Goal: Task Accomplishment & Management: Use online tool/utility

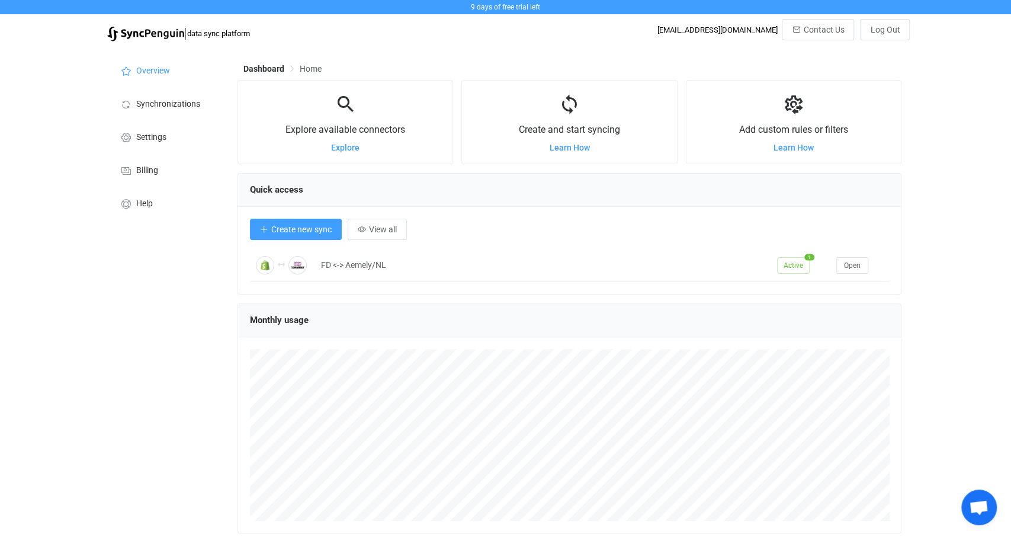
click at [306, 231] on span "Create new sync" at bounding box center [301, 229] width 60 height 9
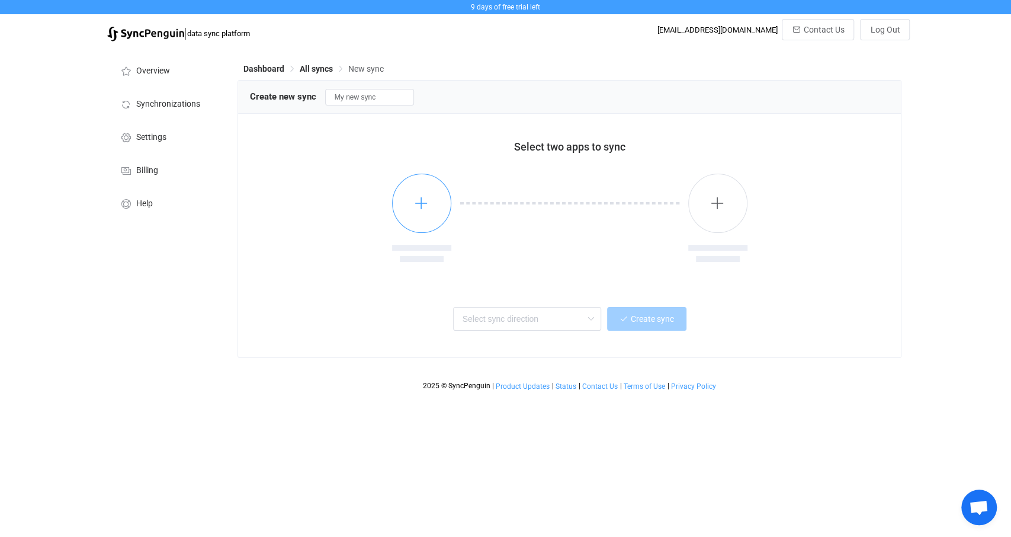
click at [412, 202] on button "button" at bounding box center [421, 203] width 59 height 59
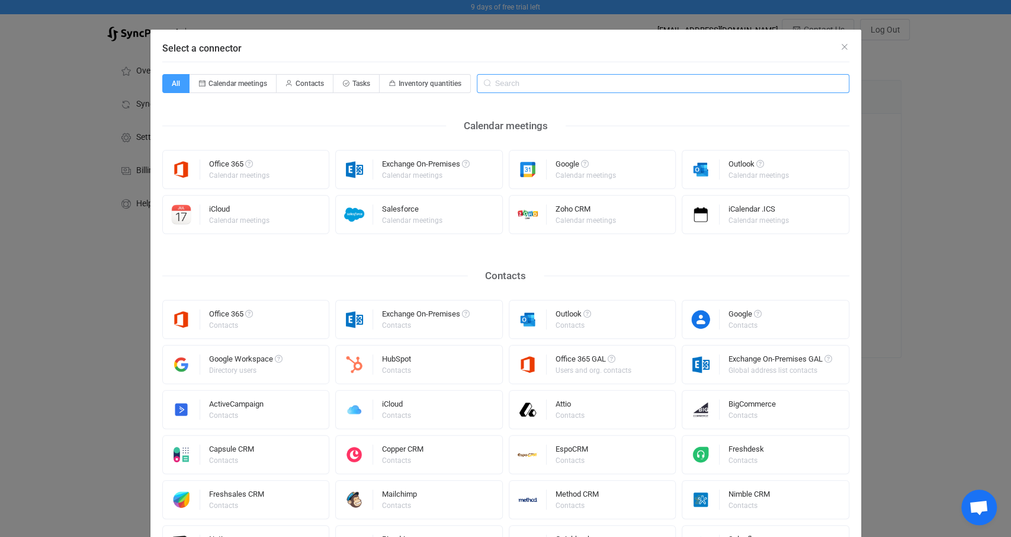
click at [554, 82] on input "Select a connector" at bounding box center [663, 83] width 373 height 19
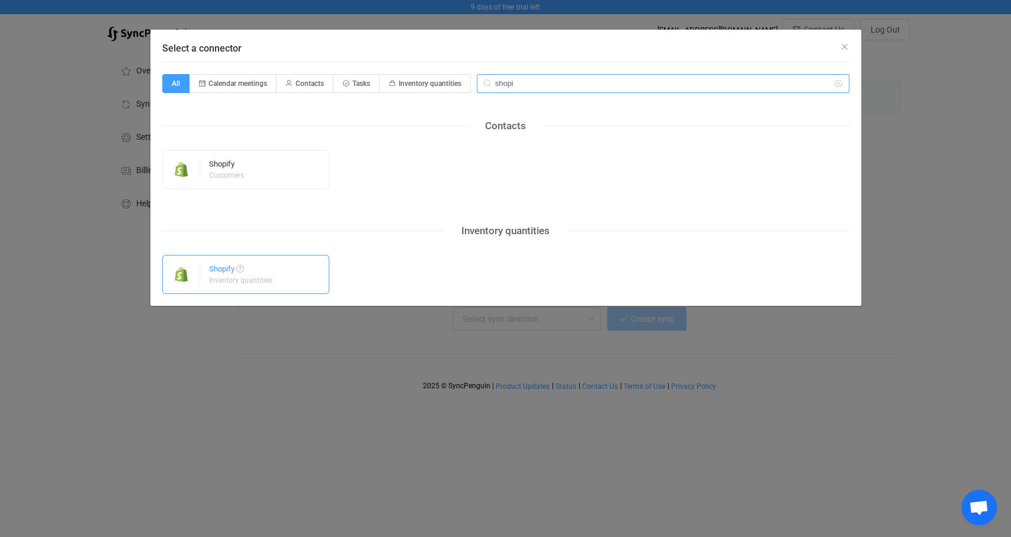
type input "shopi"
click at [245, 278] on div "Inventory quantities" at bounding box center [240, 280] width 63 height 7
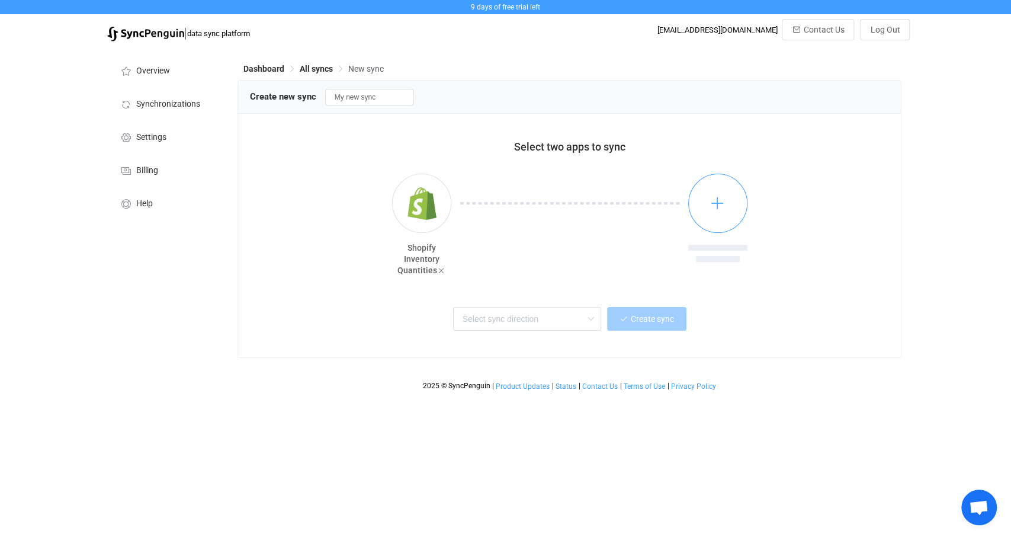
click at [731, 200] on button "button" at bounding box center [717, 203] width 59 height 59
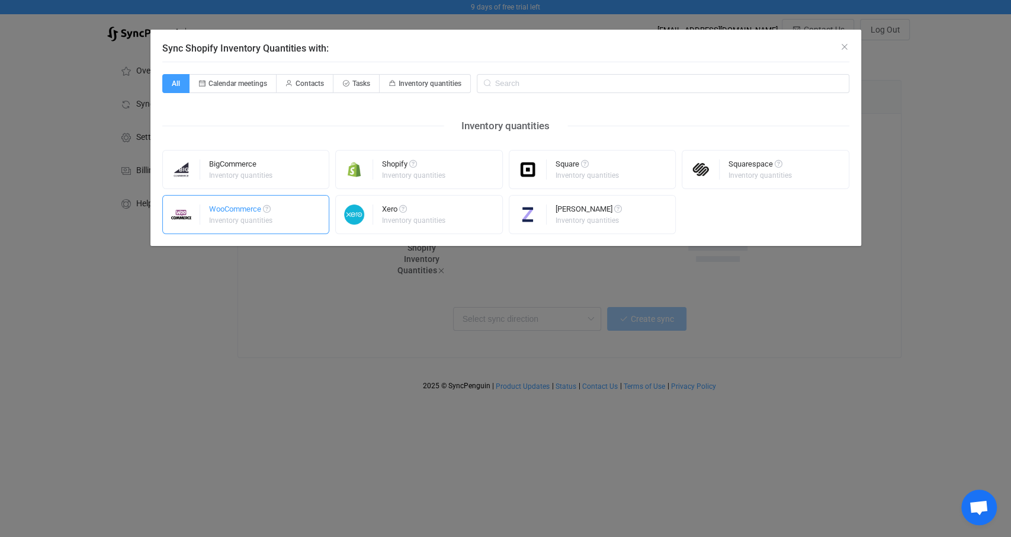
click at [255, 221] on div "Inventory quantities" at bounding box center [240, 220] width 63 height 7
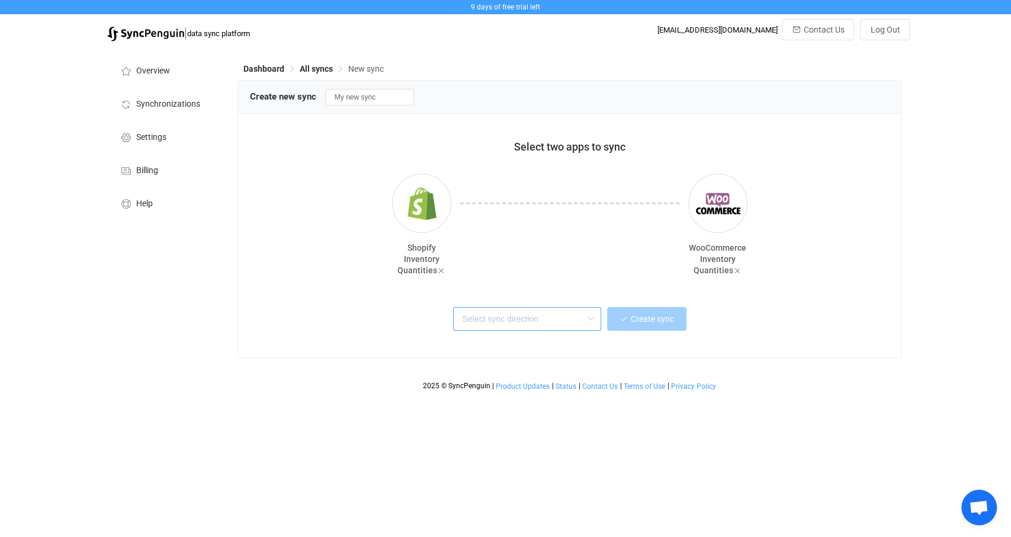
click at [558, 320] on input "text" at bounding box center [527, 319] width 148 height 24
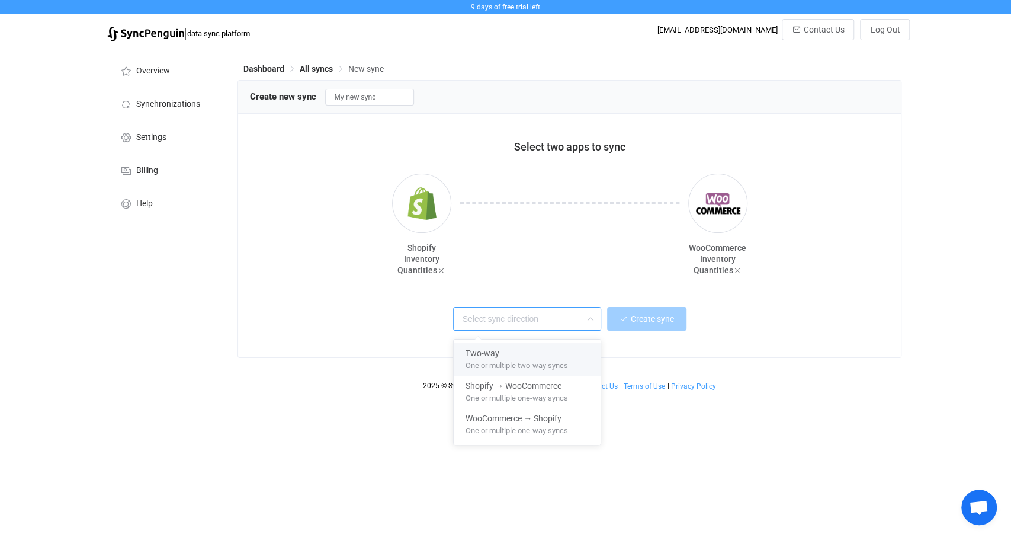
click at [546, 358] on span "One or multiple two-way syncs" at bounding box center [517, 363] width 102 height 13
type input "Two-way"
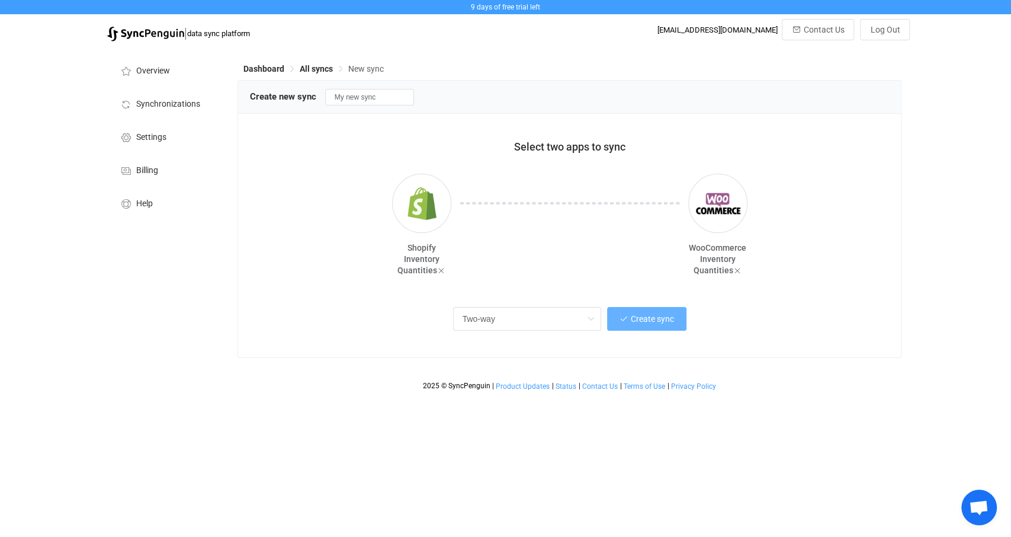
click at [668, 323] on span "Create sync" at bounding box center [652, 318] width 43 height 9
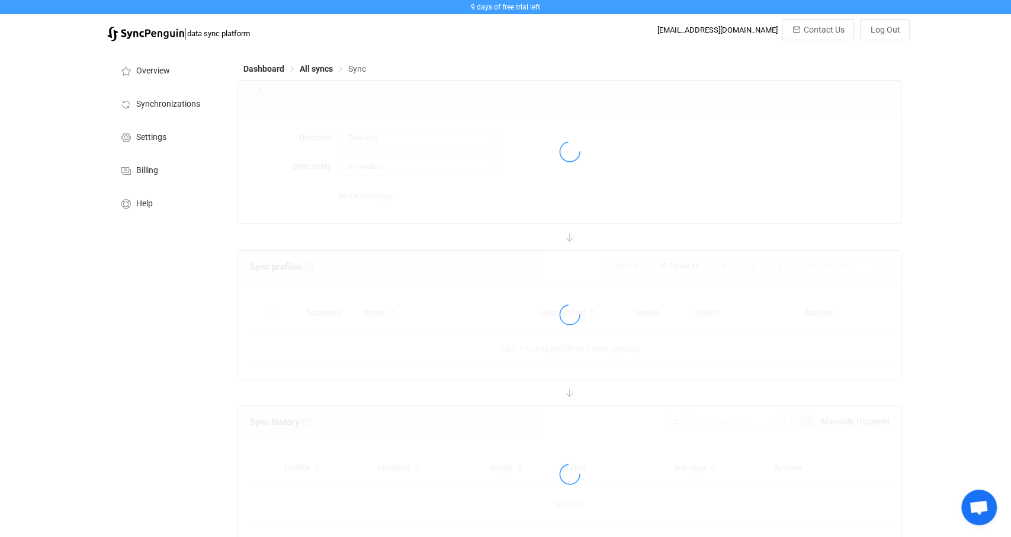
type input "10 minutes"
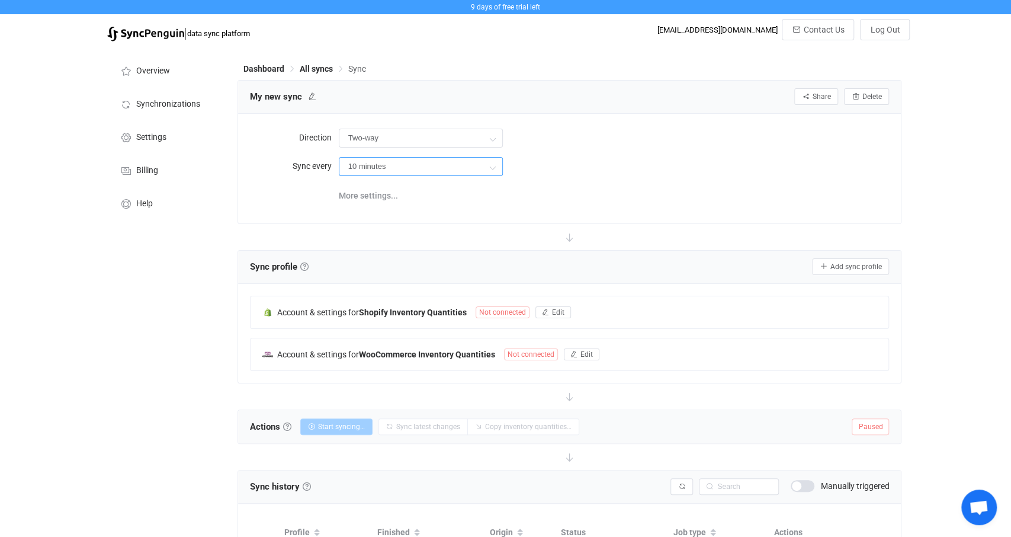
click at [443, 158] on input "10 minutes" at bounding box center [421, 166] width 164 height 19
click at [605, 159] on div "10 minutes" at bounding box center [614, 166] width 551 height 24
click at [563, 311] on span "Edit" at bounding box center [558, 312] width 12 height 8
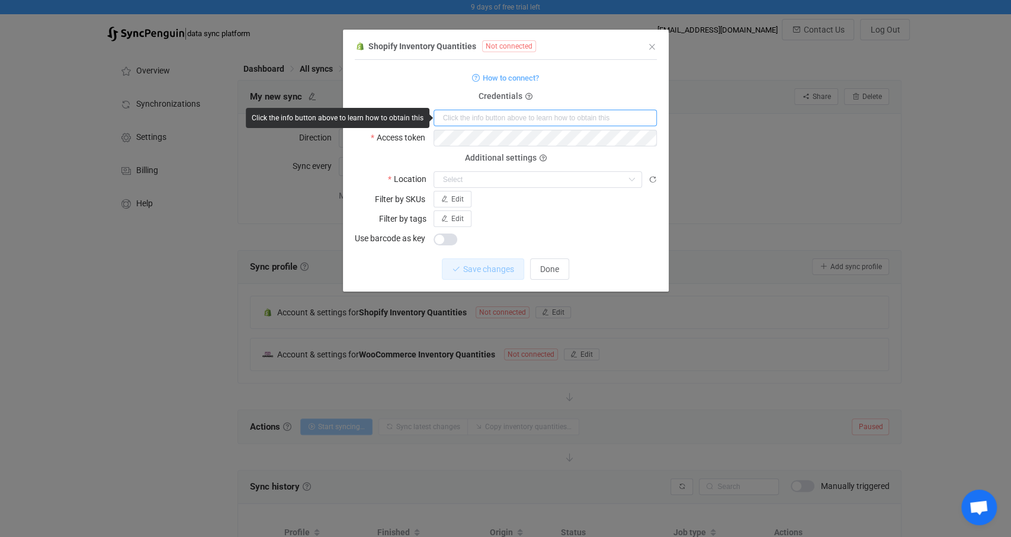
click at [489, 117] on input "dialog" at bounding box center [545, 118] width 223 height 17
click at [563, 89] on form "How to connect? Credentials Shop codename Access token Deprecated API Key Depre…" at bounding box center [506, 158] width 302 height 177
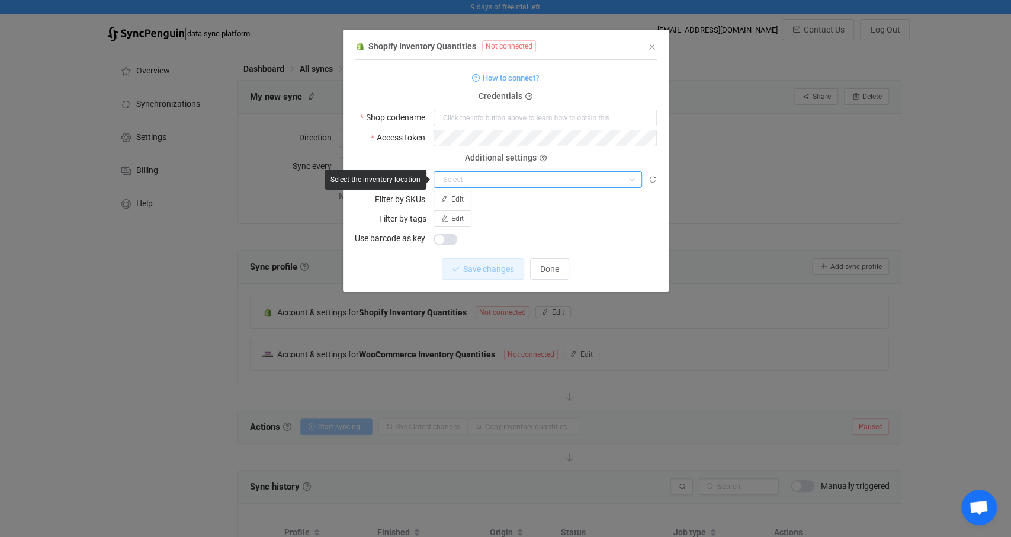
click at [470, 178] on input "dialog" at bounding box center [538, 179] width 209 height 17
drag, startPoint x: 470, startPoint y: 178, endPoint x: 472, endPoint y: 166, distance: 11.5
click at [470, 178] on input "dialog" at bounding box center [538, 179] width 209 height 17
click at [478, 114] on input "dialog" at bounding box center [545, 118] width 223 height 17
click at [584, 86] on form "How to connect? Credentials Shop codename Access token Deprecated API Key Depre…" at bounding box center [506, 158] width 302 height 177
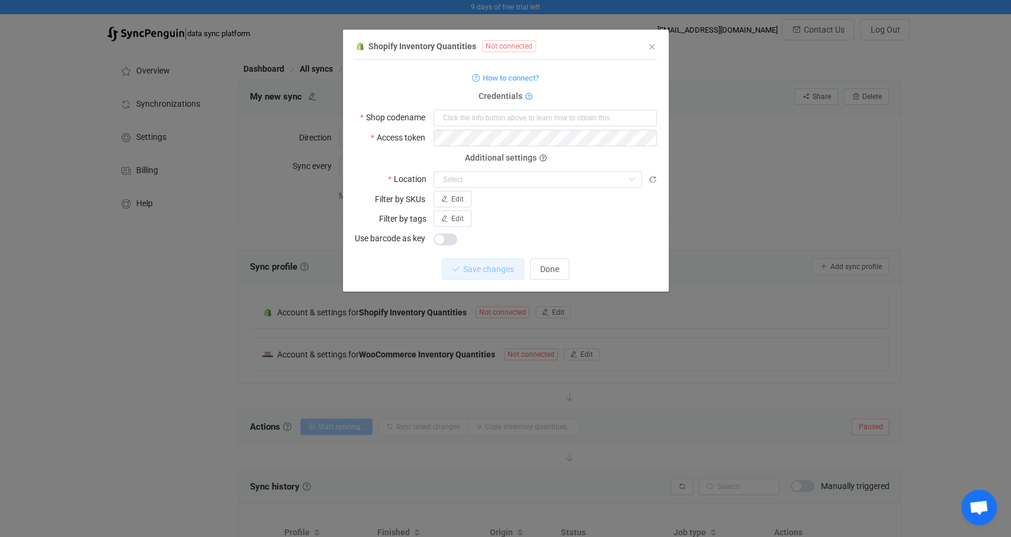
click at [528, 99] on icon "dialog" at bounding box center [528, 97] width 7 height 7
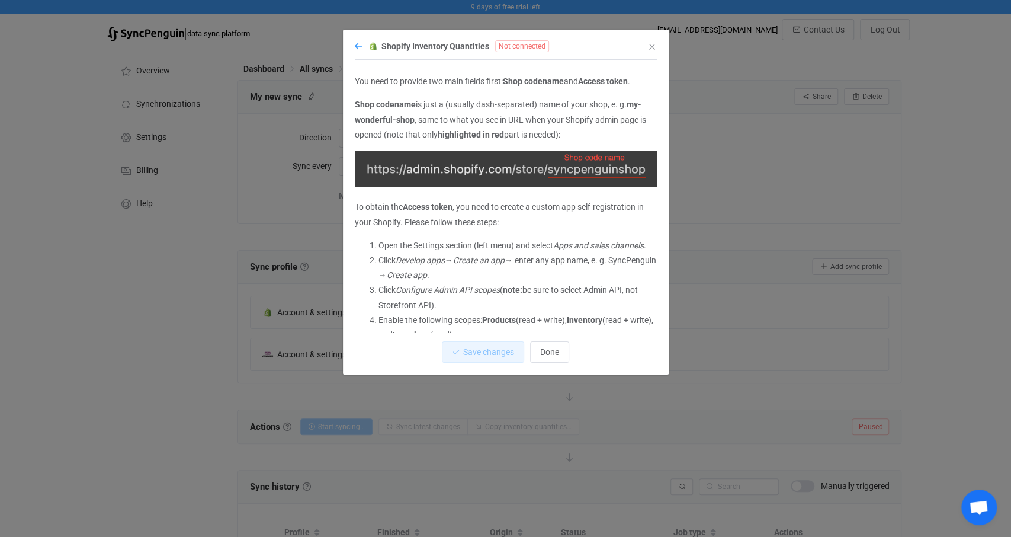
click at [361, 47] on icon "dialog" at bounding box center [358, 46] width 7 height 8
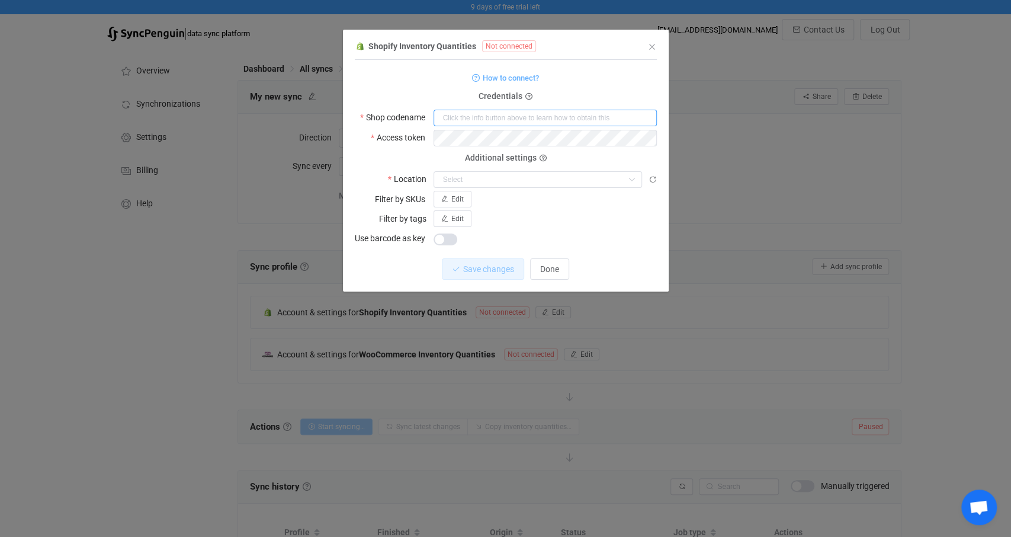
drag, startPoint x: 495, startPoint y: 121, endPoint x: 512, endPoint y: 125, distance: 18.2
click at [495, 121] on input "dialog" at bounding box center [545, 118] width 223 height 17
click at [464, 121] on input "dialog" at bounding box center [545, 118] width 223 height 17
paste input "cabqdk-fv"
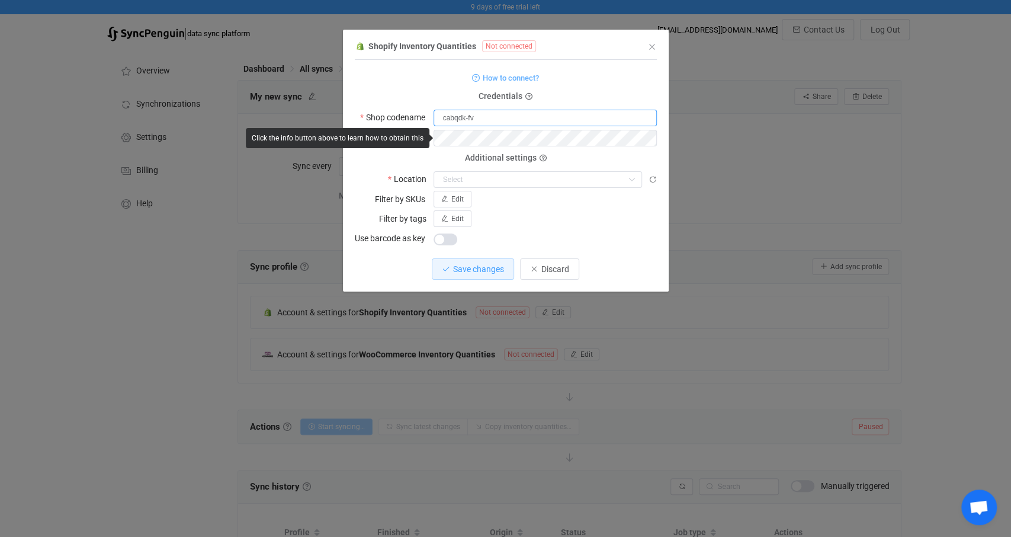
type input "cabqdk-fv"
click at [607, 153] on form "How to connect? Credentials Shop codename cabqdk-fv Access token Deprecated API…" at bounding box center [506, 158] width 302 height 177
click at [645, 140] on icon "dialog" at bounding box center [646, 138] width 15 height 17
click at [645, 138] on icon "dialog" at bounding box center [646, 138] width 15 height 17
click at [516, 251] on div "1 { { "shopName": "cabqdk-fv", "accessToken": "shpat_ae25cf6c067b94d0698043a79d…" at bounding box center [506, 176] width 302 height 232
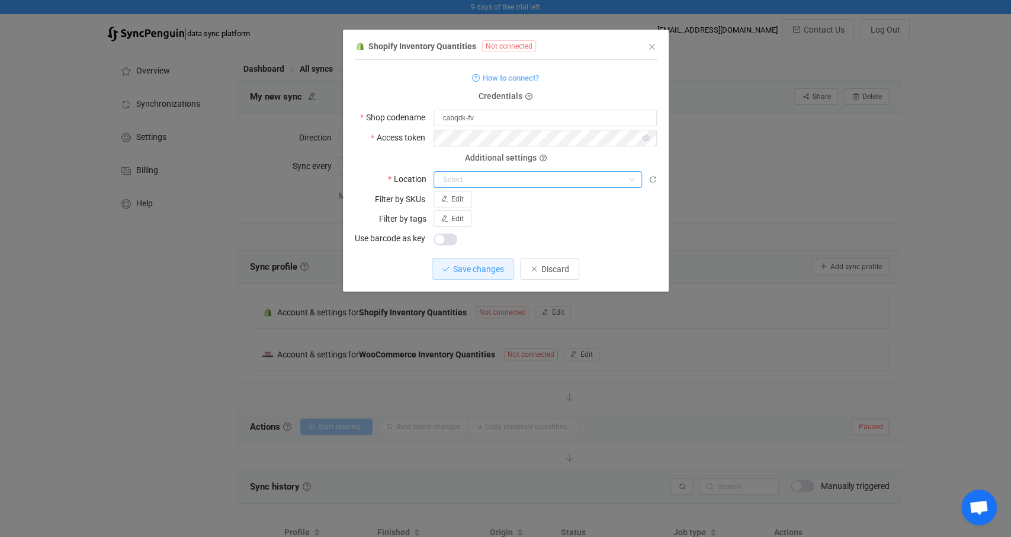
click at [478, 184] on input "dialog" at bounding box center [538, 179] width 209 height 17
click at [607, 160] on div "Additional settings Location" at bounding box center [506, 173] width 302 height 30
click at [539, 180] on input "dialog" at bounding box center [538, 179] width 209 height 17
click at [589, 156] on form "How to connect? Credentials Shop codename cabqdk-fv Access token Deprecated API…" at bounding box center [506, 158] width 302 height 177
click at [488, 267] on span "Save changes" at bounding box center [478, 268] width 51 height 9
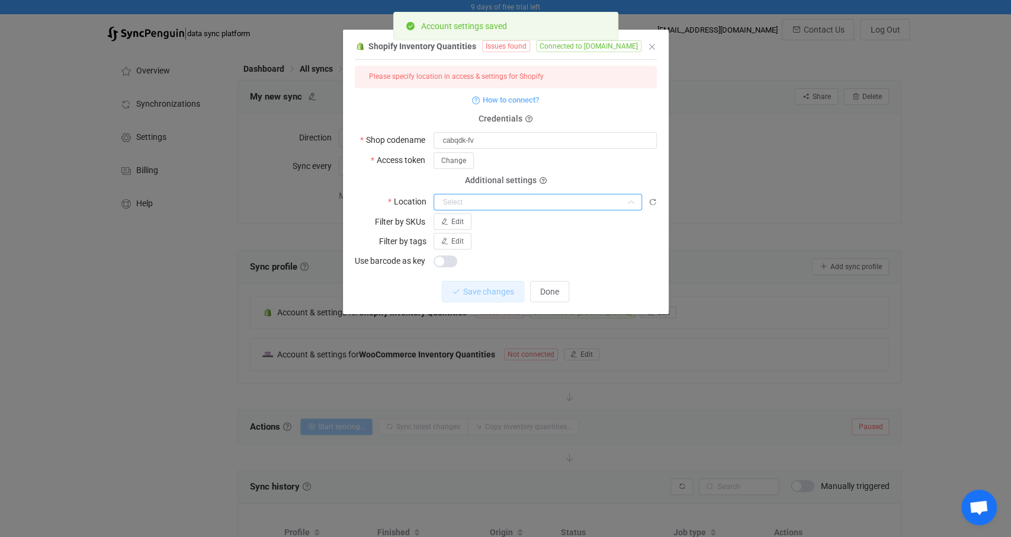
click at [527, 203] on input "dialog" at bounding box center [538, 202] width 209 height 17
click at [523, 227] on li "Industrieweg 5" at bounding box center [537, 232] width 207 height 20
type input "Industrieweg 5"
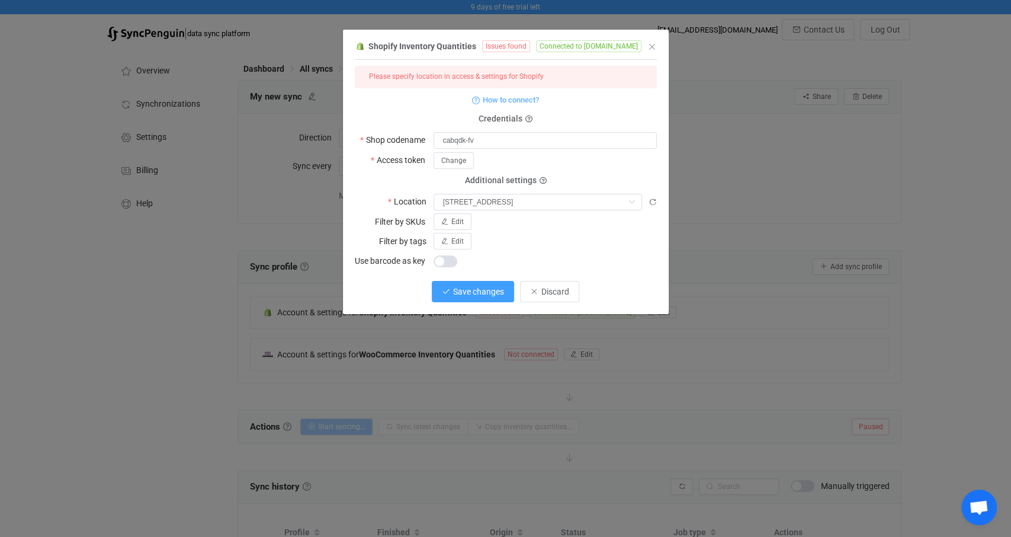
click at [495, 291] on span "Save changes" at bounding box center [478, 291] width 51 height 9
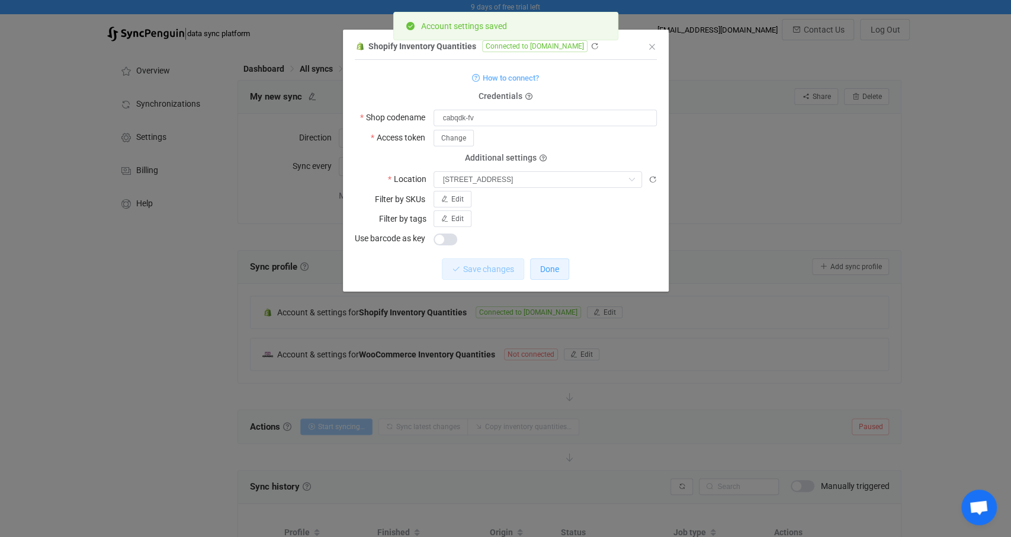
click at [541, 268] on span "Done" at bounding box center [549, 268] width 19 height 9
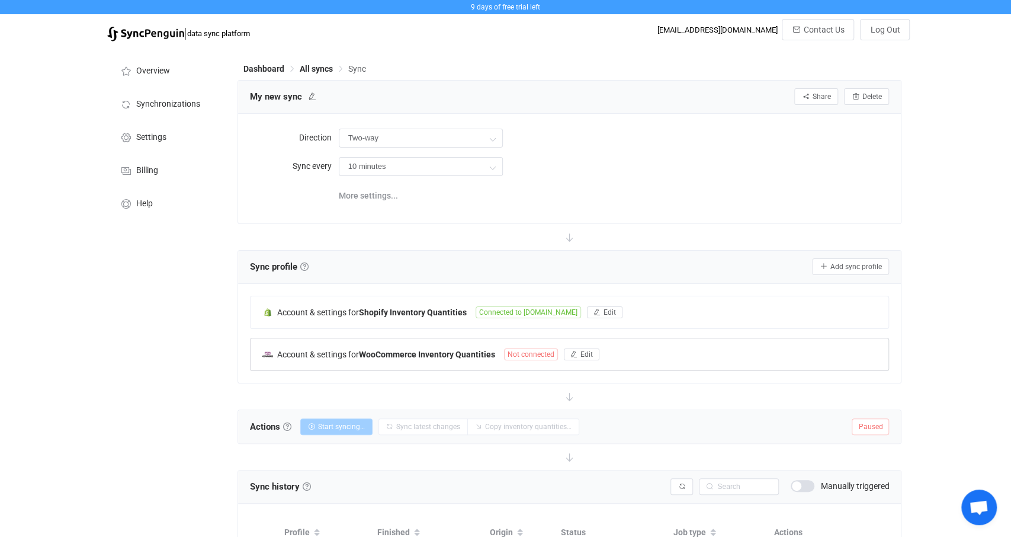
click at [534, 351] on span "Not connected" at bounding box center [531, 354] width 54 height 12
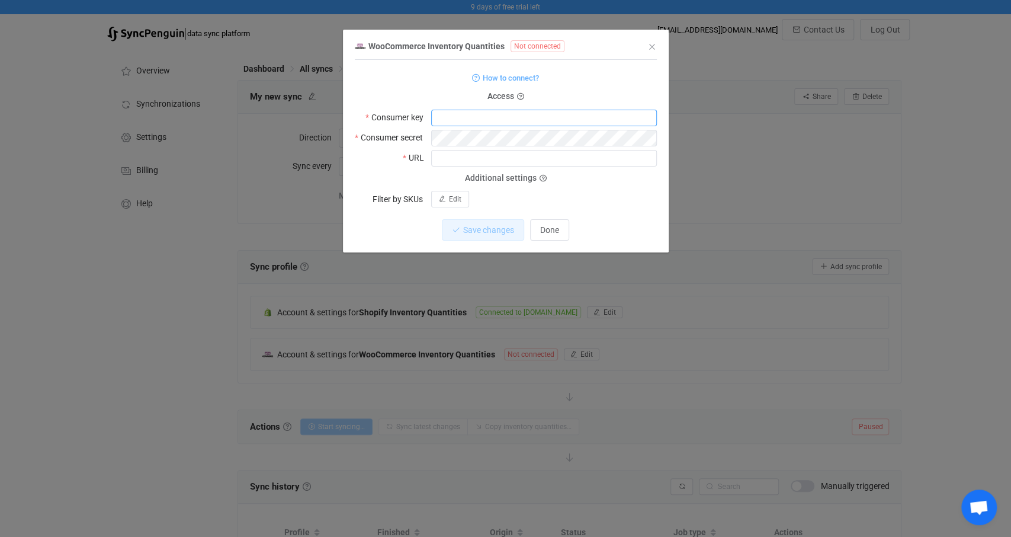
click at [470, 121] on input "dialog" at bounding box center [544, 118] width 226 height 17
click at [452, 116] on input "dialog" at bounding box center [544, 118] width 226 height 17
paste input "ck_1bca612d5f55a6228670743cc1fad52298611073"
type input "ck_1bca612d5f55a6228670743cc1fad52298611073"
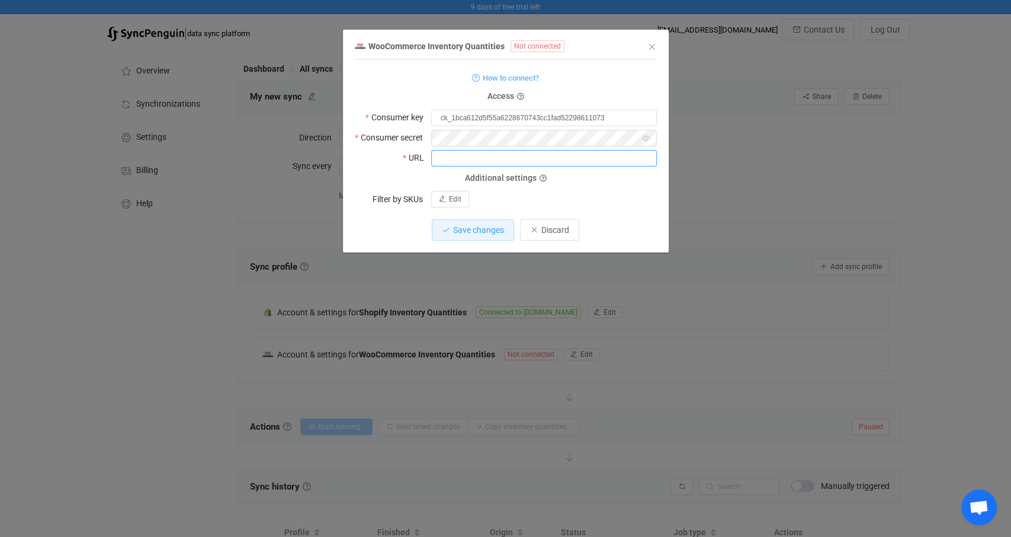
click at [477, 165] on input "dialog" at bounding box center [544, 158] width 226 height 17
click at [644, 143] on icon "dialog" at bounding box center [646, 138] width 15 height 17
click at [460, 162] on input "dialog" at bounding box center [544, 158] width 226 height 17
drag, startPoint x: 393, startPoint y: 178, endPoint x: 401, endPoint y: 175, distance: 8.8
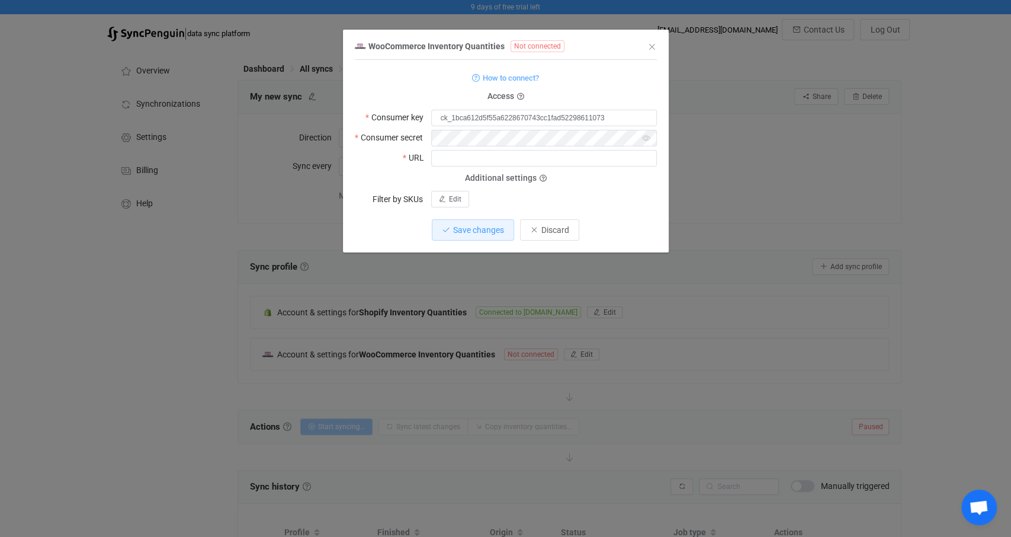
click at [393, 178] on form "How to connect? Access Consumer key ck_1bca612d5f55a6228670743cc1fad52298611073…" at bounding box center [506, 138] width 302 height 137
click at [461, 159] on input "dialog" at bounding box center [544, 158] width 226 height 17
click at [537, 180] on div "Additional settings" at bounding box center [506, 178] width 100 height 15
click at [543, 180] on icon "dialog" at bounding box center [543, 178] width 7 height 7
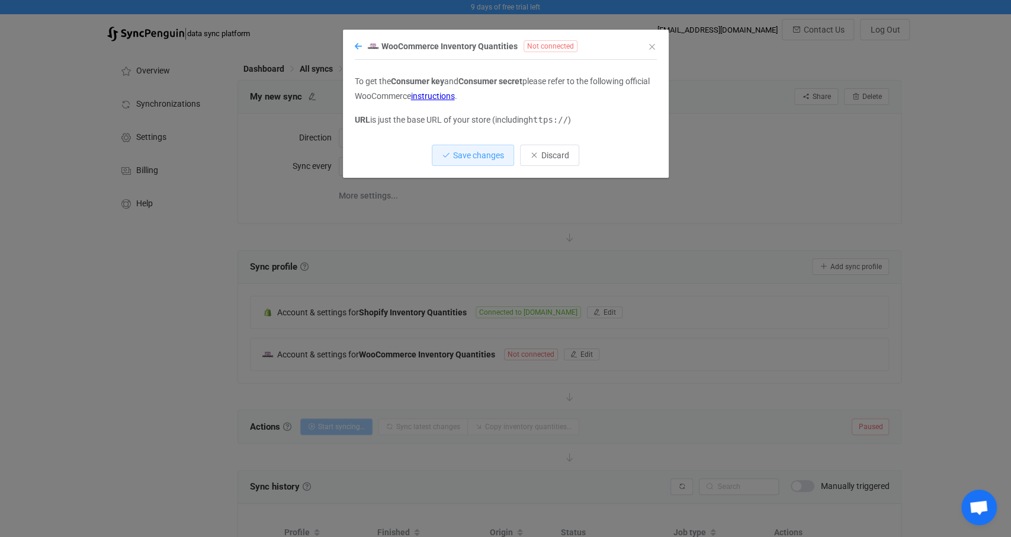
click at [355, 47] on icon "dialog" at bounding box center [358, 46] width 7 height 8
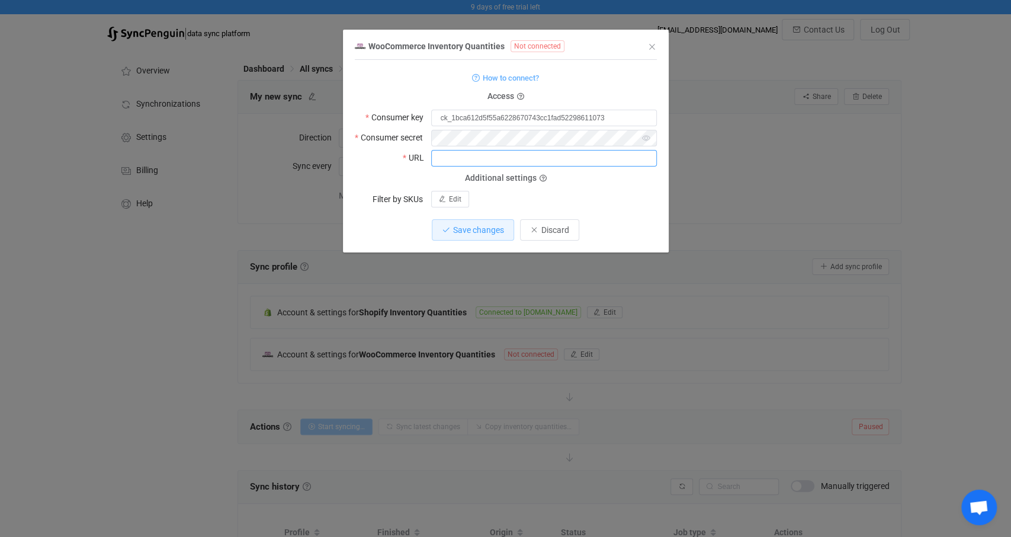
click at [470, 162] on input "dialog" at bounding box center [544, 158] width 226 height 17
type input "https://aemely.com"
click at [599, 175] on form "How to connect? Access Consumer key ck_1bca612d5f55a6228670743cc1fad52298611073…" at bounding box center [506, 138] width 302 height 137
click at [469, 227] on span "Save changes" at bounding box center [478, 229] width 51 height 9
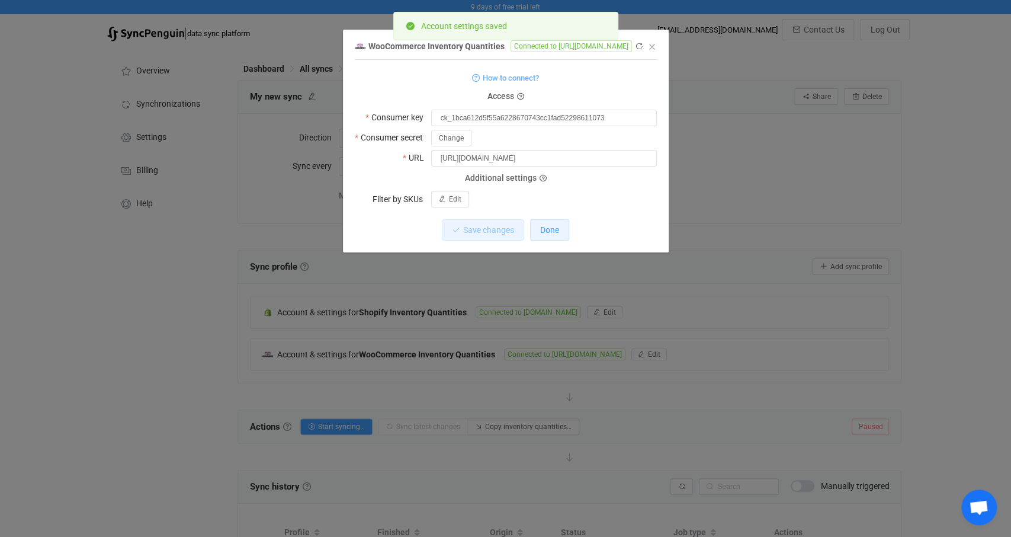
click at [555, 229] on span "Done" at bounding box center [549, 229] width 19 height 9
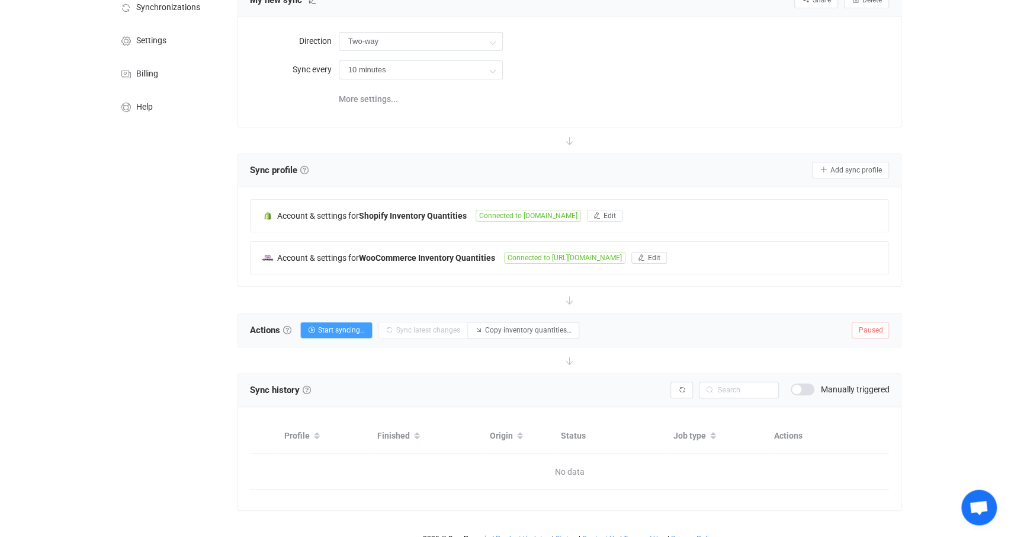
scroll to position [107, 0]
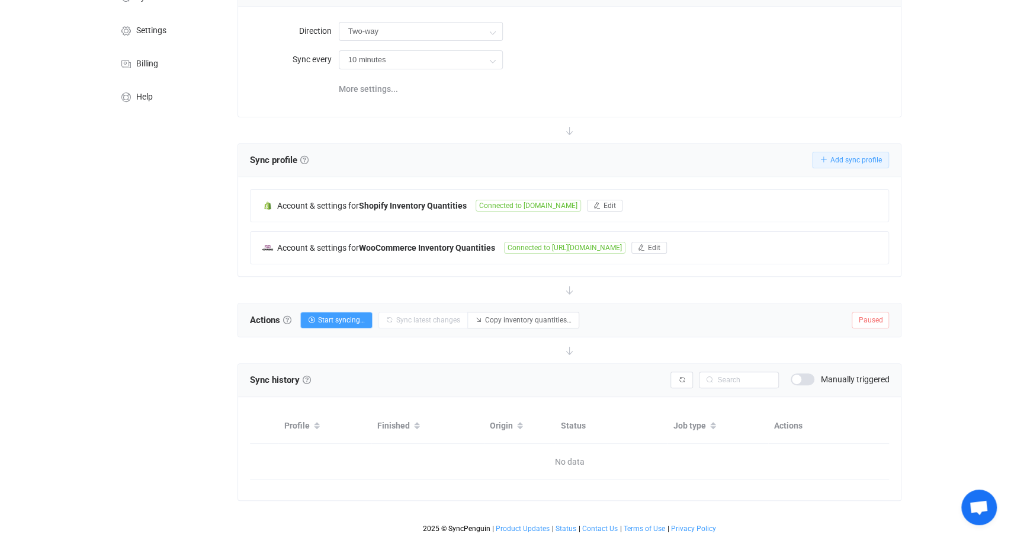
click at [874, 159] on span "Add sync profile" at bounding box center [856, 160] width 52 height 8
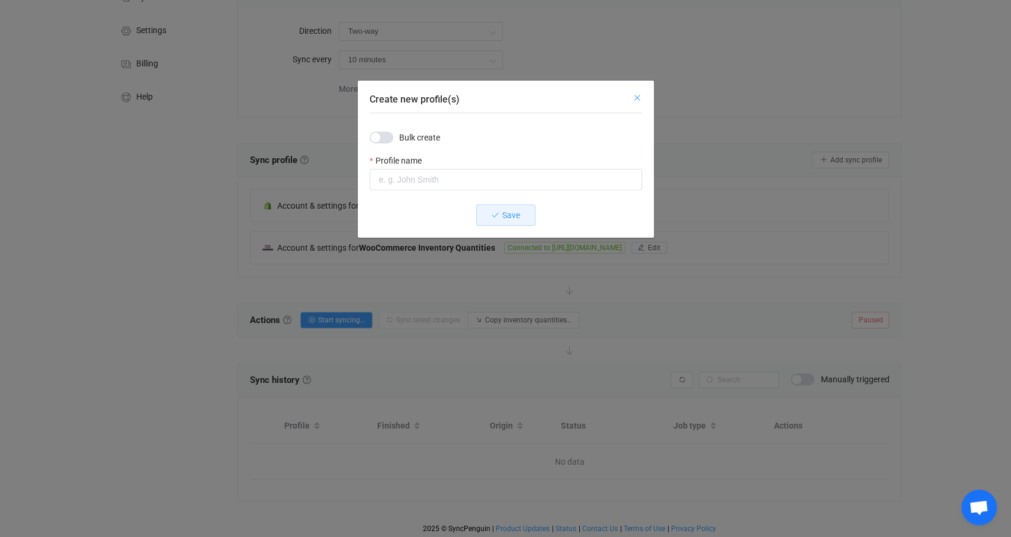
click at [634, 98] on icon "Close" at bounding box center [637, 97] width 9 height 9
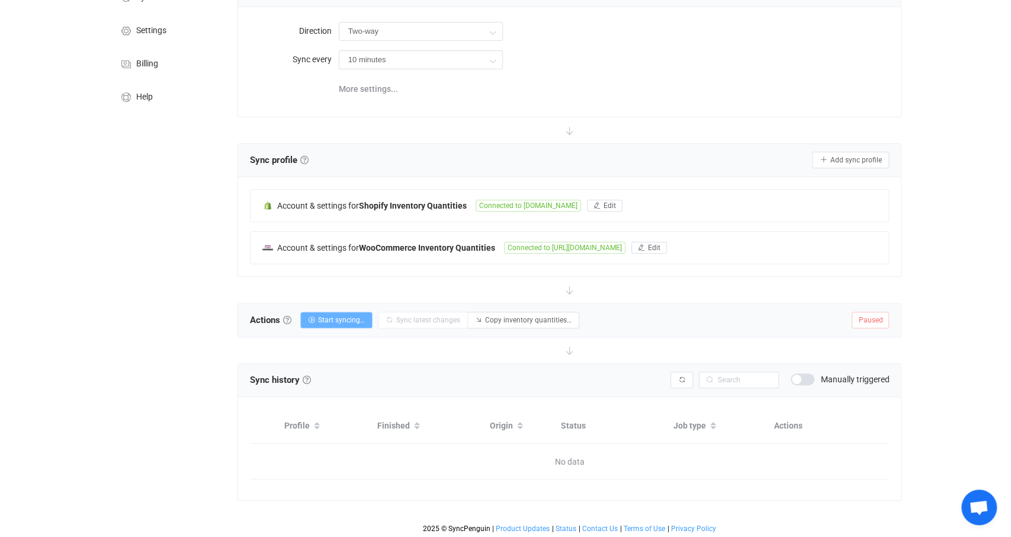
click at [357, 317] on span "Start syncing…" at bounding box center [341, 320] width 47 height 8
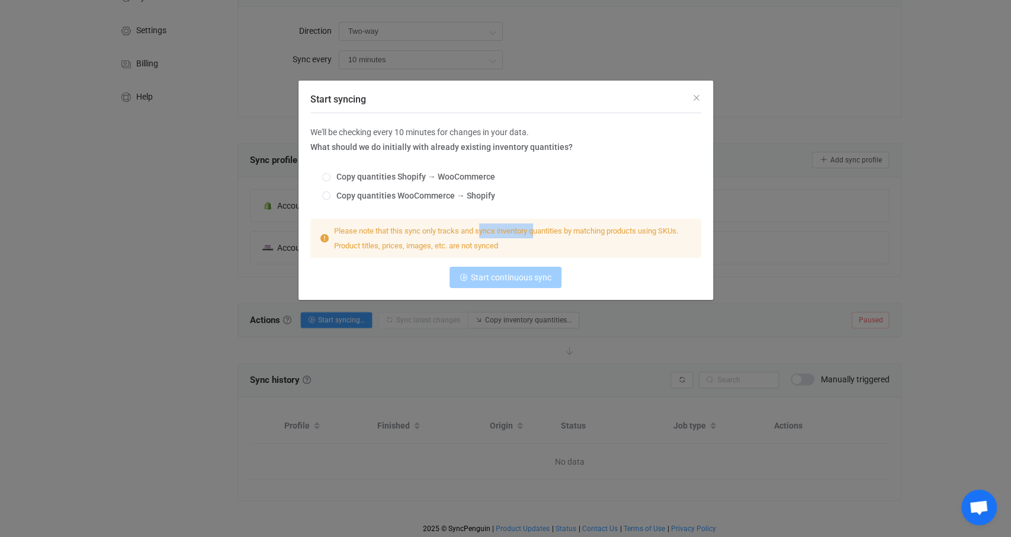
drag, startPoint x: 484, startPoint y: 228, endPoint x: 589, endPoint y: 230, distance: 104.9
click at [537, 229] on span "Please note that this sync only tracks and syncs inventory quantities by matchi…" at bounding box center [506, 238] width 344 height 24
click at [589, 230] on span "Please note that this sync only tracks and syncs inventory quantities by matchi…" at bounding box center [506, 238] width 344 height 24
drag, startPoint x: 556, startPoint y: 230, endPoint x: 476, endPoint y: 232, distance: 80.6
click at [509, 233] on span "Please note that this sync only tracks and syncs inventory quantities by matchi…" at bounding box center [506, 238] width 344 height 24
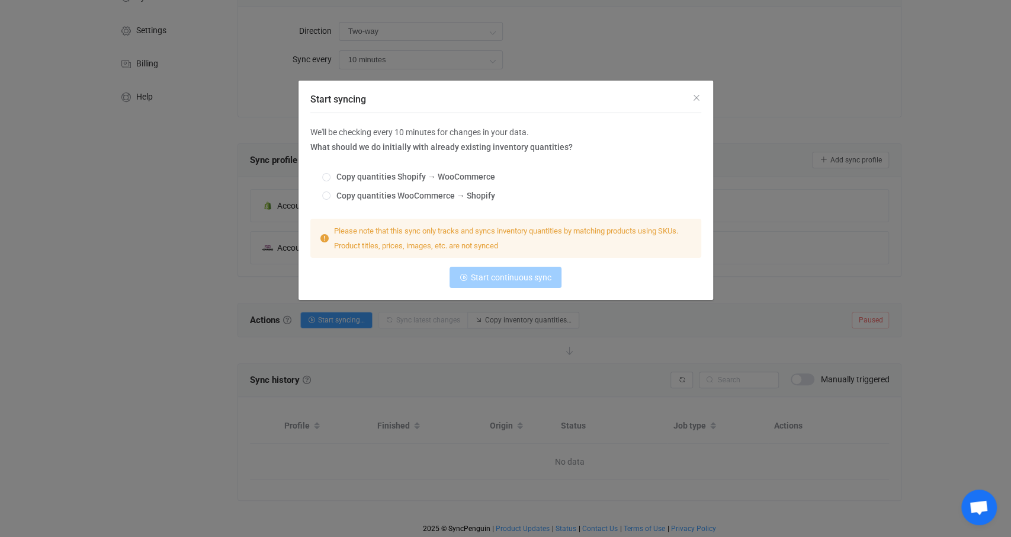
click at [476, 232] on span "Please note that this sync only tracks and syncs inventory quantities by matchi…" at bounding box center [506, 238] width 344 height 24
drag, startPoint x: 405, startPoint y: 244, endPoint x: 470, endPoint y: 245, distance: 65.2
click at [447, 245] on span "Please note that this sync only tracks and syncs inventory quantities by matchi…" at bounding box center [506, 238] width 344 height 24
click at [470, 245] on span "Please note that this sync only tracks and syncs inventory quantities by matchi…" at bounding box center [506, 238] width 344 height 24
click at [393, 179] on span "Copy quantities Shopify → WooCommerce" at bounding box center [413, 176] width 165 height 9
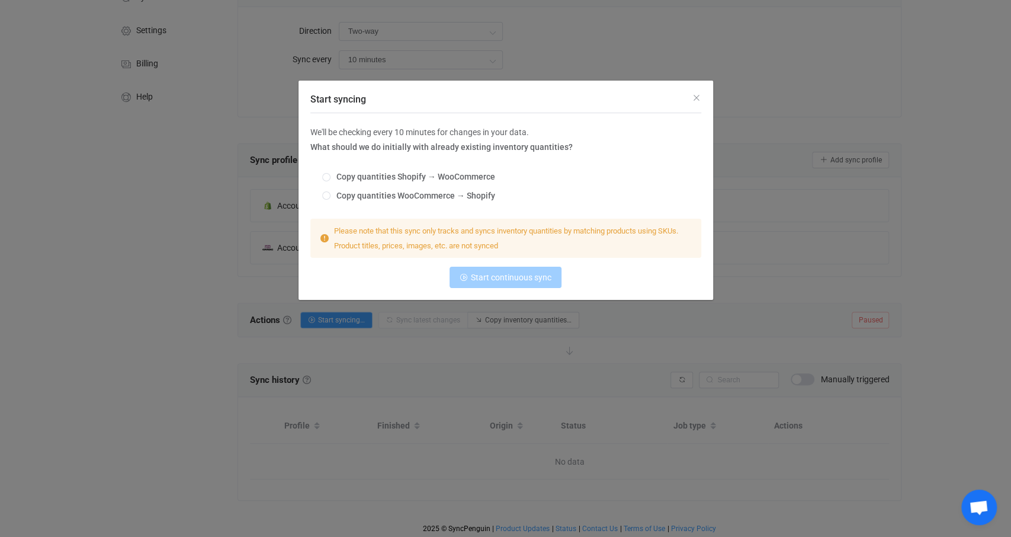
click at [331, 179] on input "Copy quantities Shopify → WooCommerce" at bounding box center [326, 177] width 8 height 9
radio input "true"
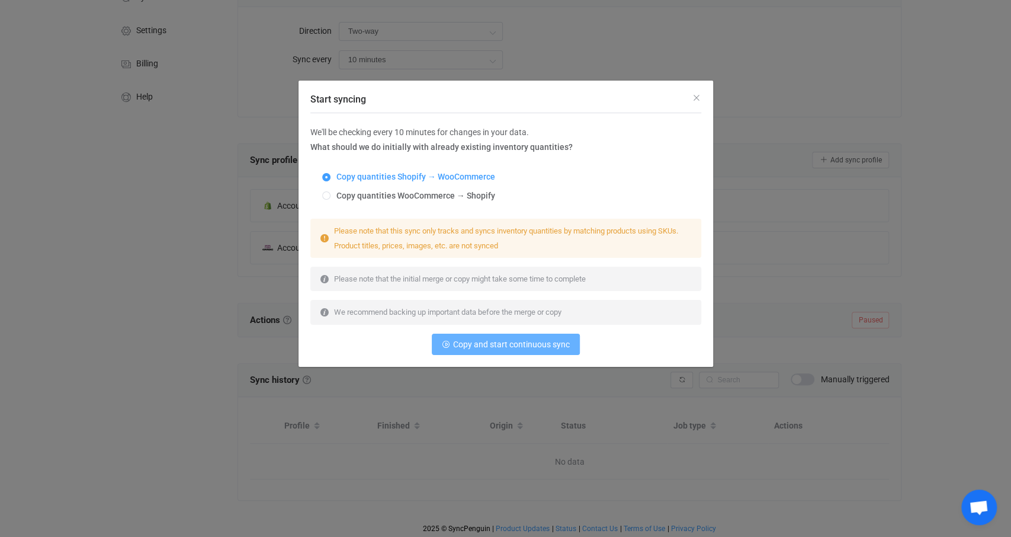
click at [518, 345] on span "Copy and start continuous sync" at bounding box center [511, 343] width 117 height 9
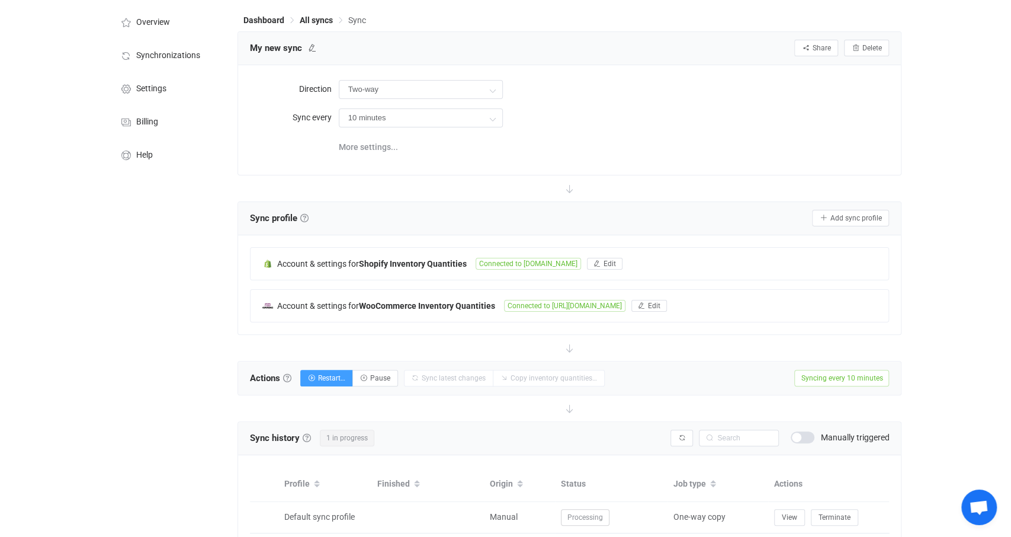
scroll to position [0, 0]
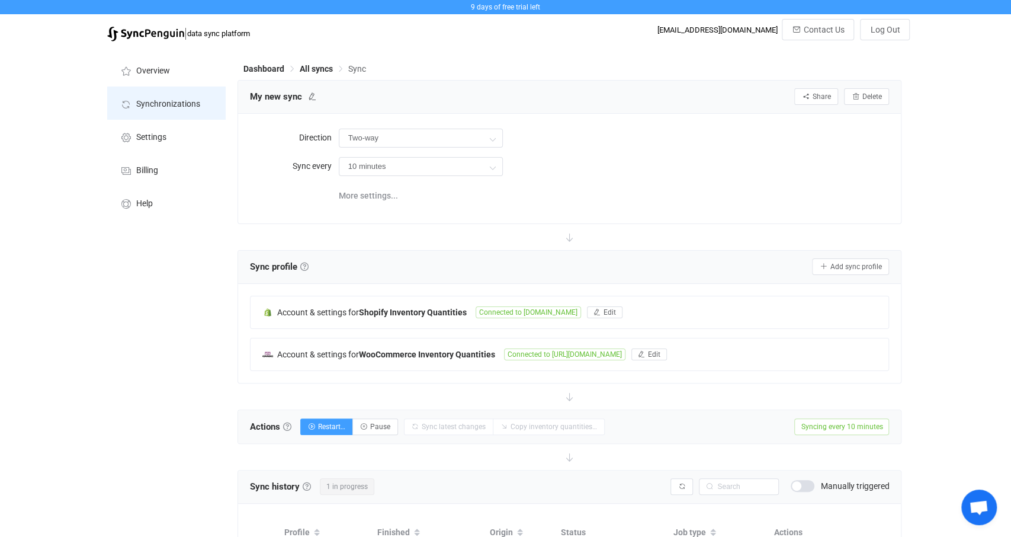
click at [194, 101] on span "Synchronizations" at bounding box center [168, 104] width 64 height 9
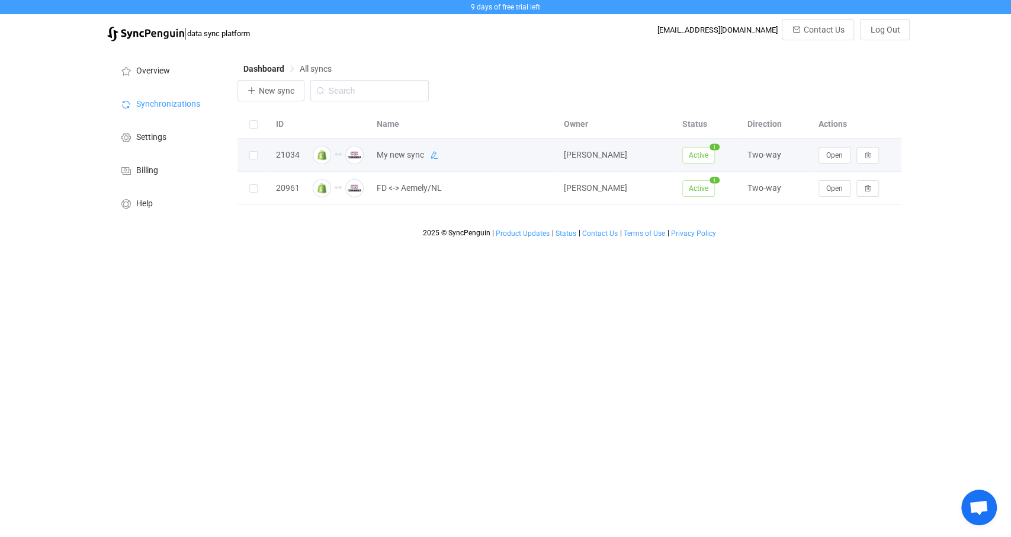
click at [434, 152] on icon at bounding box center [434, 155] width 8 height 8
drag, startPoint x: 444, startPoint y: 161, endPoint x: 355, endPoint y: 156, distance: 88.4
click at [371, 156] on input "My new sync" at bounding box center [449, 155] width 156 height 18
drag, startPoint x: 431, startPoint y: 155, endPoint x: 482, endPoint y: 158, distance: 50.4
click at [482, 158] on input "FD <-> Aemely/EN" at bounding box center [449, 155] width 156 height 18
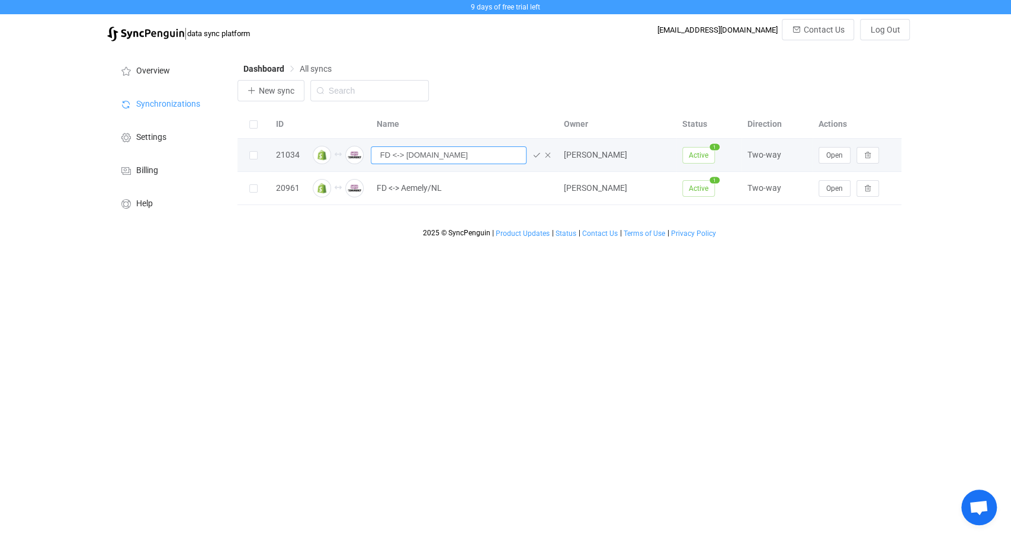
click at [412, 153] on input "FD <-> Aemely.com" at bounding box center [449, 155] width 156 height 18
type input "FD <-> [DOMAIN_NAME]"
click at [535, 156] on icon at bounding box center [537, 155] width 8 height 8
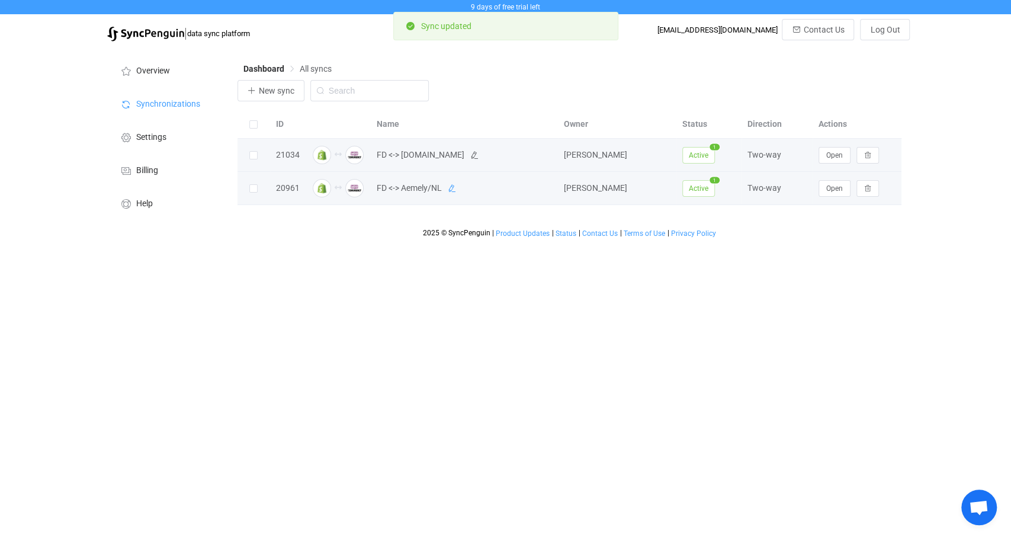
click at [454, 188] on icon at bounding box center [452, 188] width 8 height 8
click at [424, 190] on input "FD <-> Aemely/NL" at bounding box center [449, 189] width 156 height 18
click at [415, 190] on input "FD <-> Aemely/NL" at bounding box center [449, 189] width 156 height 18
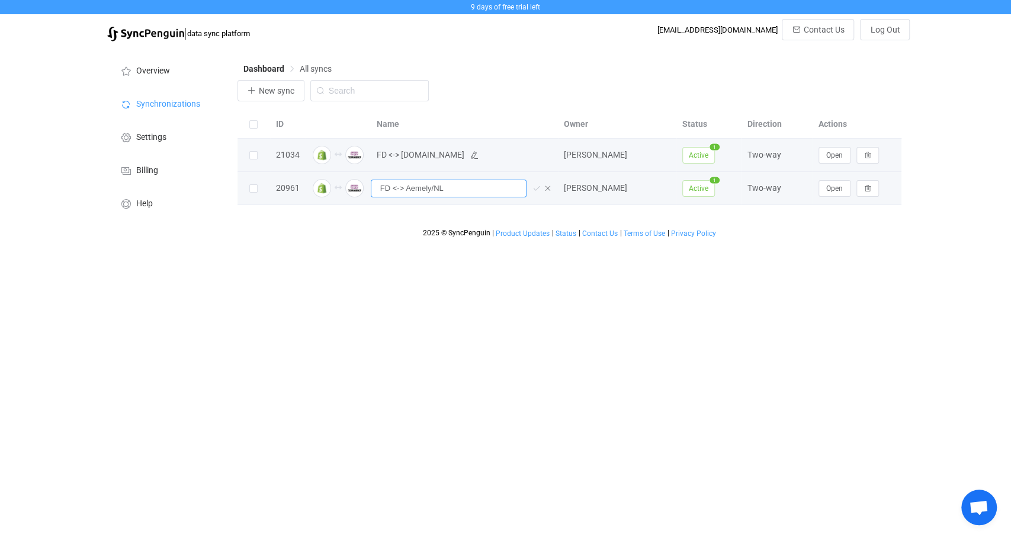
click at [412, 187] on input "FD <-> Aemely/NL" at bounding box center [449, 189] width 156 height 18
drag, startPoint x: 432, startPoint y: 187, endPoint x: 446, endPoint y: 186, distance: 14.3
click at [457, 188] on input "FD <-> aemely/NL" at bounding box center [449, 189] width 156 height 18
type input "FD <-> [DOMAIN_NAME][URL]"
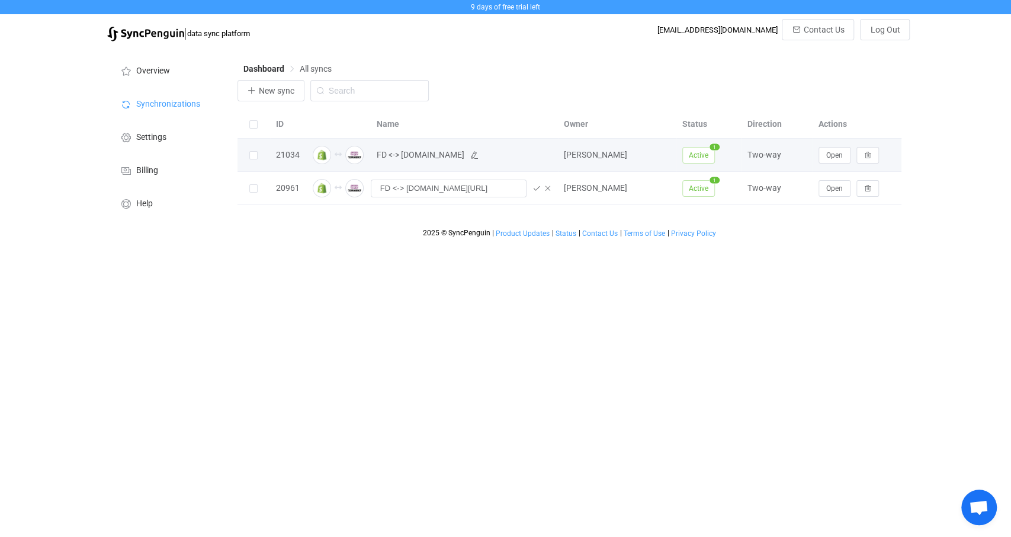
drag, startPoint x: 537, startPoint y: 191, endPoint x: 536, endPoint y: 200, distance: 9.0
click at [537, 191] on icon at bounding box center [537, 188] width 8 height 8
click at [292, 91] on span "New sync" at bounding box center [277, 90] width 36 height 9
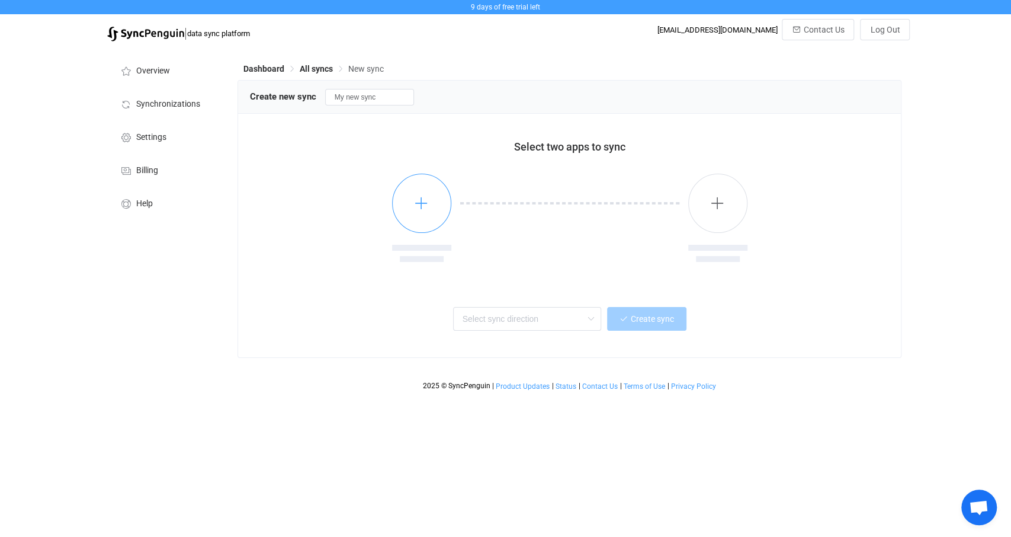
click at [427, 197] on button "button" at bounding box center [421, 203] width 59 height 59
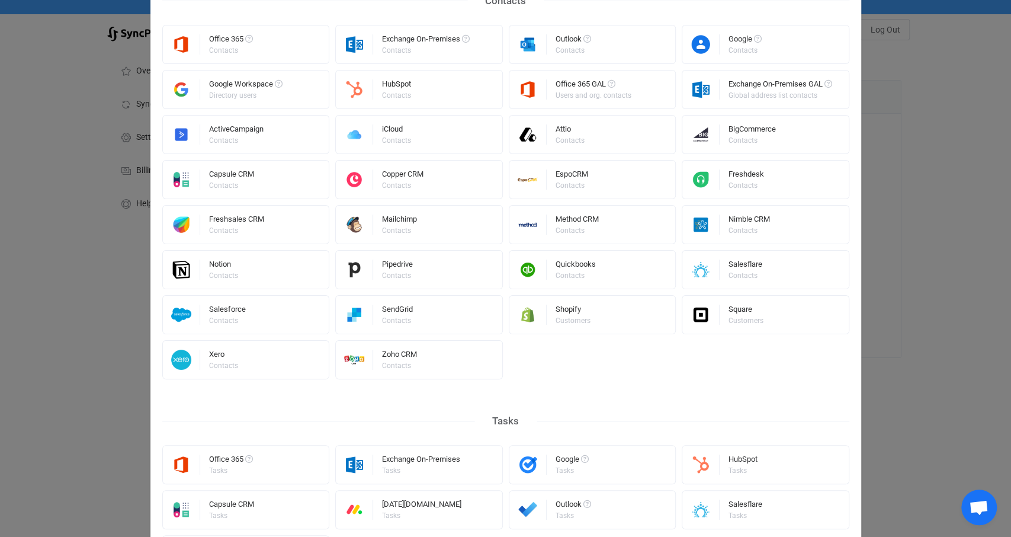
scroll to position [504, 0]
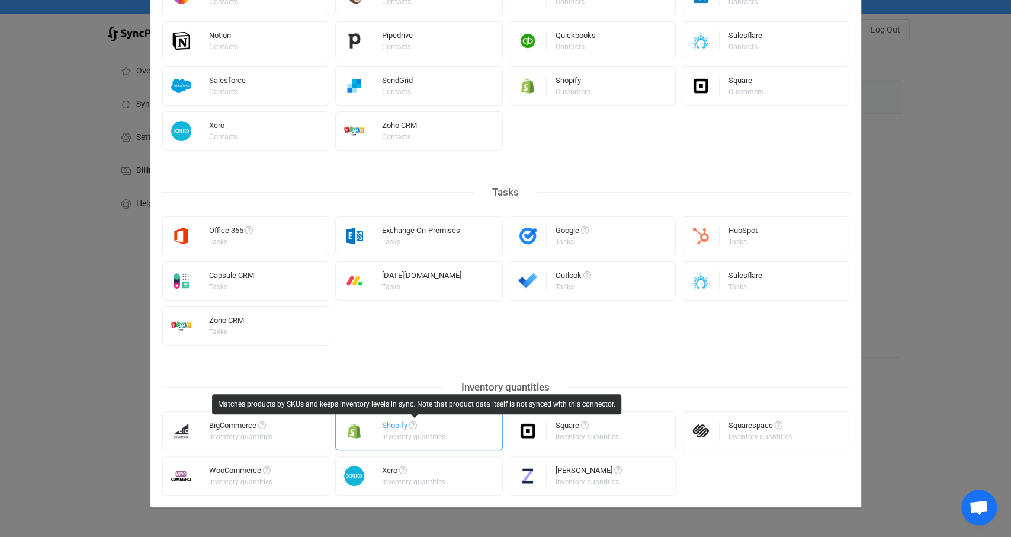
click at [410, 426] on div "Shopify" at bounding box center [414, 427] width 65 height 12
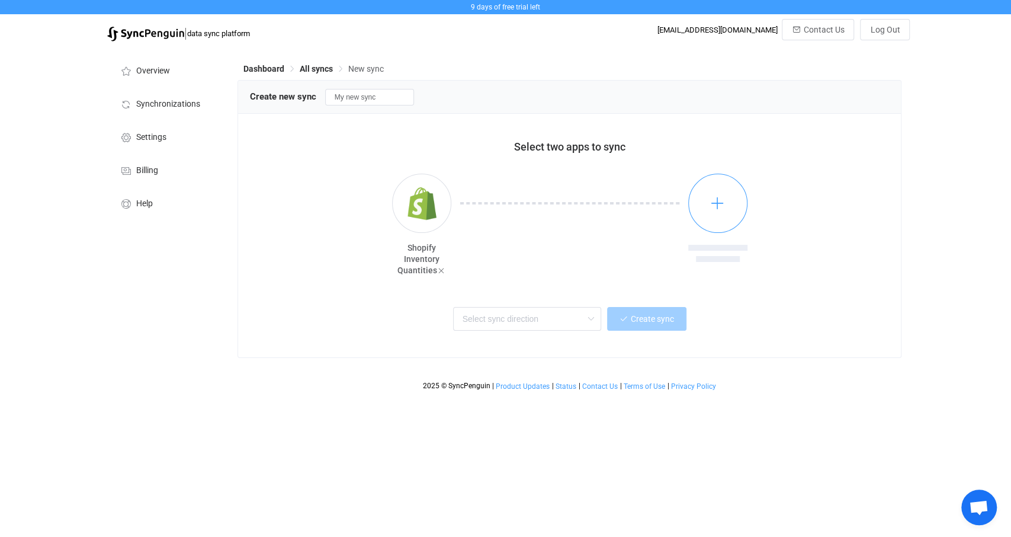
click at [717, 200] on icon "button" at bounding box center [717, 202] width 15 height 15
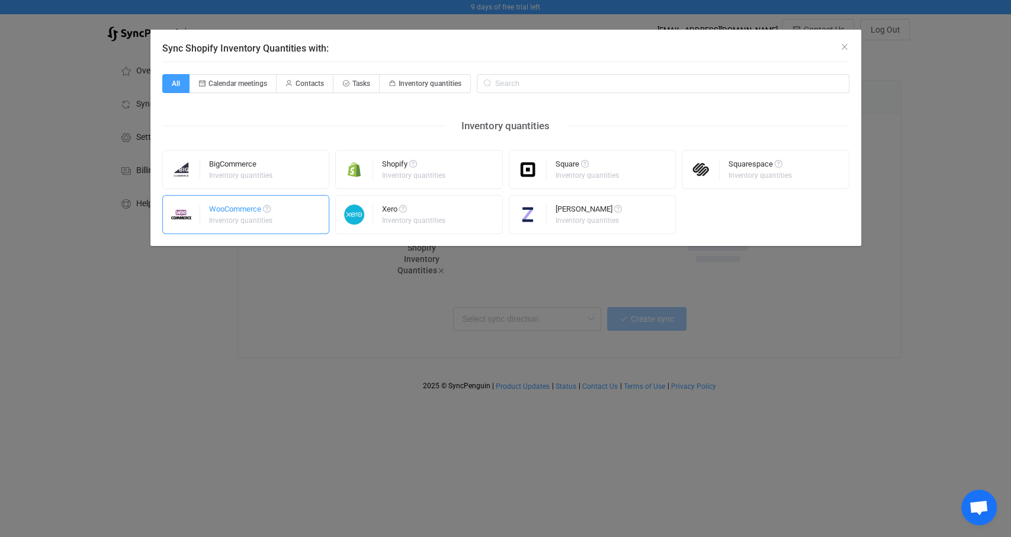
click at [242, 223] on div "Inventory quantities" at bounding box center [240, 220] width 63 height 7
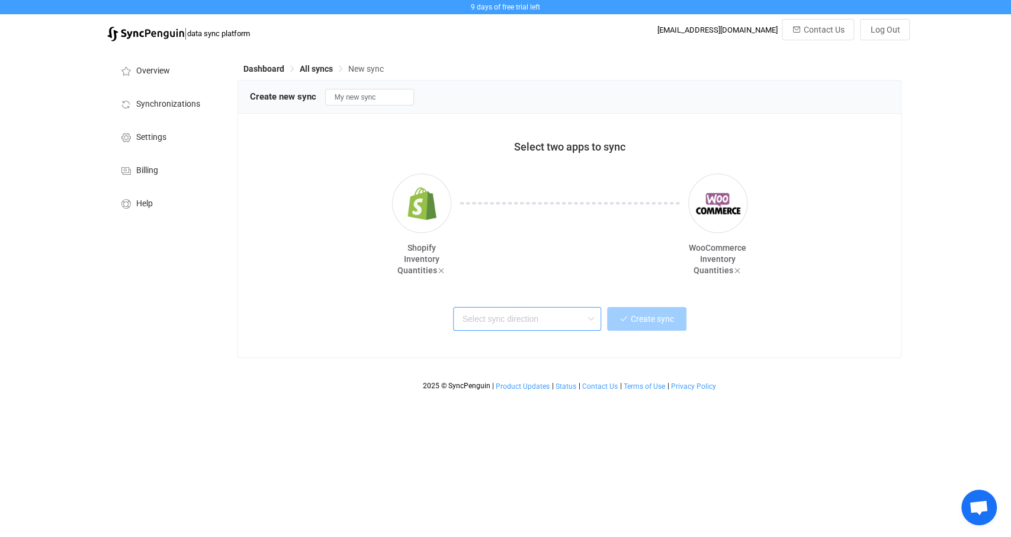
click at [524, 318] on input "text" at bounding box center [527, 319] width 148 height 24
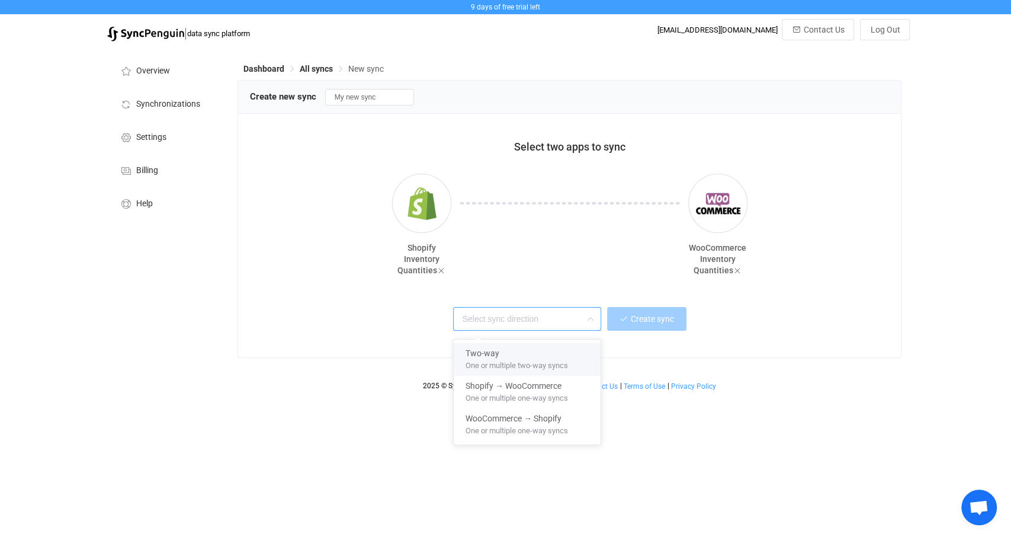
click at [502, 361] on span "One or multiple two-way syncs" at bounding box center [517, 363] width 102 height 13
type input "Two-way"
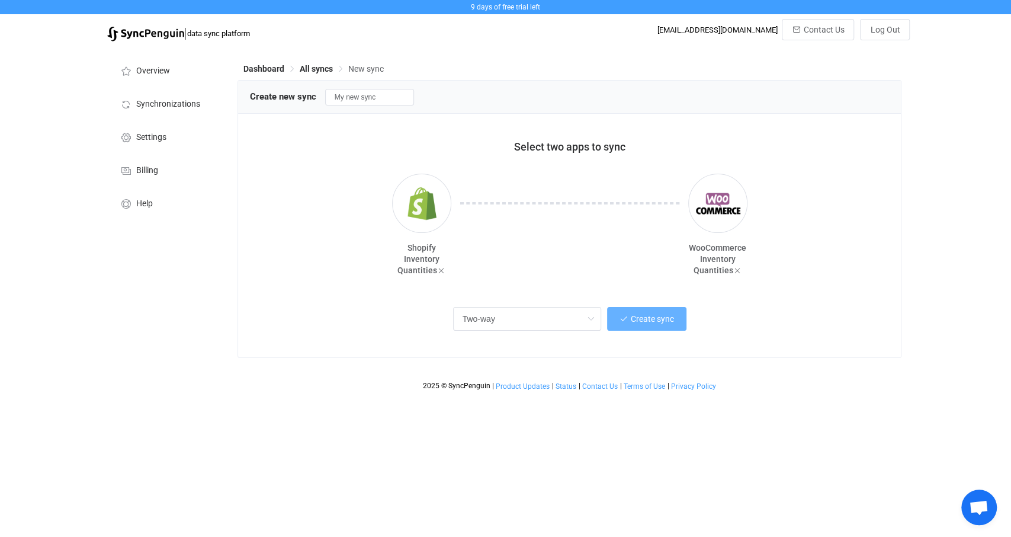
click at [655, 328] on button "Create sync" at bounding box center [646, 319] width 79 height 24
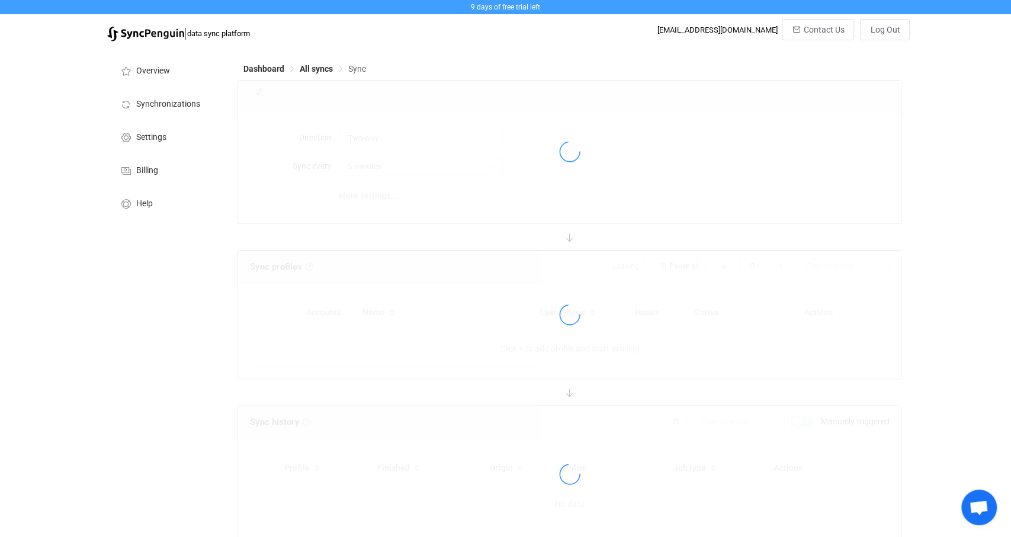
type input "10 minutes"
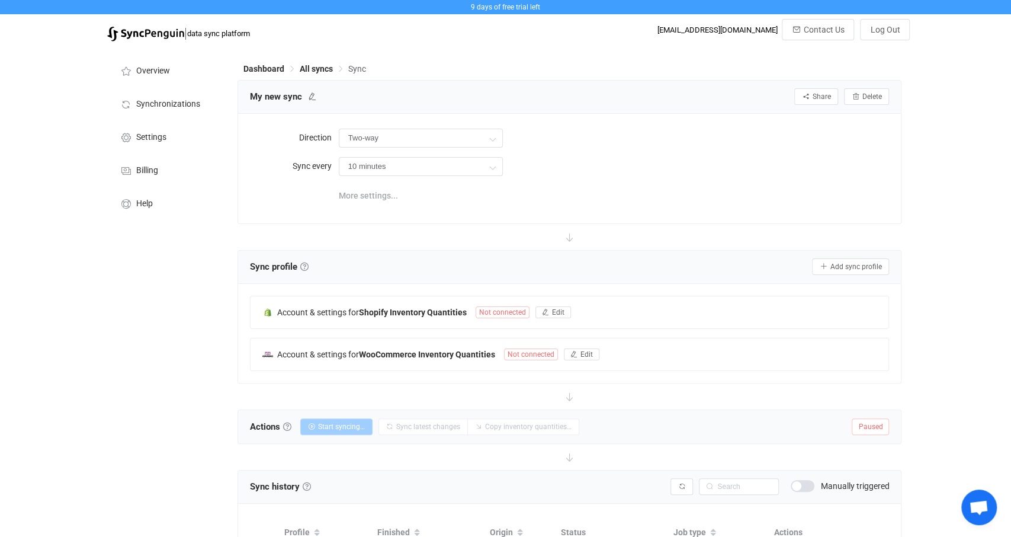
click at [380, 197] on span "More settings..." at bounding box center [368, 196] width 59 height 24
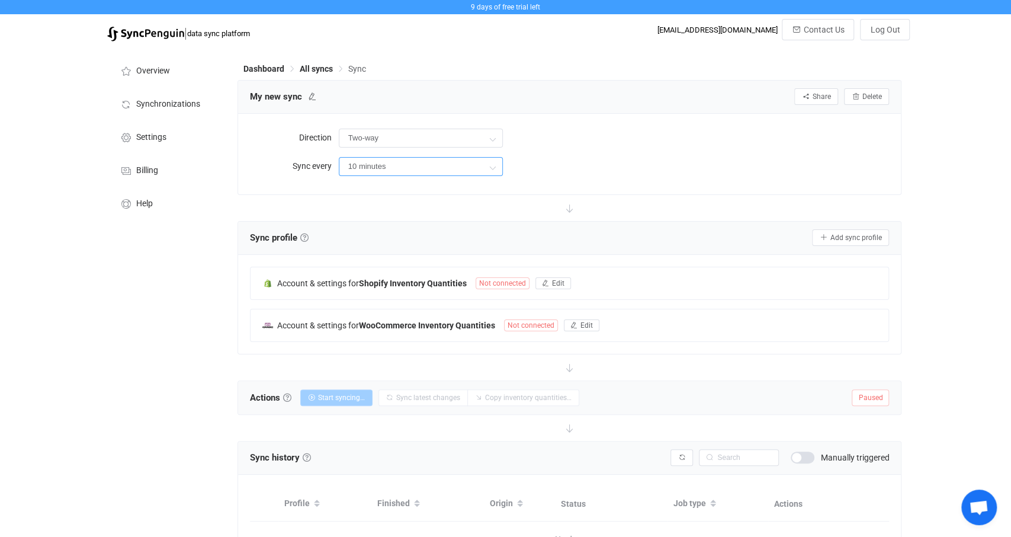
click at [399, 165] on input "10 minutes" at bounding box center [421, 166] width 164 height 19
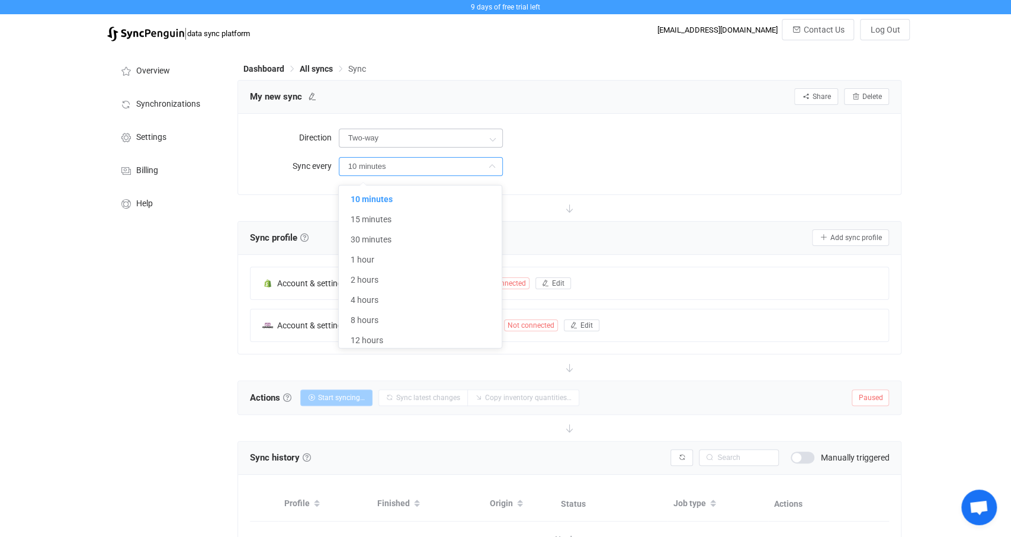
click at [411, 129] on div "Two-way" at bounding box center [421, 138] width 164 height 24
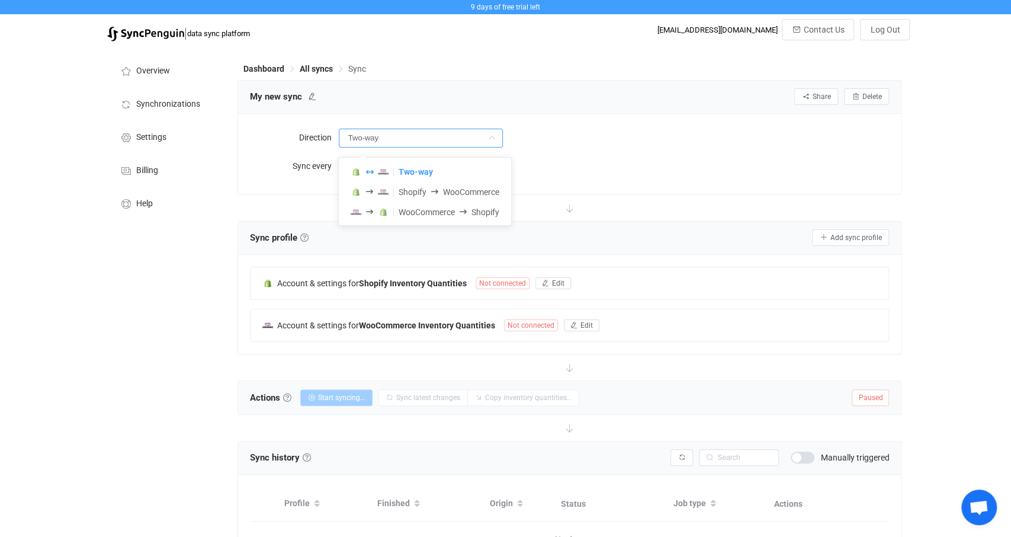
click at [597, 111] on div "My new sync Share Sync sharing Delete" at bounding box center [570, 97] width 664 height 33
click at [471, 144] on input "Two-way" at bounding box center [421, 138] width 164 height 19
click at [579, 127] on div "Two-way" at bounding box center [614, 138] width 551 height 24
click at [461, 139] on input "Two-way" at bounding box center [421, 138] width 164 height 19
click at [593, 126] on div "Direction Two-way Sync every 10 minutes" at bounding box center [570, 154] width 664 height 81
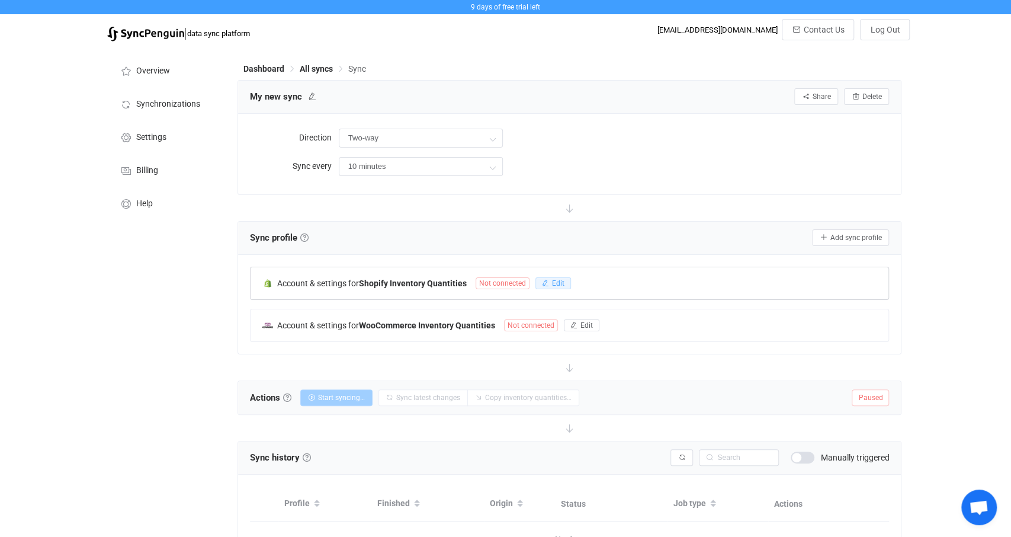
click at [556, 284] on span "Edit" at bounding box center [558, 283] width 12 height 8
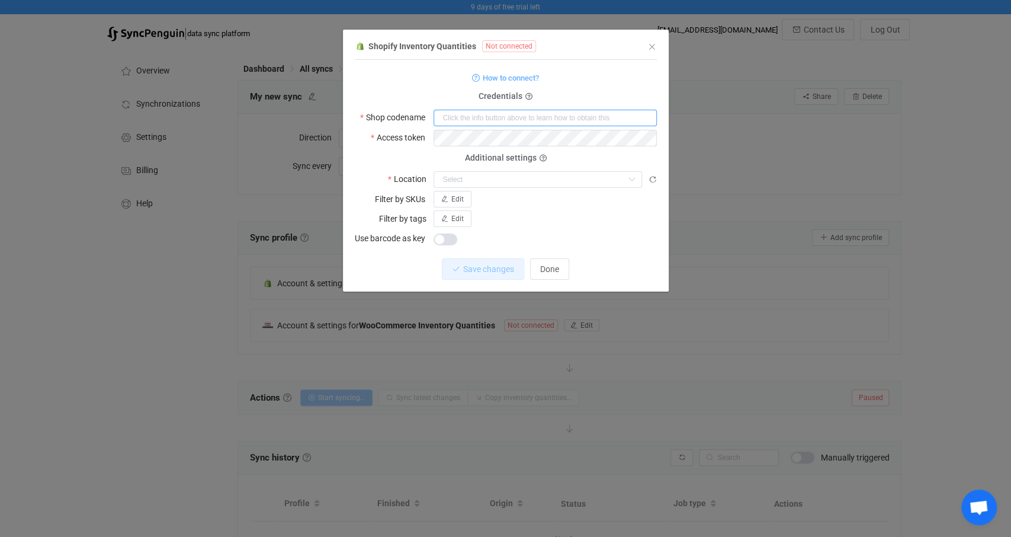
click at [475, 116] on input "dialog" at bounding box center [545, 118] width 223 height 17
click at [470, 111] on input "dialog" at bounding box center [545, 118] width 223 height 17
paste input "cabqdk-fv"
type input "cabqdk-fv"
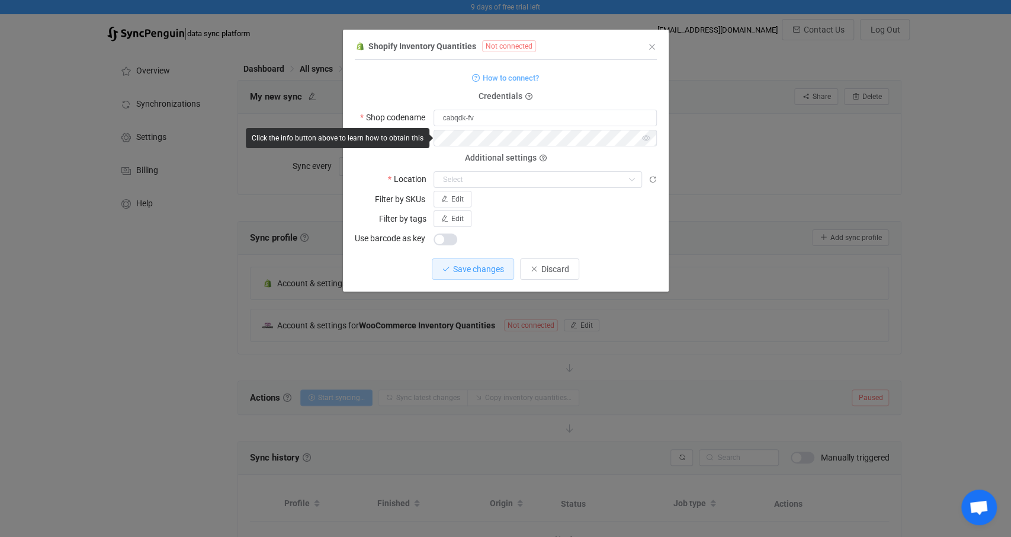
click at [411, 162] on div "Additional settings Location Save changes to reload this field" at bounding box center [506, 173] width 302 height 30
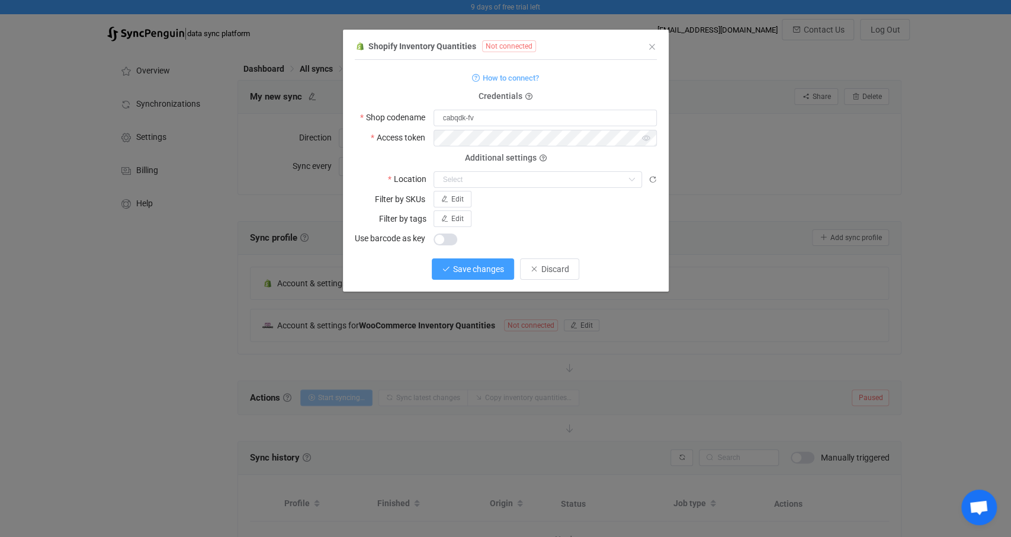
click at [484, 265] on span "Save changes" at bounding box center [478, 268] width 51 height 9
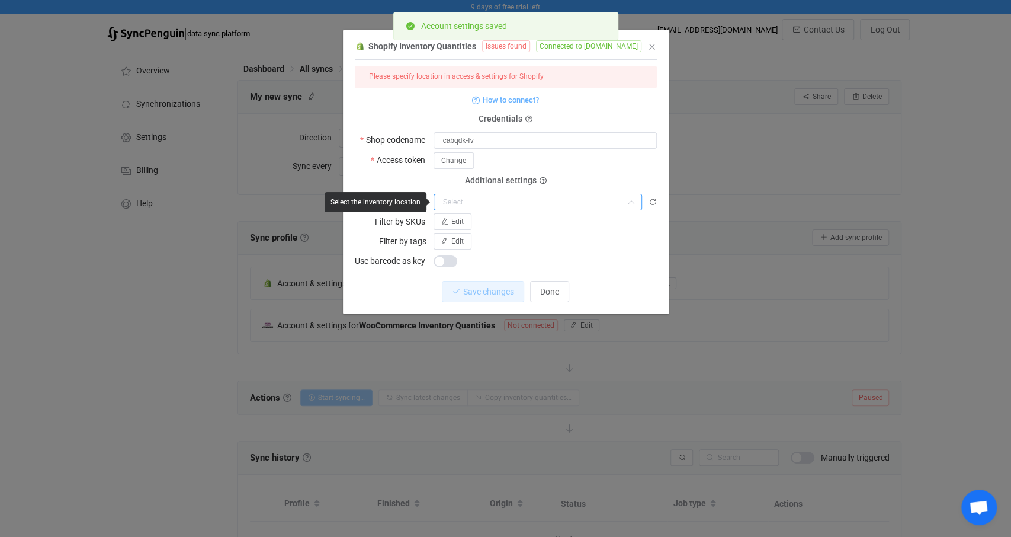
click at [520, 194] on input "dialog" at bounding box center [538, 202] width 209 height 17
click at [486, 229] on span "Industrieweg 5" at bounding box center [481, 231] width 73 height 9
type input "Industrieweg 5"
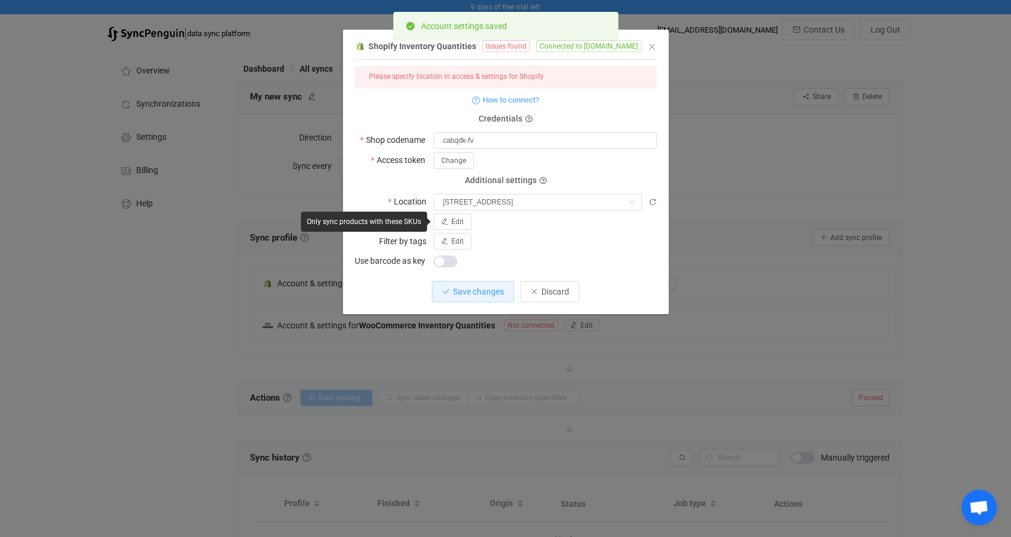
click at [566, 223] on div "Edit" at bounding box center [545, 221] width 223 height 17
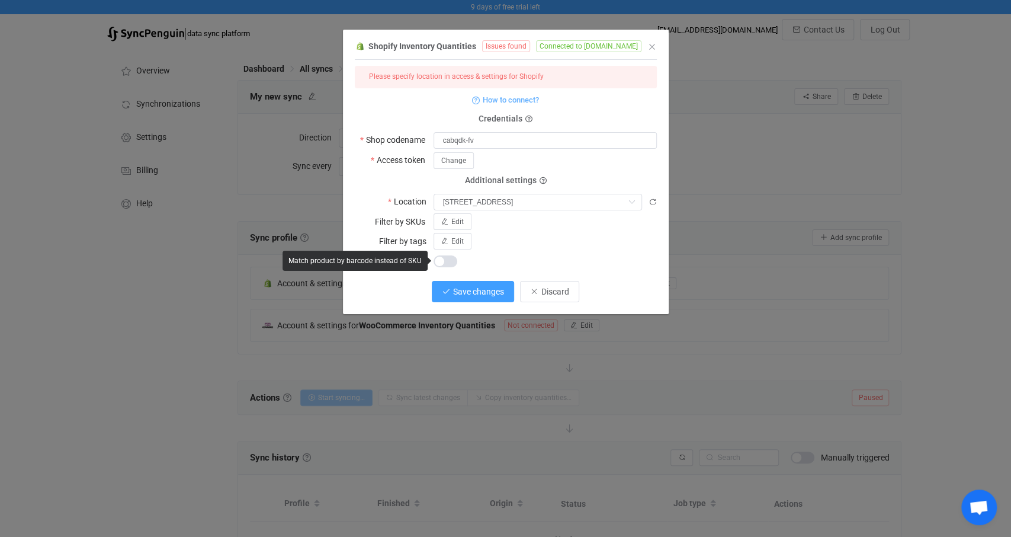
click at [474, 294] on span "Save changes" at bounding box center [478, 291] width 51 height 9
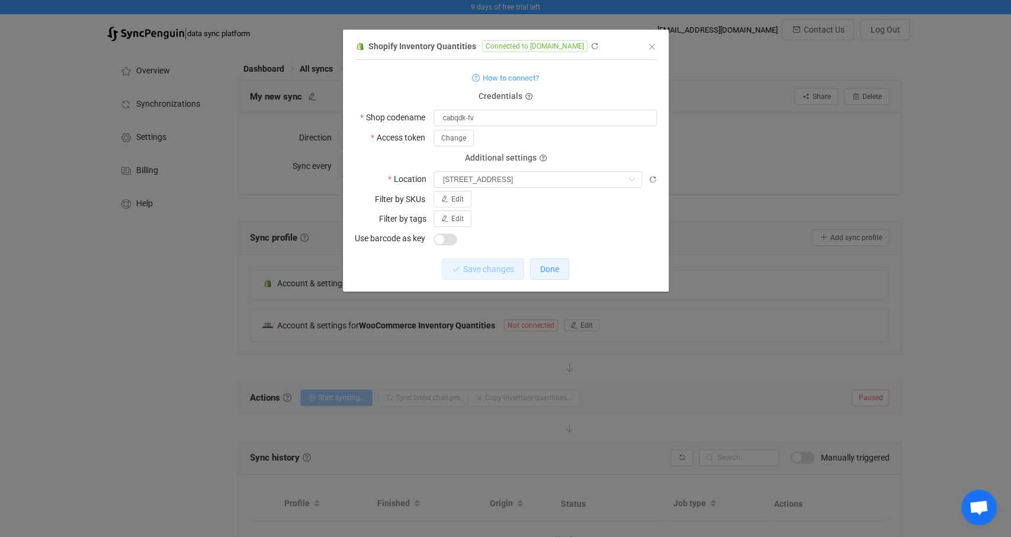
click at [557, 274] on button "Done" at bounding box center [549, 268] width 39 height 21
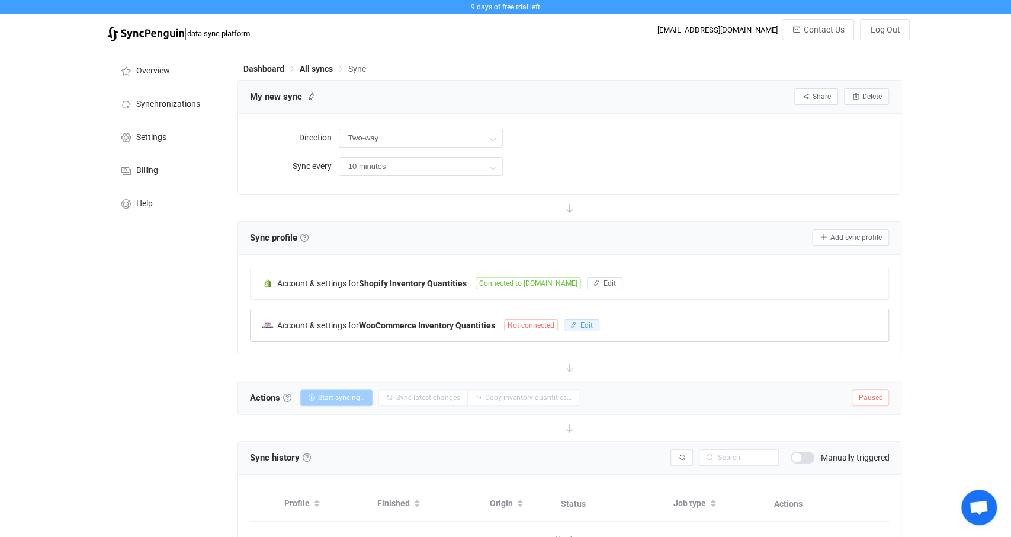
click at [579, 320] on button "Edit" at bounding box center [582, 325] width 36 height 12
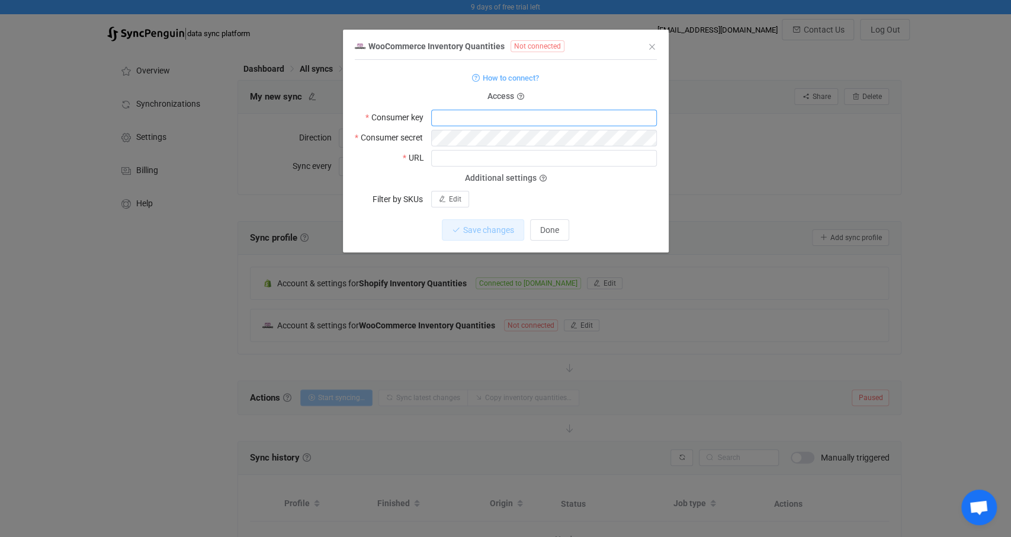
click at [443, 121] on input "dialog" at bounding box center [544, 118] width 226 height 17
paste input "ck_1173228853a84fecbb9a567109f361778bdf947d"
type input "ck_1173228853a84fecbb9a567109f361778bdf947d"
click at [649, 141] on icon "dialog" at bounding box center [646, 138] width 15 height 17
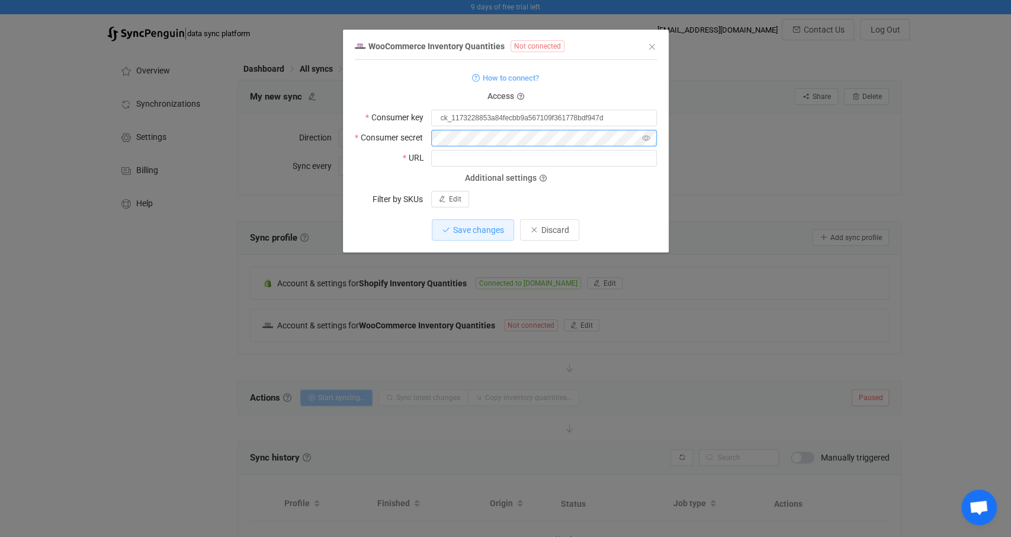
scroll to position [0, 0]
click at [649, 136] on icon "dialog" at bounding box center [646, 138] width 15 height 17
click at [482, 167] on form "How to connect? Access Consumer key ck_1173228853a84fecbb9a567109f361778bdf947d…" at bounding box center [506, 138] width 302 height 137
click at [493, 161] on input "dialog" at bounding box center [544, 158] width 226 height 17
type input "https://aemely.com/de"
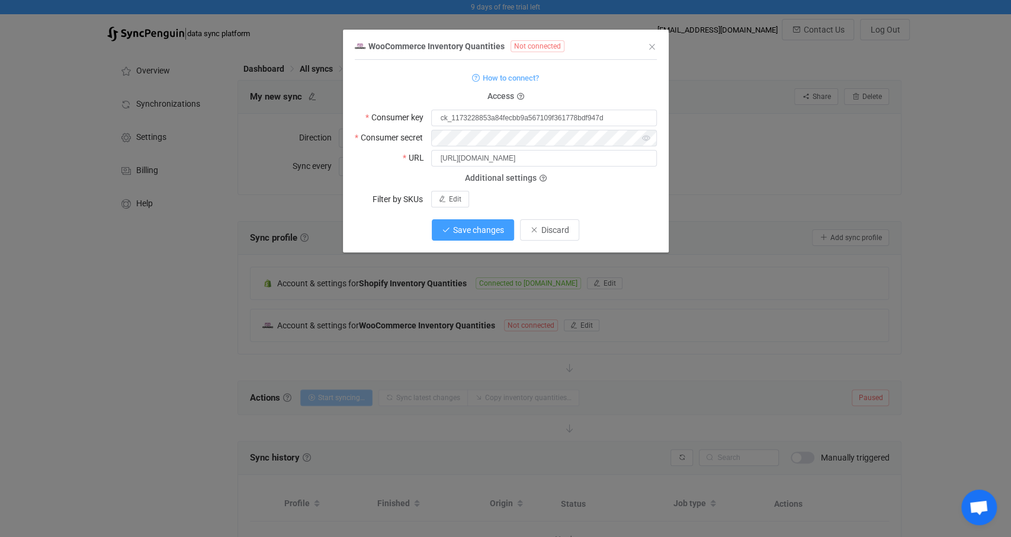
click at [490, 233] on span "Save changes" at bounding box center [478, 229] width 51 height 9
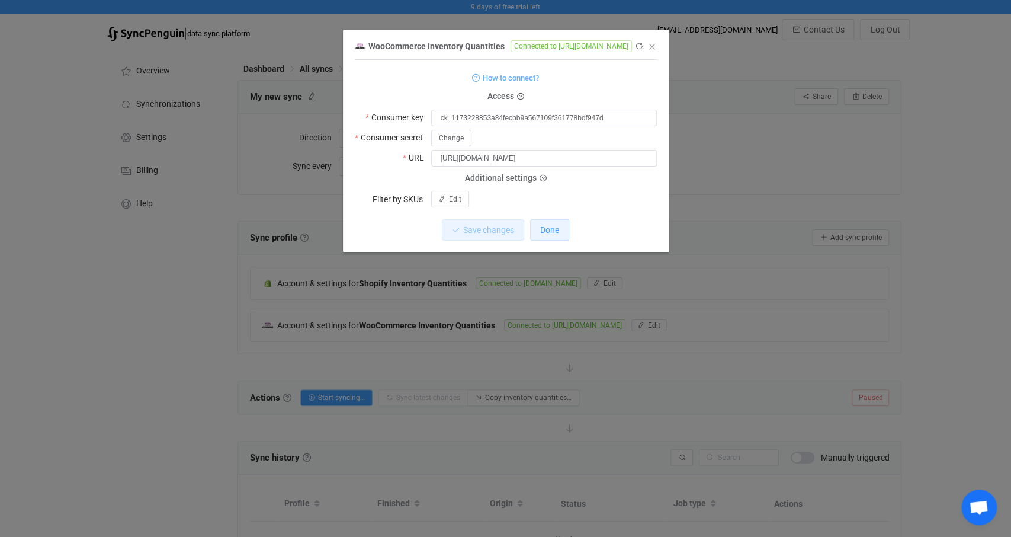
click at [546, 233] on span "Done" at bounding box center [549, 229] width 19 height 9
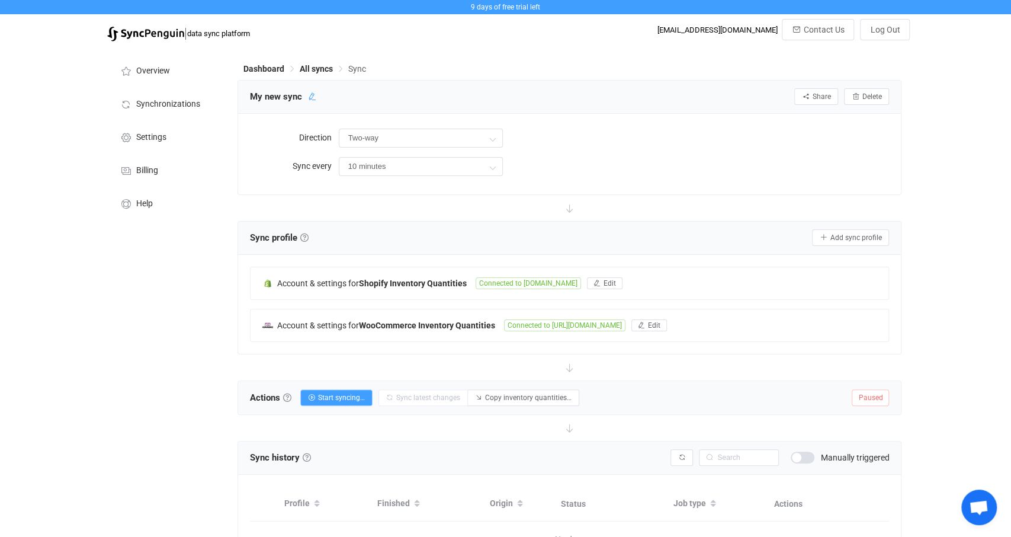
click at [311, 98] on icon at bounding box center [312, 96] width 8 height 8
click at [307, 97] on input "My new sync" at bounding box center [300, 97] width 113 height 18
drag, startPoint x: 319, startPoint y: 100, endPoint x: 202, endPoint y: 98, distance: 116.7
click at [244, 98] on input "My new sync" at bounding box center [300, 97] width 113 height 18
type input "FD <-> [DOMAIN_NAME][URL]"
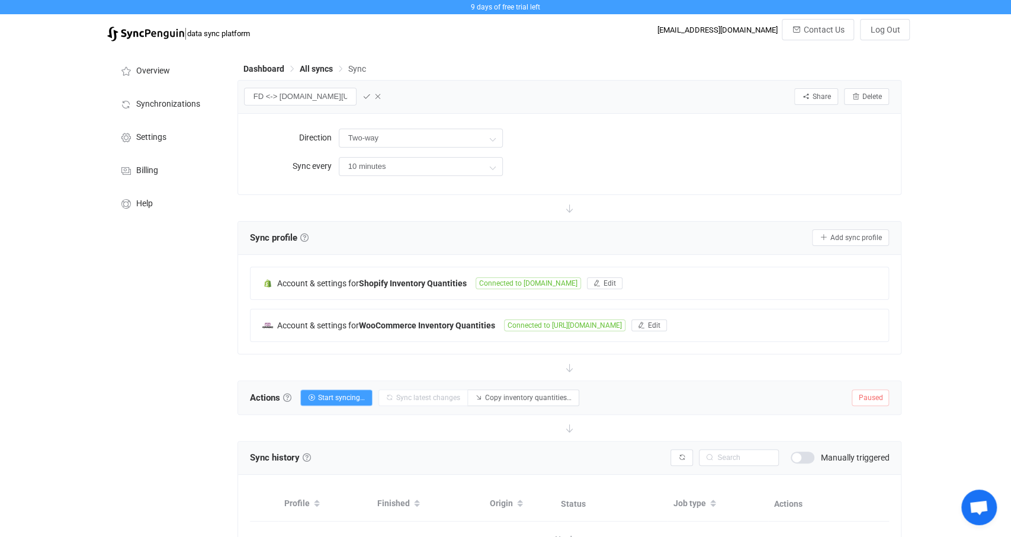
click at [363, 100] on icon at bounding box center [367, 96] width 8 height 8
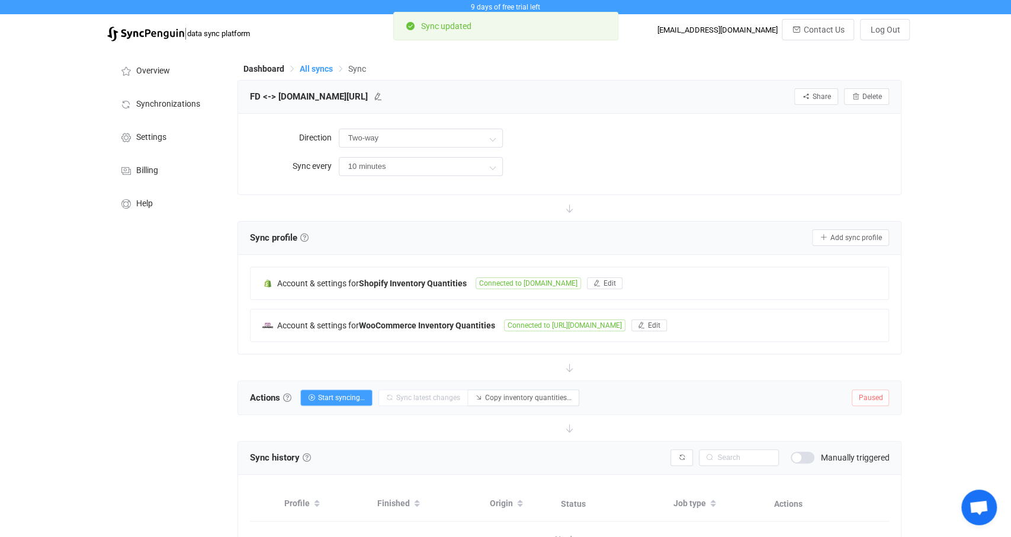
click at [314, 68] on span "All syncs" at bounding box center [316, 68] width 33 height 9
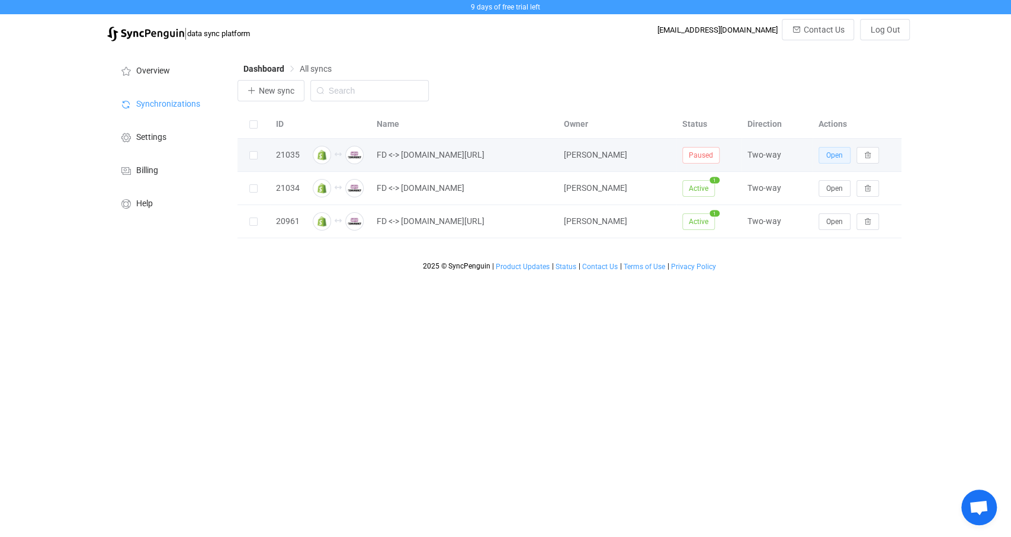
click at [835, 152] on span "Open" at bounding box center [834, 155] width 17 height 8
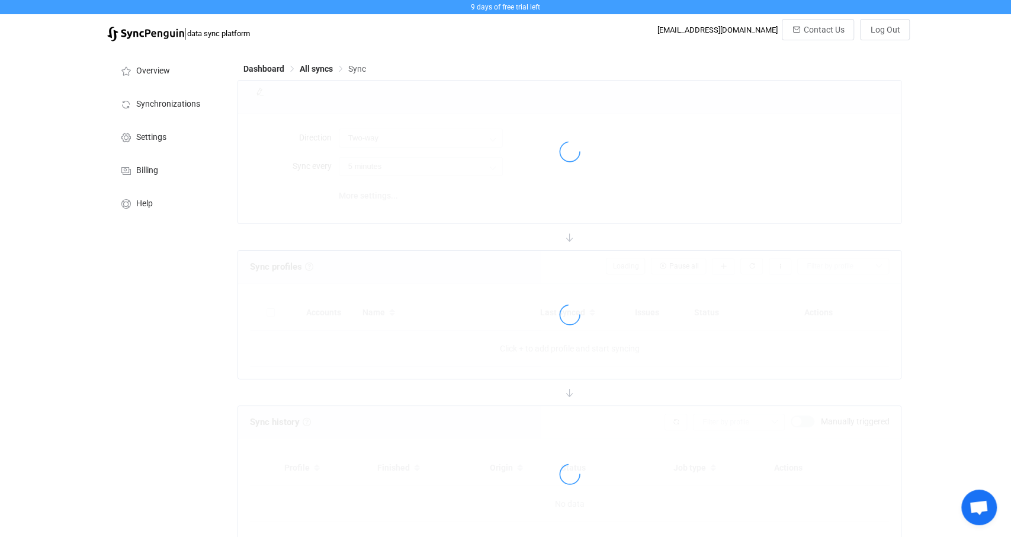
type input "10 minutes"
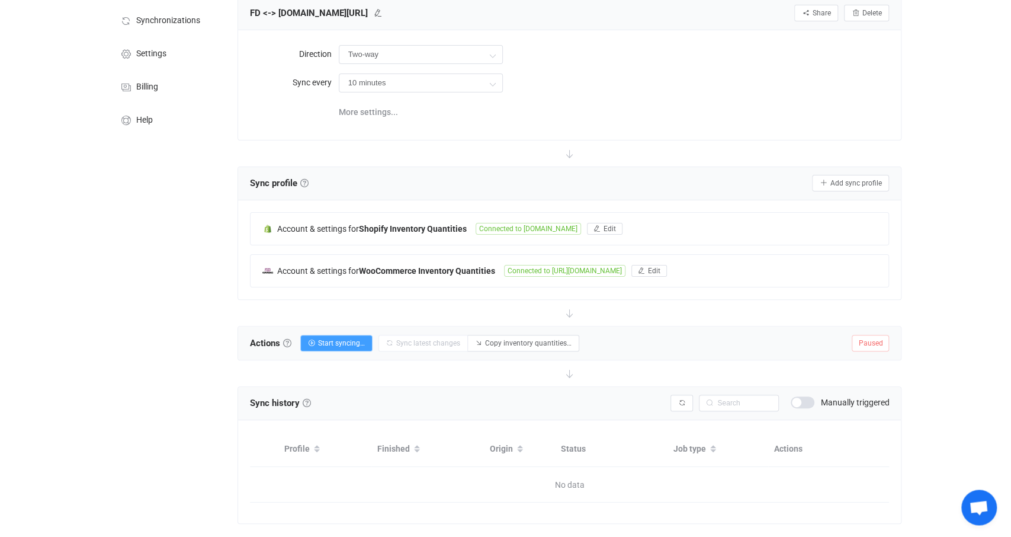
scroll to position [107, 0]
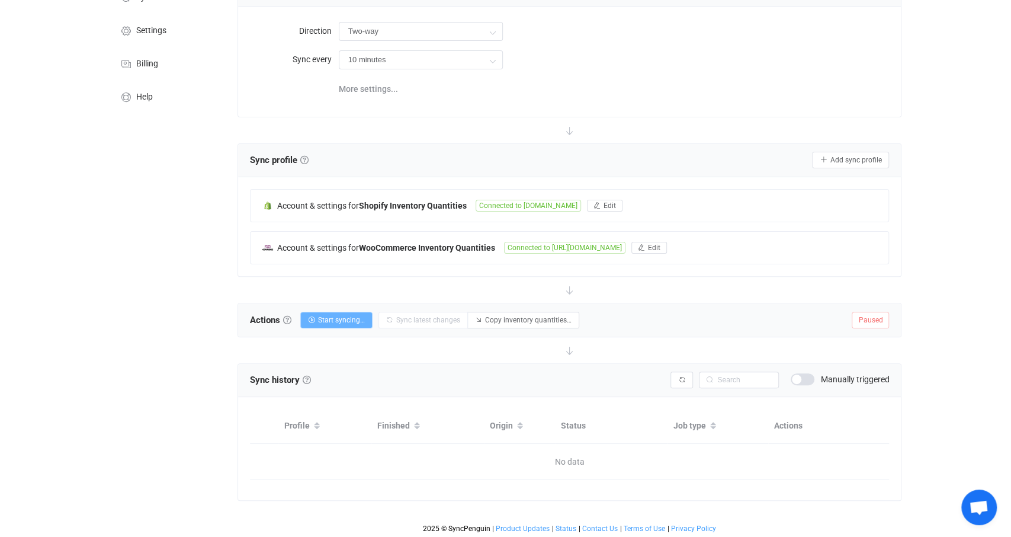
click at [356, 317] on span "Start syncing…" at bounding box center [341, 320] width 47 height 8
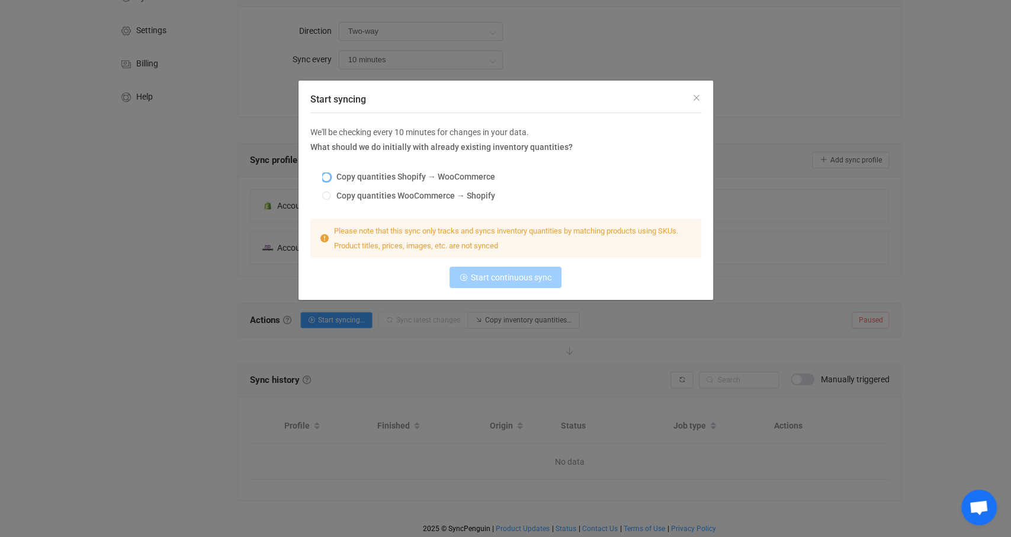
click at [408, 174] on span "Copy quantities Shopify → WooCommerce" at bounding box center [413, 176] width 165 height 9
click at [331, 174] on input "Copy quantities Shopify → WooCommerce" at bounding box center [326, 177] width 8 height 9
radio input "true"
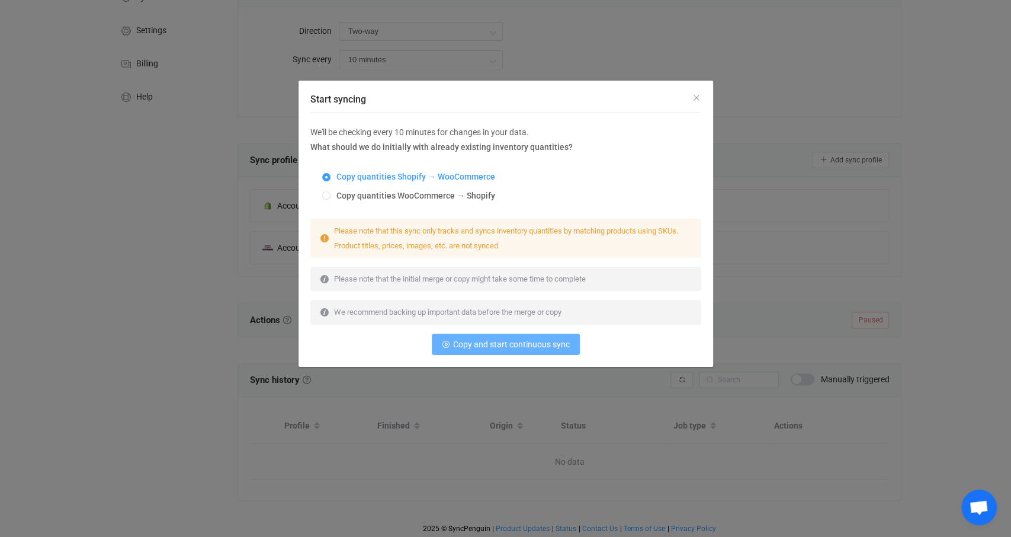
click at [517, 343] on span "Copy and start continuous sync" at bounding box center [511, 343] width 117 height 9
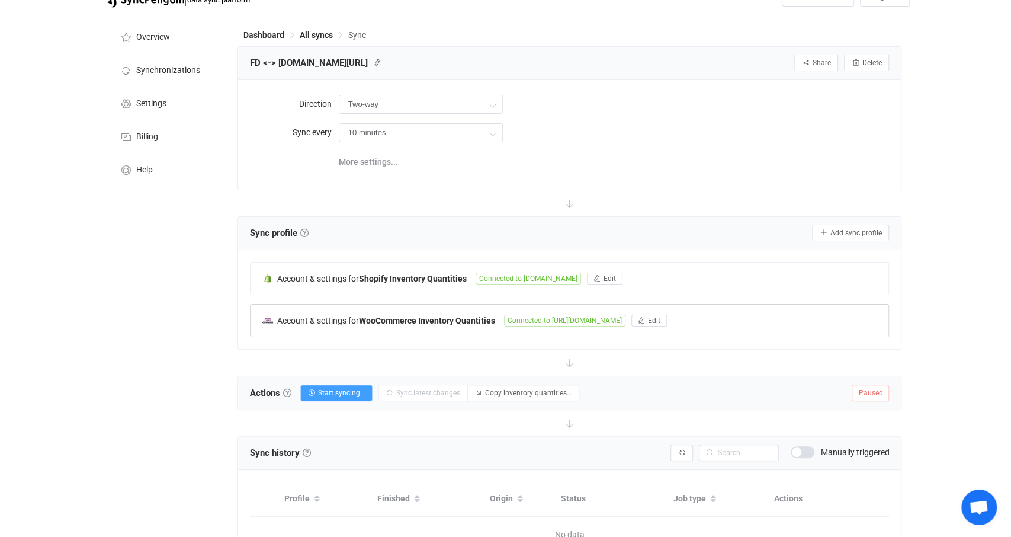
scroll to position [0, 0]
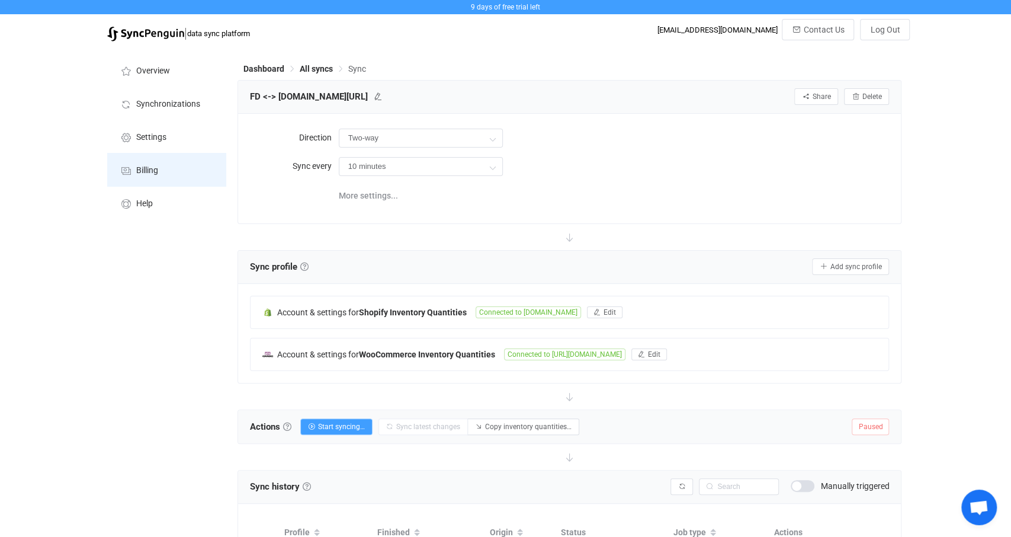
click at [145, 172] on span "Billing" at bounding box center [147, 170] width 22 height 9
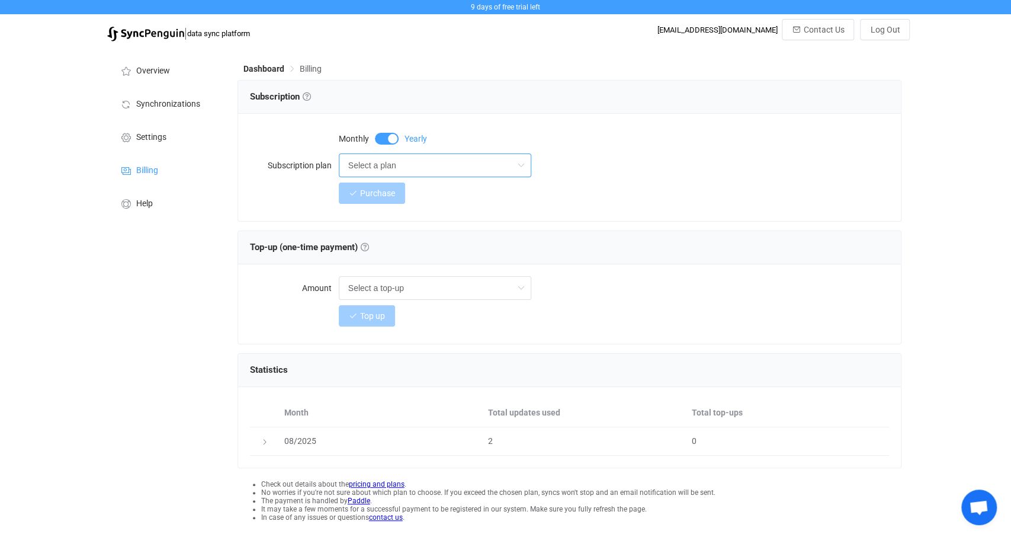
click at [393, 166] on input "Select a plan" at bounding box center [435, 165] width 193 height 24
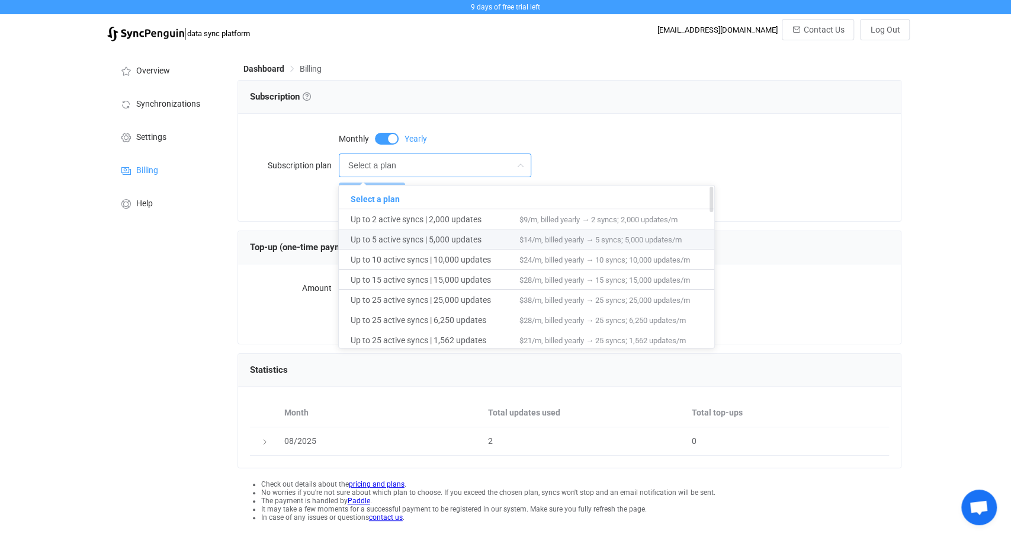
click at [423, 240] on span "Up to 5 active syncs | 5,000 updates" at bounding box center [435, 239] width 169 height 20
type input "Up to 5 active syncs | 5,000 updates"
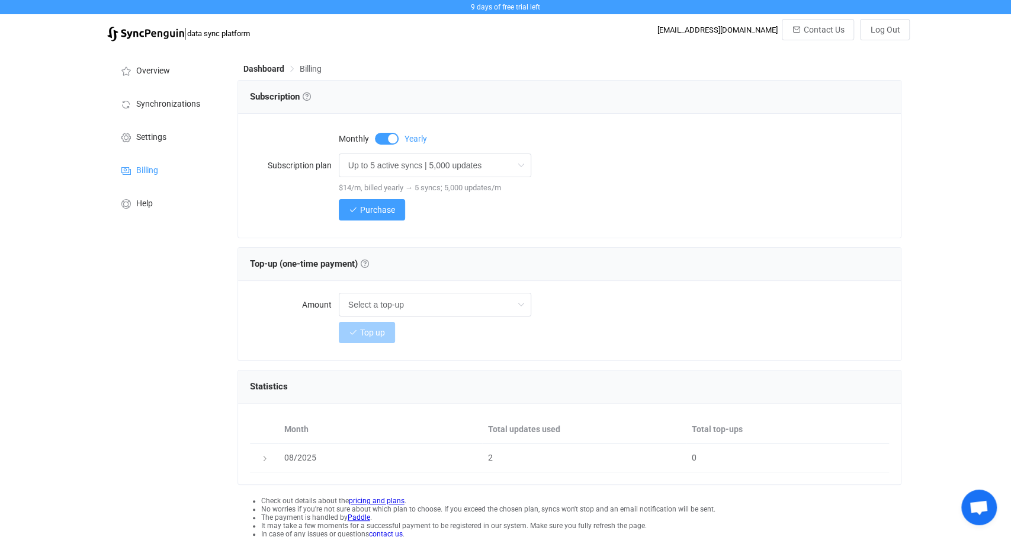
click at [560, 219] on div "Purchase" at bounding box center [614, 210] width 551 height 24
click at [384, 138] on span at bounding box center [387, 139] width 24 height 12
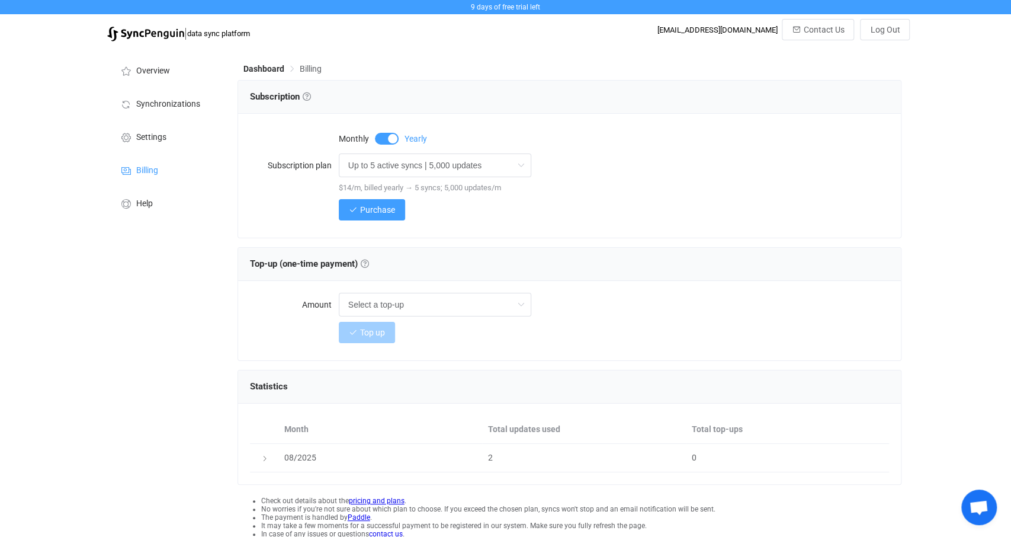
click at [384, 138] on span at bounding box center [387, 139] width 24 height 12
click at [384, 208] on span "Purchase" at bounding box center [377, 209] width 35 height 9
click at [390, 134] on span at bounding box center [387, 139] width 24 height 12
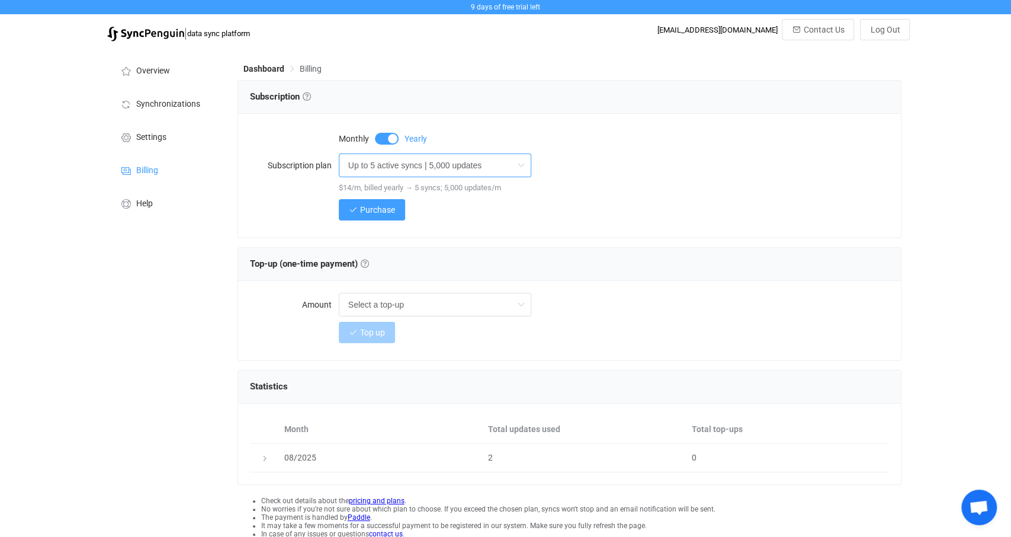
click at [408, 164] on input "Up to 5 active syncs | 5,000 updates" at bounding box center [435, 165] width 193 height 24
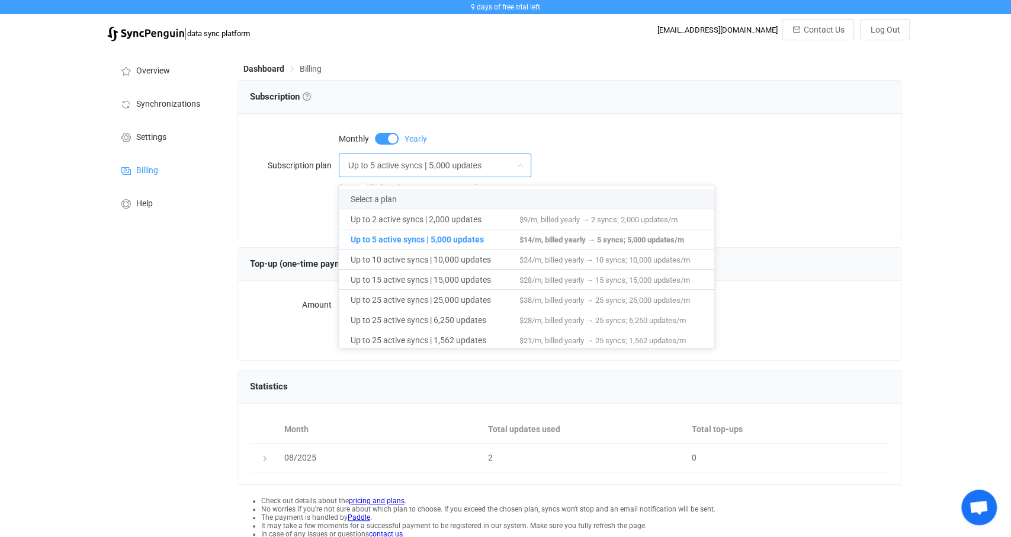
click at [509, 115] on div "Monthly Yearly Subscription plan Up to 5 active syncs | 5,000 updates $14/m, bi…" at bounding box center [570, 176] width 664 height 124
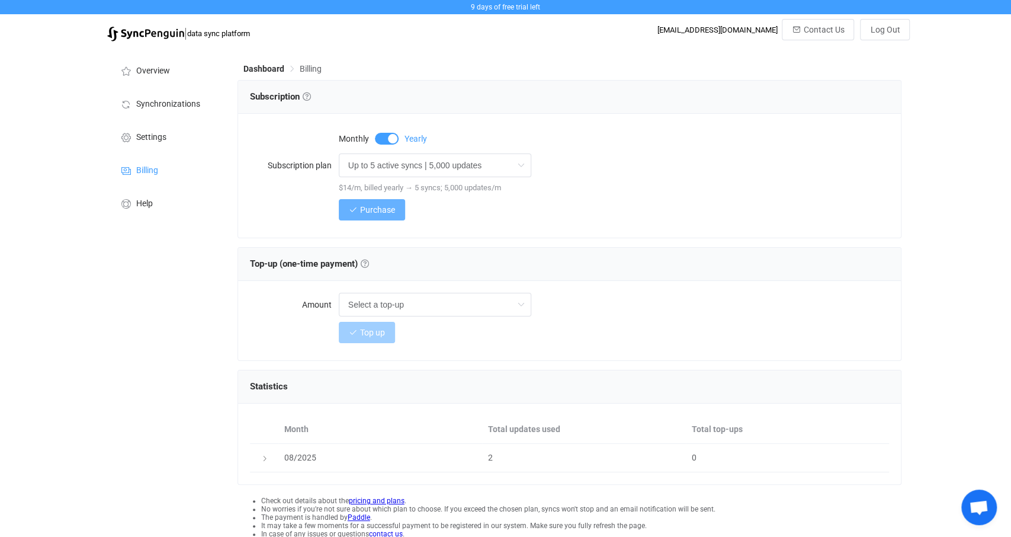
click at [379, 216] on button "Purchase" at bounding box center [372, 209] width 66 height 21
click at [382, 138] on span at bounding box center [387, 139] width 24 height 12
click at [375, 210] on span "Purchase" at bounding box center [377, 209] width 35 height 9
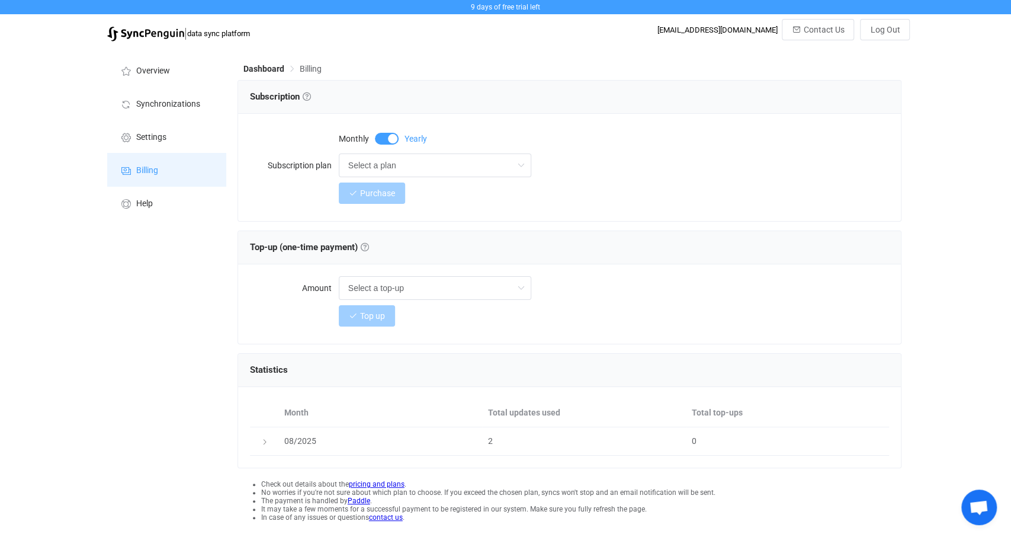
click at [150, 169] on span "Billing" at bounding box center [147, 170] width 22 height 9
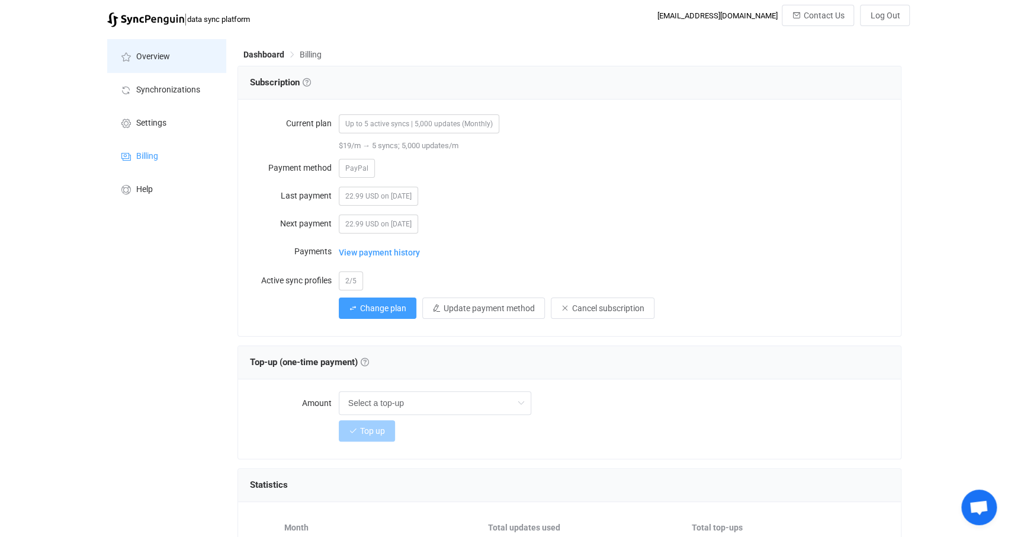
click at [172, 57] on li "Overview" at bounding box center [166, 55] width 118 height 33
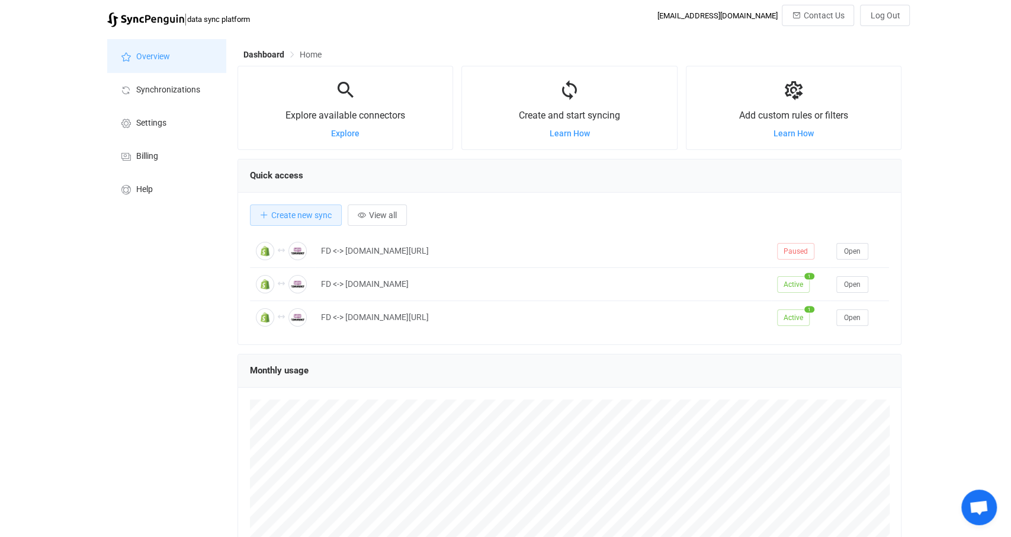
scroll to position [229, 664]
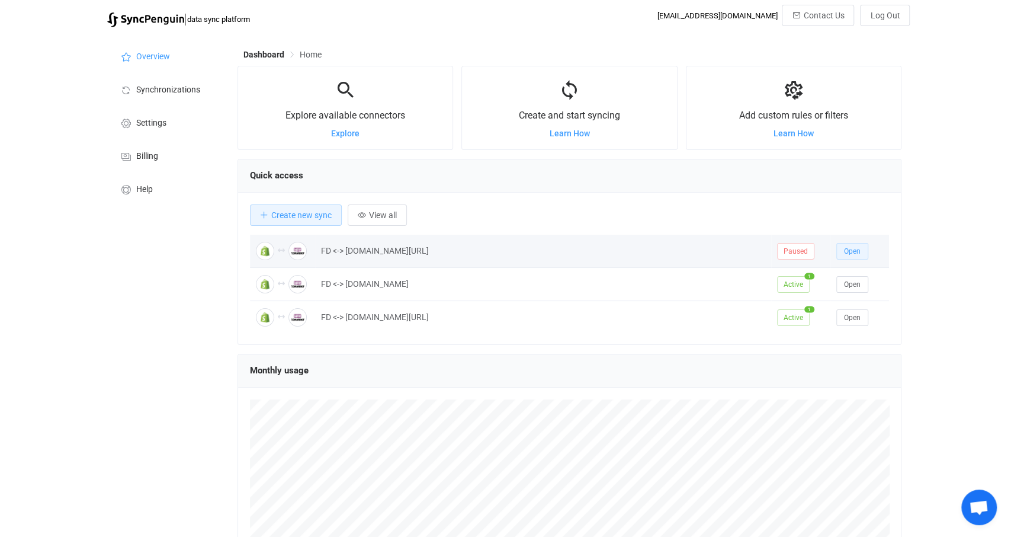
click at [850, 248] on span "Open" at bounding box center [852, 251] width 17 height 8
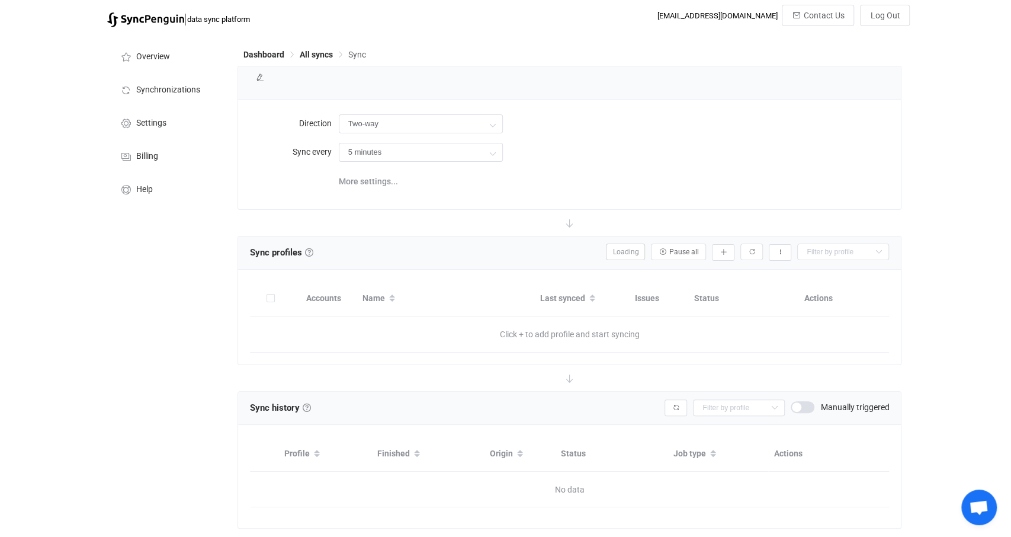
type input "10 minutes"
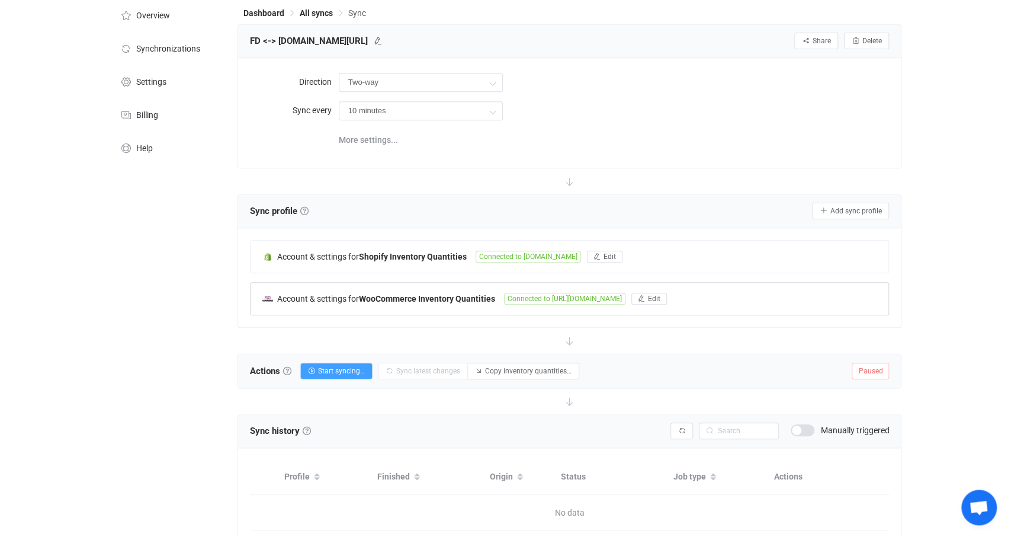
scroll to position [92, 0]
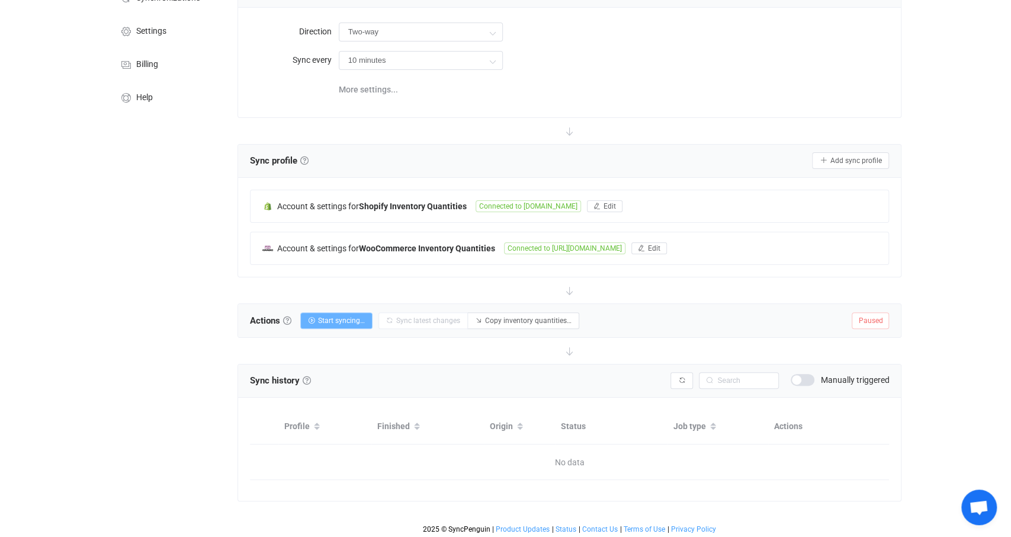
click at [347, 320] on span "Start syncing…" at bounding box center [341, 320] width 47 height 8
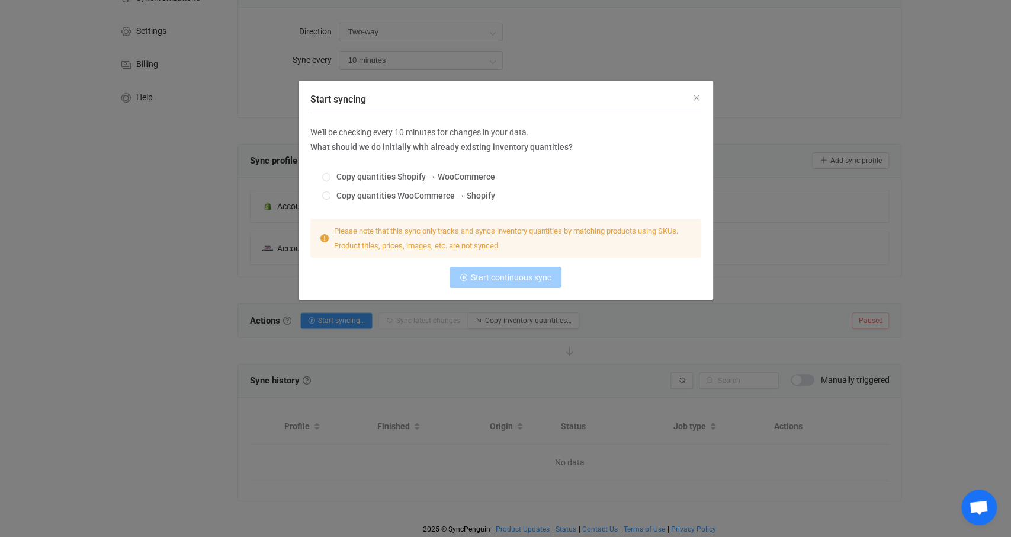
click at [421, 172] on div "Copy quantities Shopify → WooCommerce Copy quantities WooCommerce → Shopify" at bounding box center [505, 187] width 391 height 46
click at [323, 175] on span "Start syncing" at bounding box center [326, 177] width 8 height 8
click at [323, 175] on input "Copy quantities Shopify → WooCommerce" at bounding box center [326, 177] width 8 height 9
radio input "true"
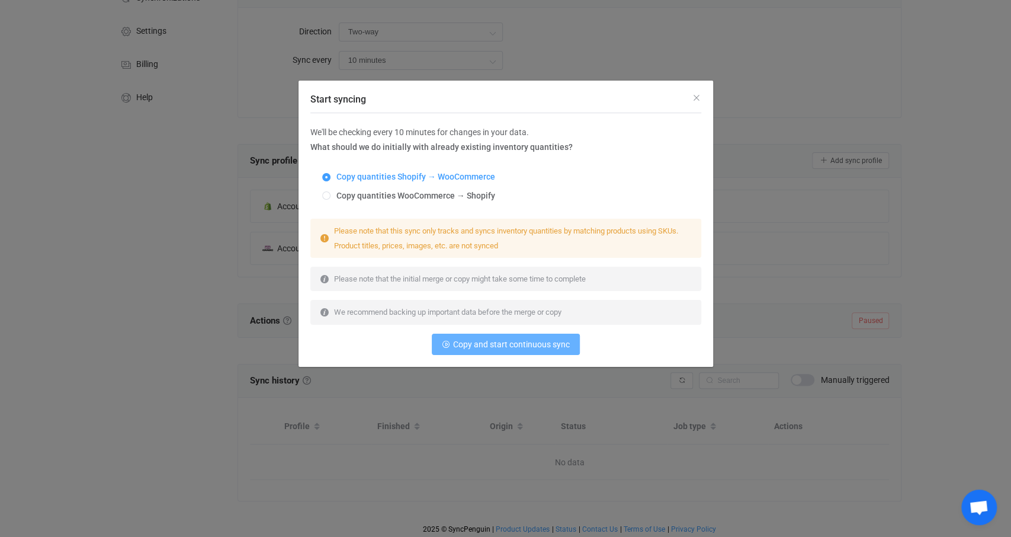
click at [493, 339] on span "Copy and start continuous sync" at bounding box center [511, 343] width 117 height 9
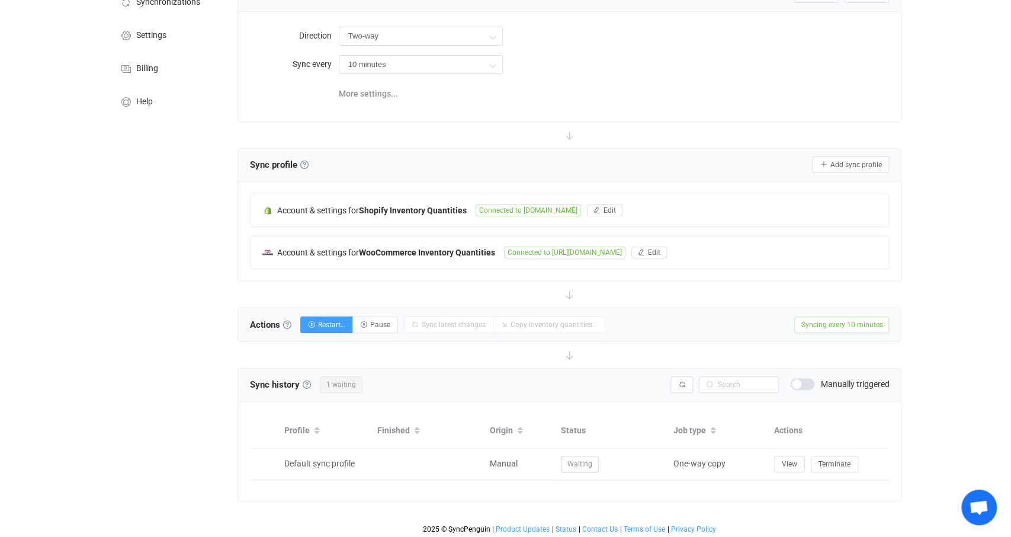
scroll to position [0, 0]
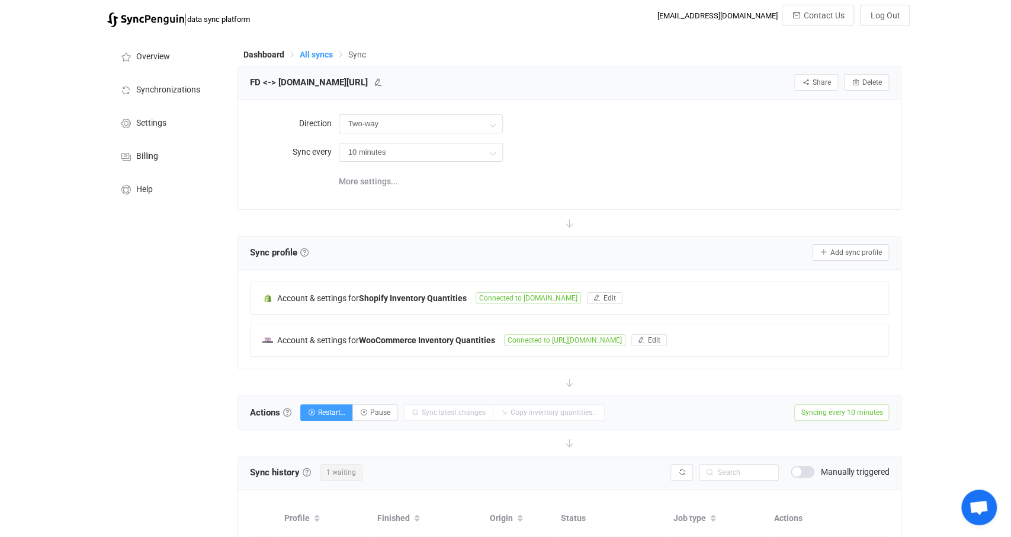
click at [319, 50] on span "All syncs" at bounding box center [316, 54] width 33 height 9
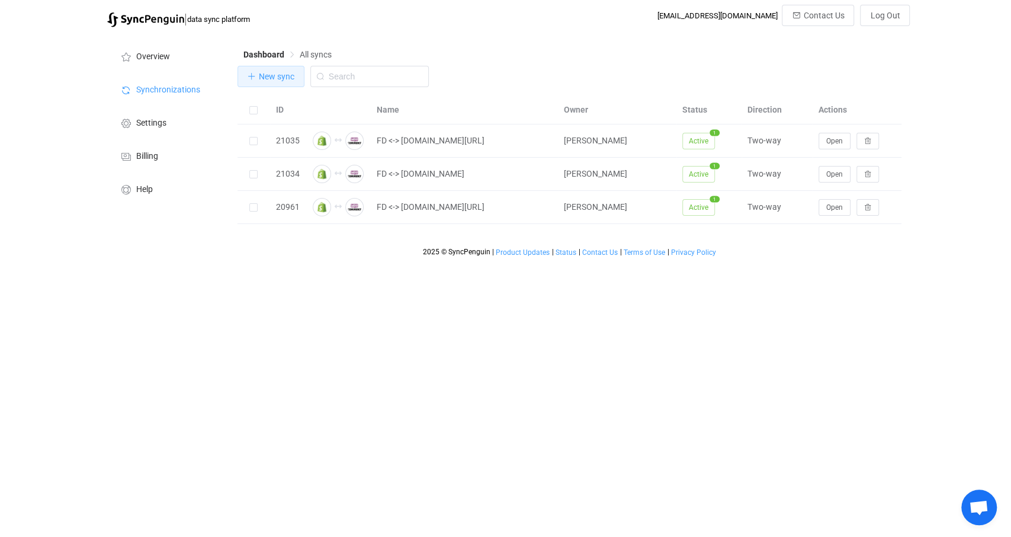
click at [275, 74] on span "New sync" at bounding box center [277, 76] width 36 height 9
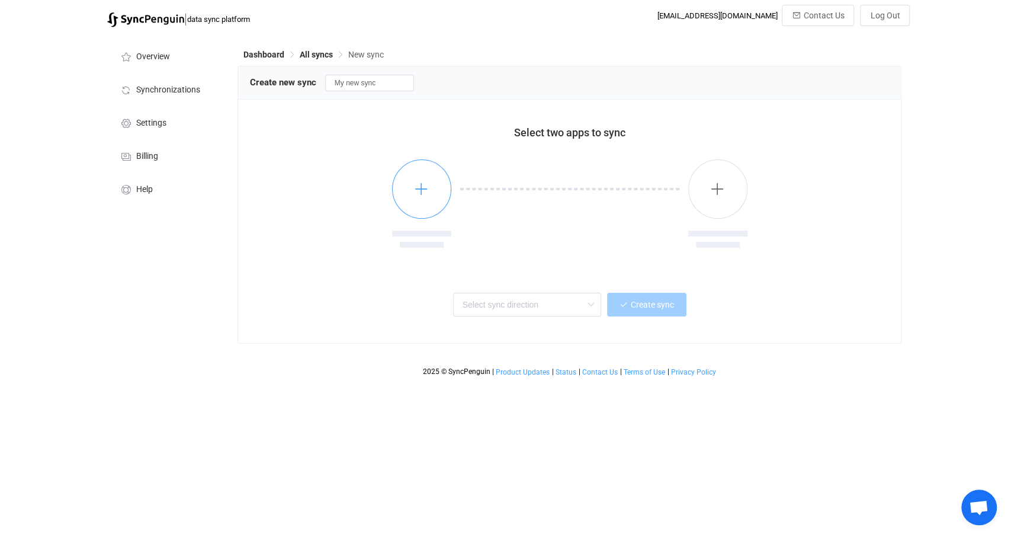
click at [424, 167] on button "button" at bounding box center [421, 188] width 59 height 59
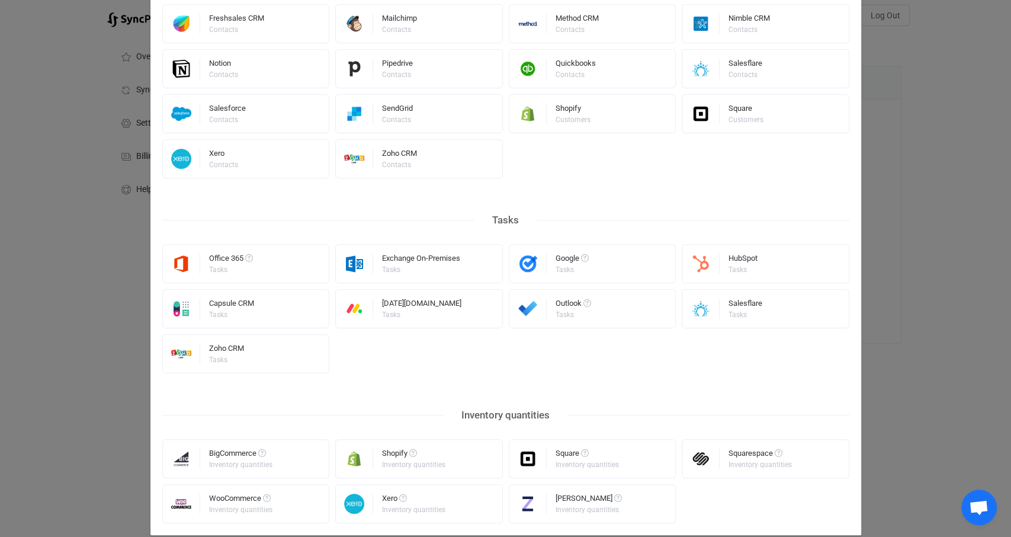
scroll to position [481, 0]
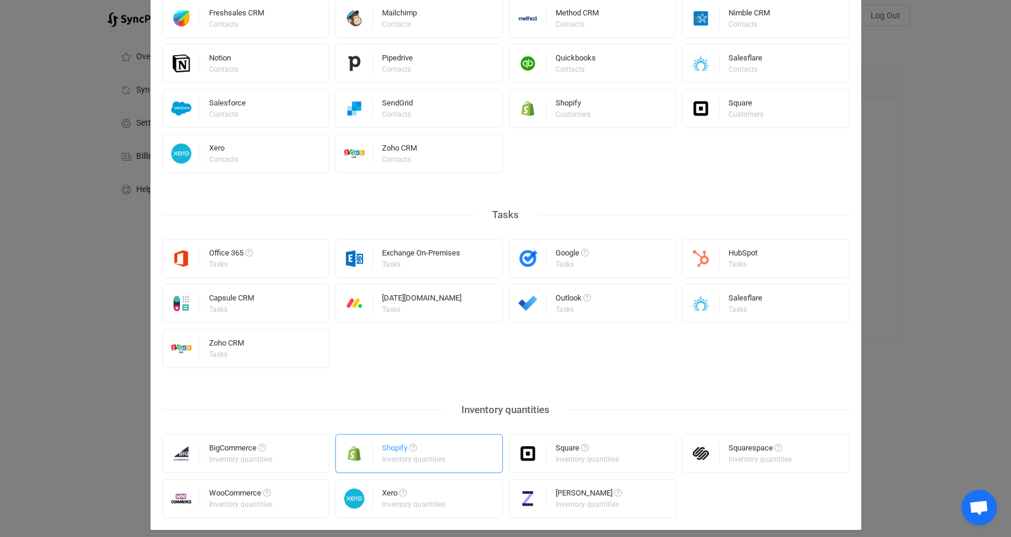
click at [399, 456] on div "Inventory quantities" at bounding box center [413, 459] width 63 height 7
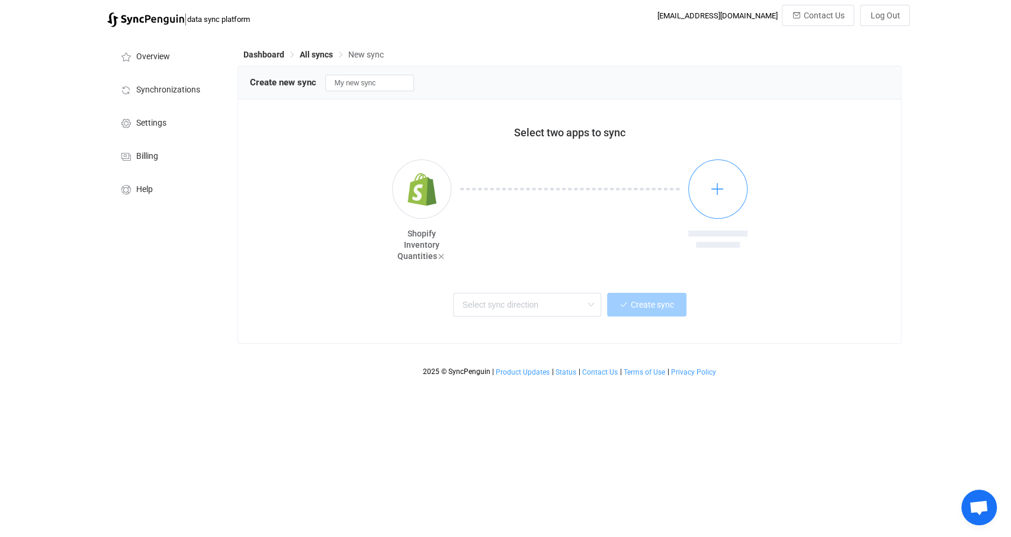
click at [713, 194] on icon "button" at bounding box center [717, 188] width 15 height 15
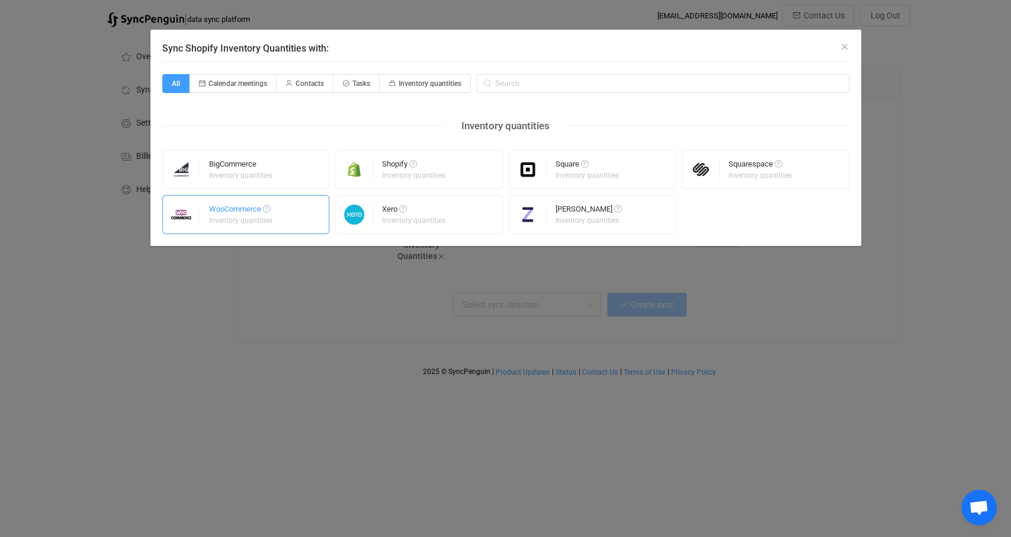
click at [266, 211] on span "Sync Shopify Inventory Quantities with:" at bounding box center [267, 209] width 8 height 8
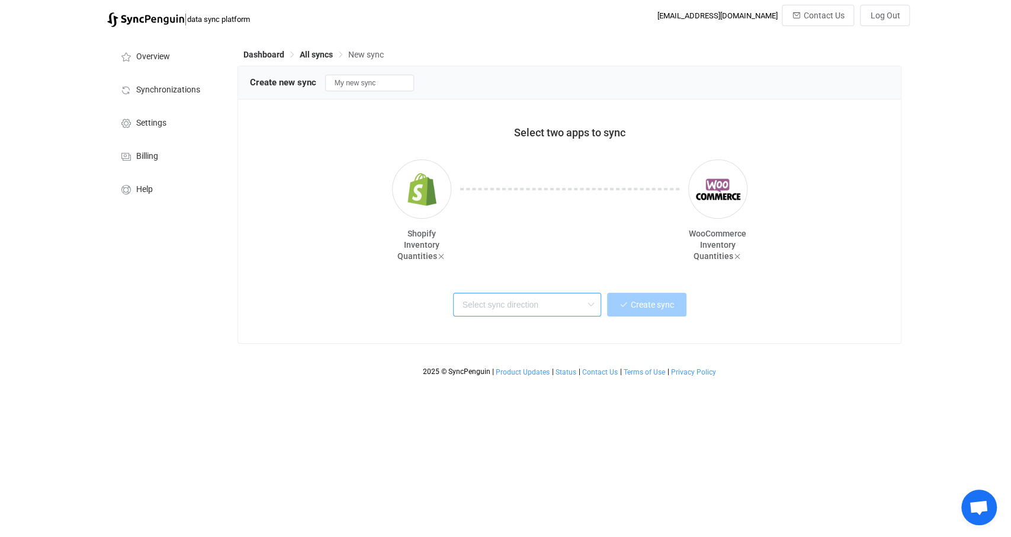
click at [531, 315] on input "text" at bounding box center [527, 305] width 148 height 24
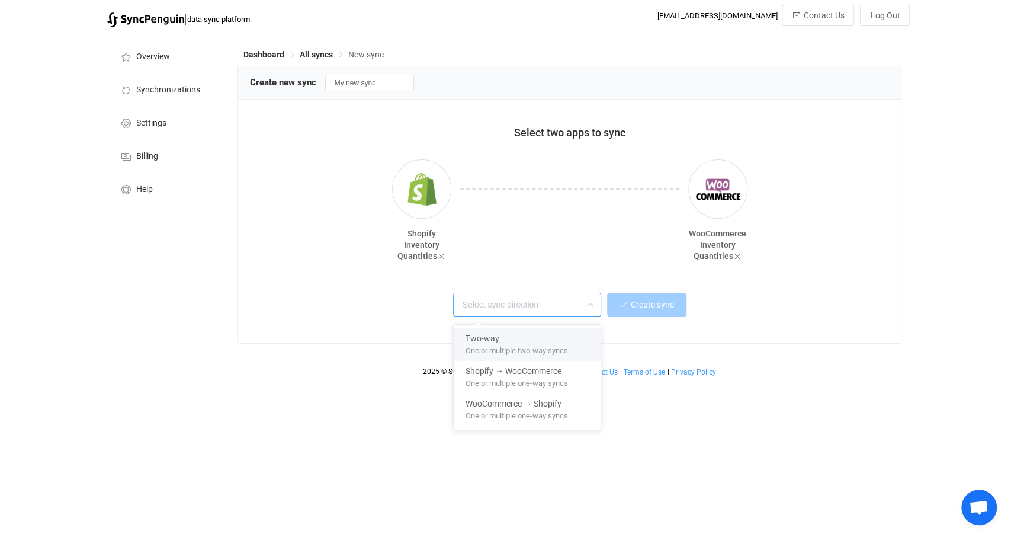
click at [520, 348] on span "One or multiple two-way syncs" at bounding box center [517, 348] width 102 height 13
type input "Two-way"
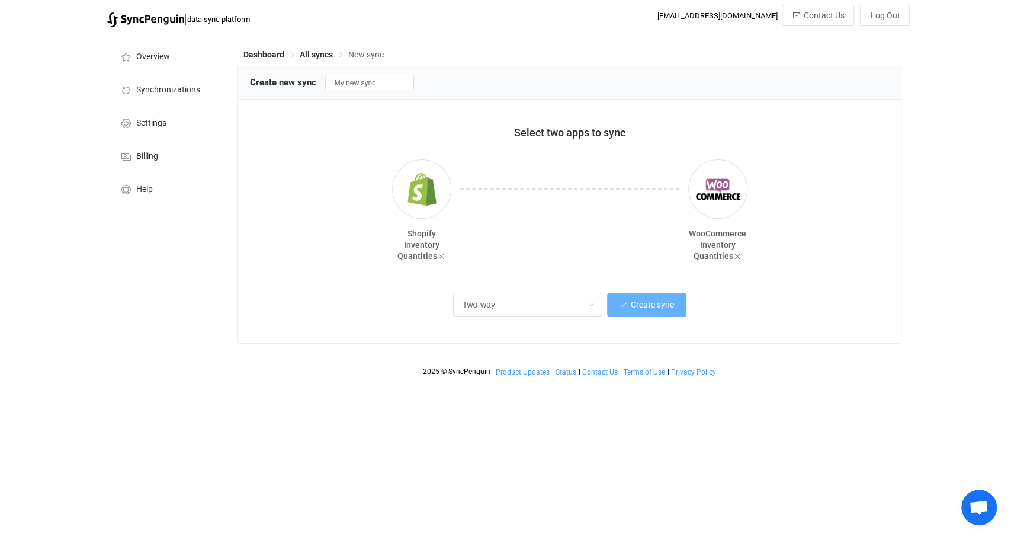
click at [671, 305] on span "Create sync" at bounding box center [652, 304] width 43 height 9
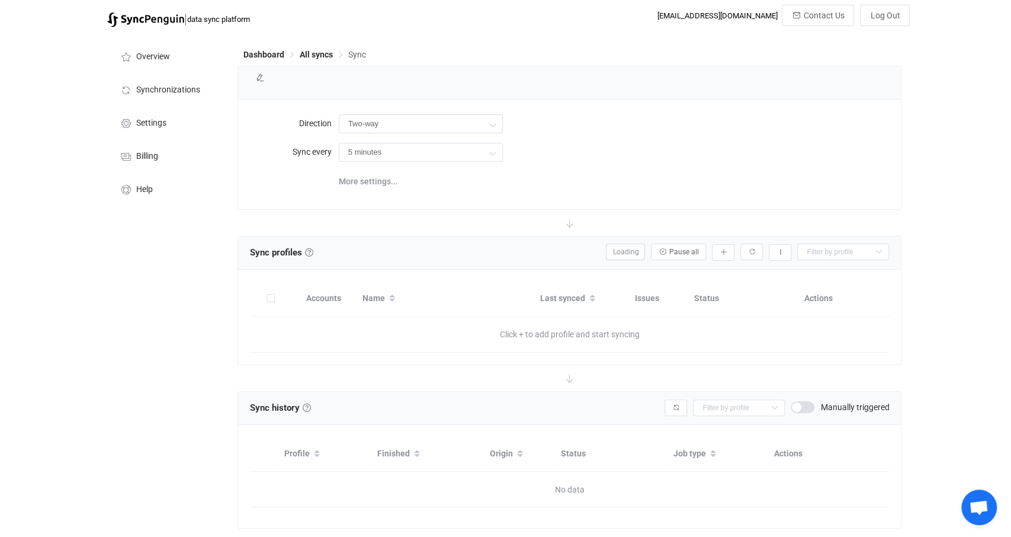
type input "10 minutes"
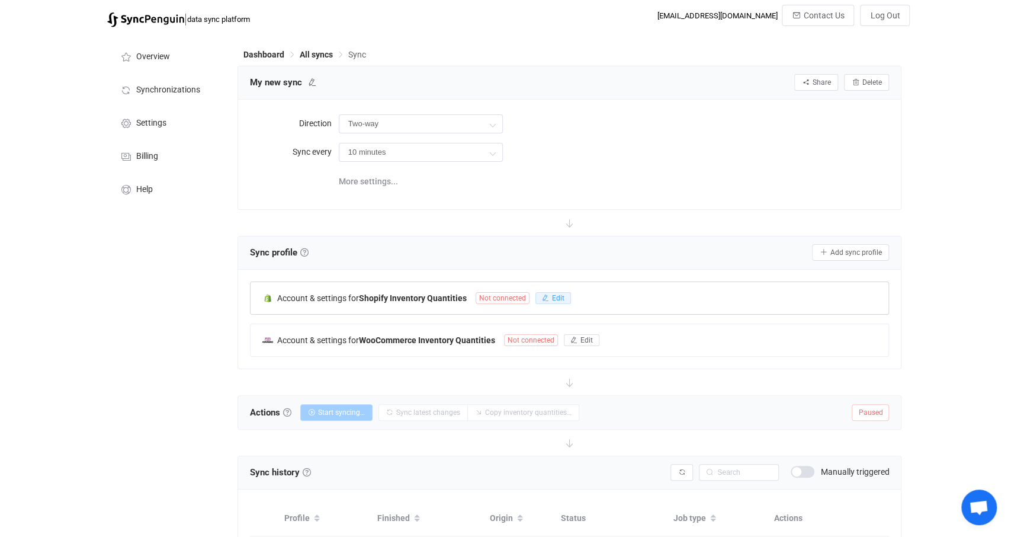
click at [566, 302] on button "Edit" at bounding box center [554, 298] width 36 height 12
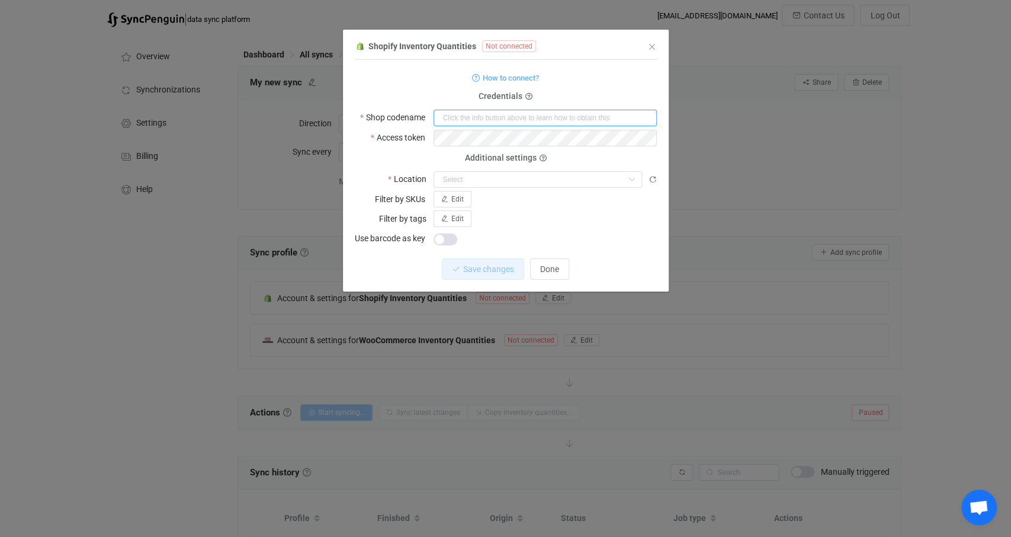
click at [465, 120] on input "dialog" at bounding box center [545, 118] width 223 height 17
click at [450, 116] on input "dialog" at bounding box center [545, 118] width 223 height 17
paste input "cabqdk-fv"
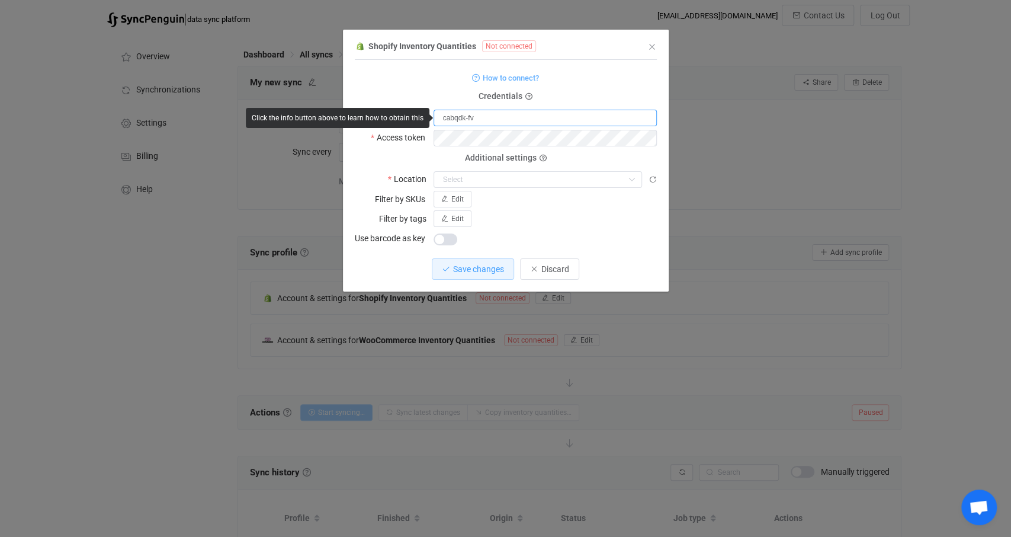
type input "cabqdk-fv"
click at [427, 155] on form "How to connect? Credentials Shop codename cabqdk-fv Access token Deprecated API…" at bounding box center [506, 158] width 302 height 177
click at [648, 140] on icon "dialog" at bounding box center [646, 138] width 15 height 17
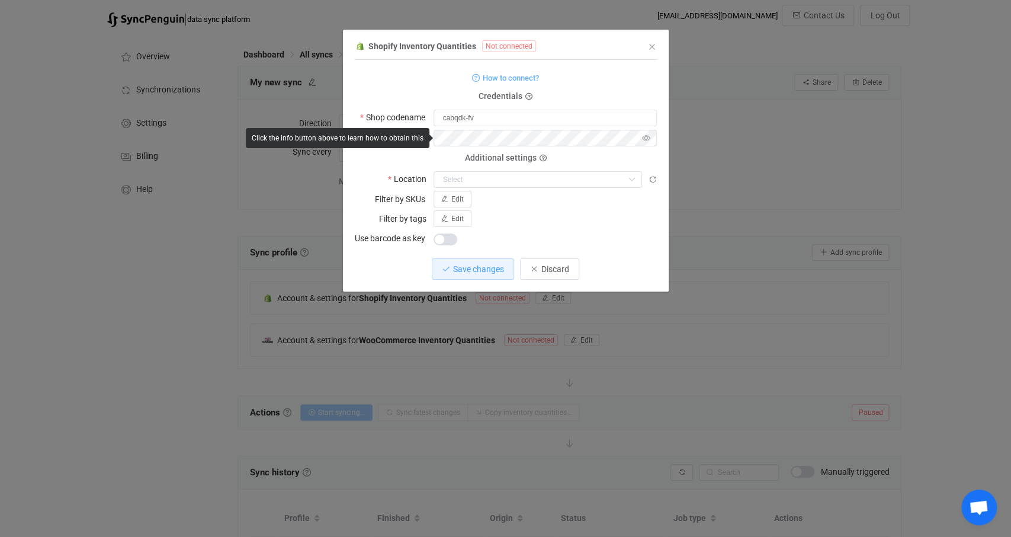
click at [643, 137] on icon "dialog" at bounding box center [646, 138] width 15 height 17
click at [405, 156] on form "How to connect? Credentials Shop codename cabqdk-fv Access token Deprecated API…" at bounding box center [506, 158] width 302 height 177
click at [453, 182] on input "dialog" at bounding box center [538, 179] width 209 height 17
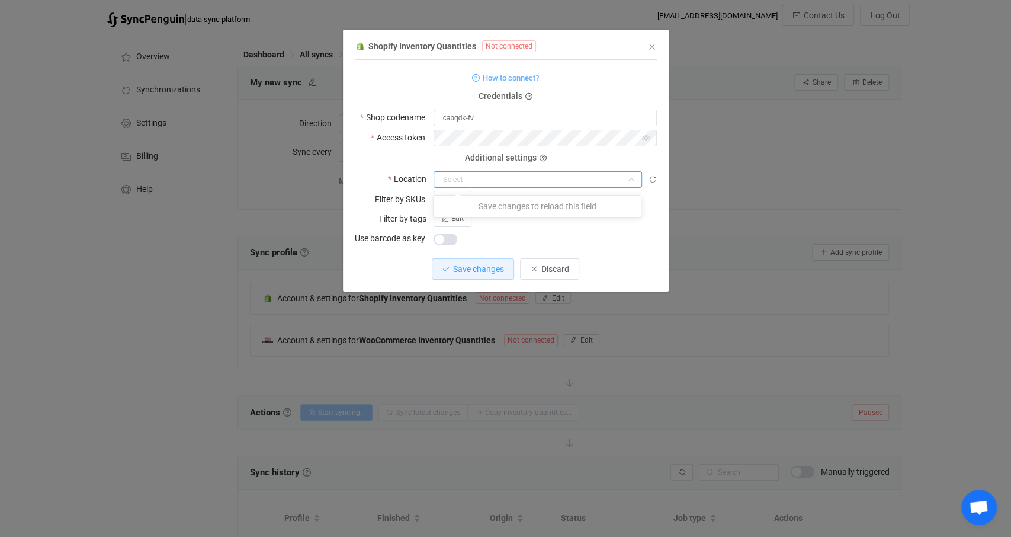
click at [440, 160] on div "Additional settings Location" at bounding box center [506, 173] width 302 height 30
click at [495, 271] on span "Save changes" at bounding box center [478, 268] width 51 height 9
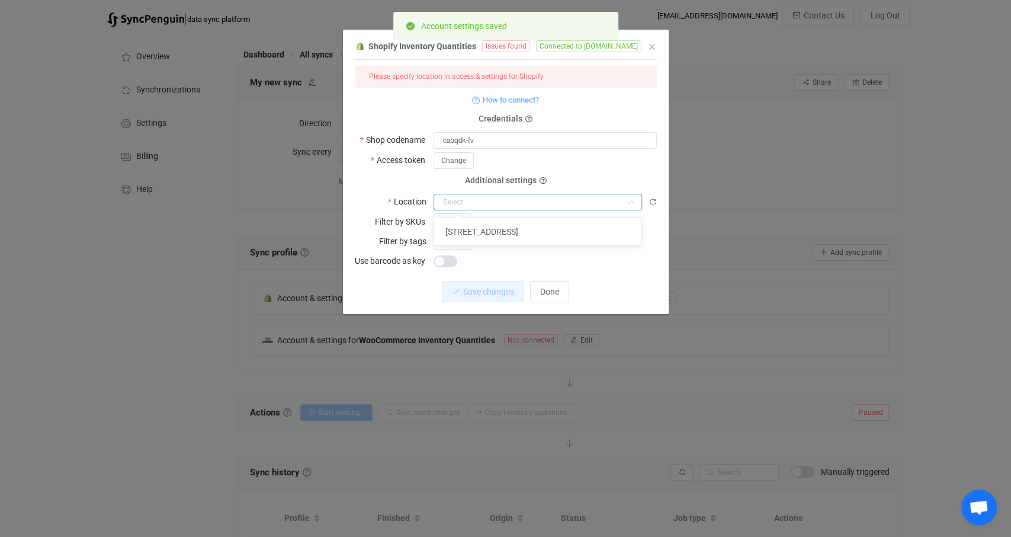
click at [518, 200] on input "dialog" at bounding box center [538, 202] width 209 height 17
click at [491, 234] on span "Industrieweg 5" at bounding box center [481, 231] width 73 height 9
type input "Industrieweg 5"
click at [493, 291] on span "Save changes" at bounding box center [478, 291] width 51 height 9
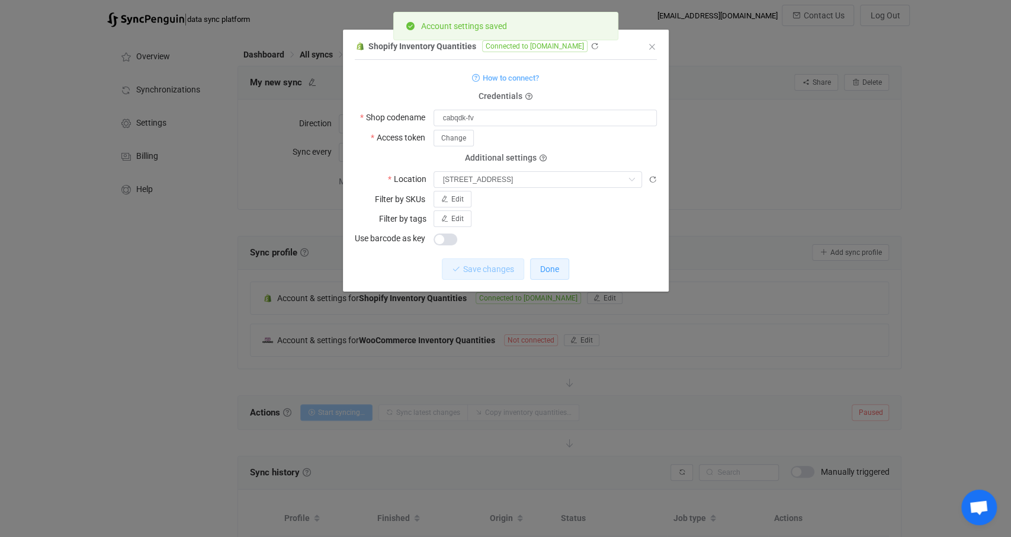
click at [547, 271] on span "Done" at bounding box center [549, 268] width 19 height 9
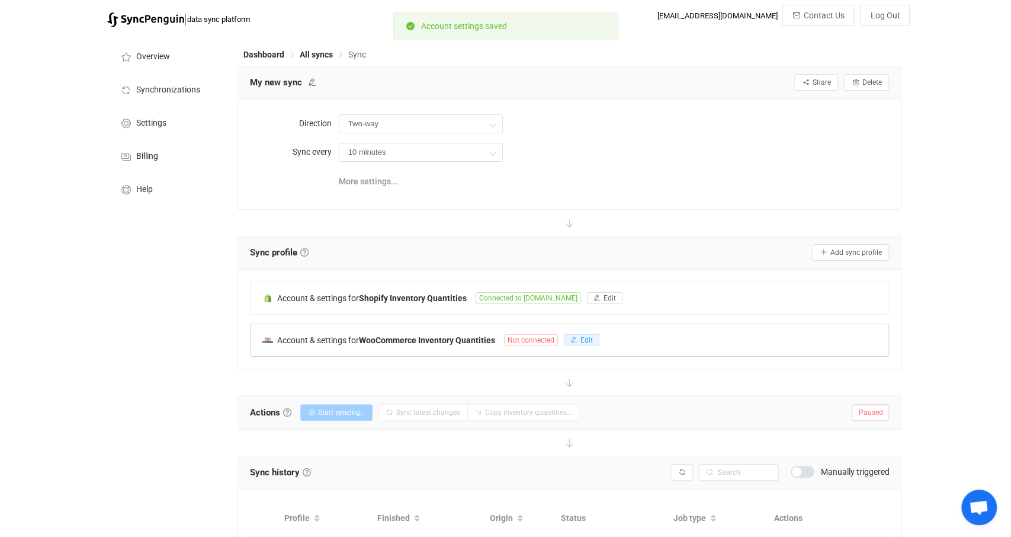
click at [579, 341] on button "Edit" at bounding box center [582, 340] width 36 height 12
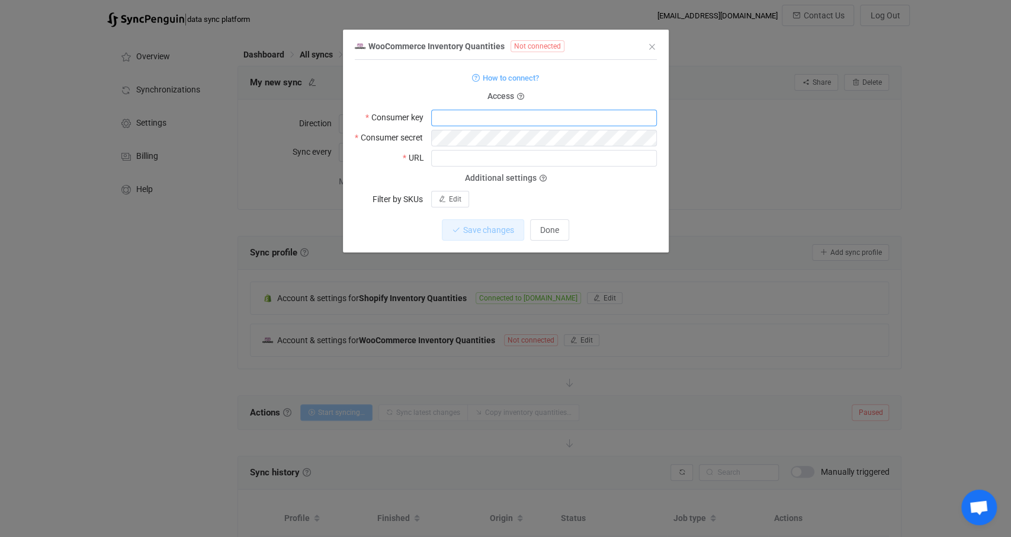
click at [470, 118] on input "dialog" at bounding box center [544, 118] width 226 height 17
click at [459, 118] on input "dialog" at bounding box center [544, 118] width 226 height 17
paste input "ck_067056addb1926500cc7723cd3cf319905143880"
type input "ck_067056addb1926500cc7723cd3cf319905143880"
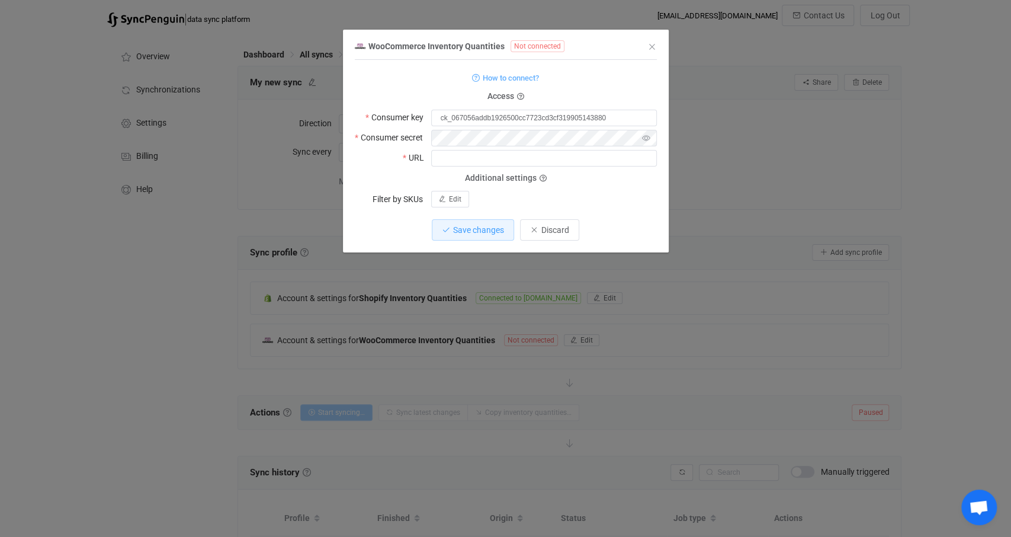
click at [646, 136] on icon "dialog" at bounding box center [646, 138] width 15 height 17
click at [647, 136] on icon "dialog" at bounding box center [646, 138] width 15 height 17
click at [470, 162] on input "dialog" at bounding box center [544, 158] width 226 height 17
type input "https://aemely.com/b2b-portal"
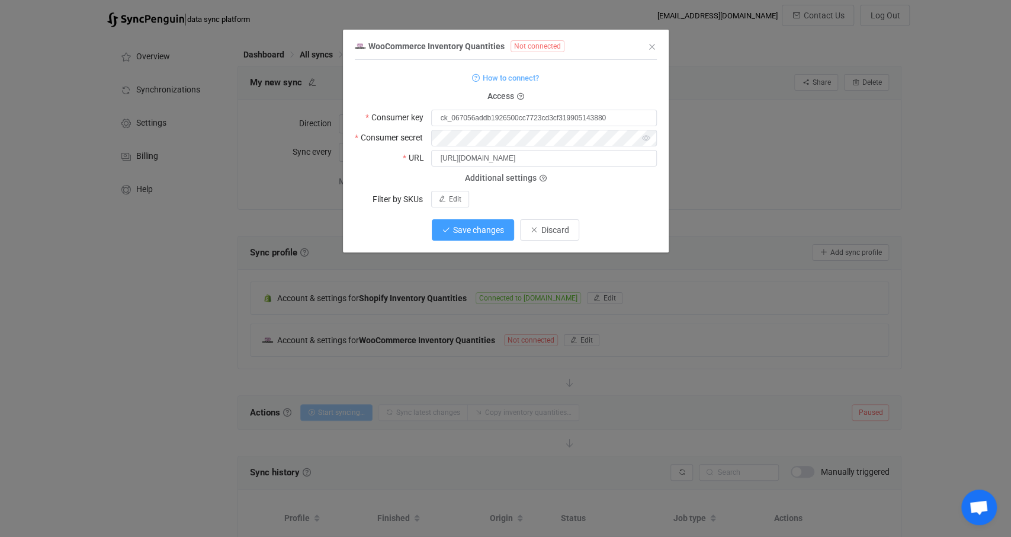
click at [473, 232] on span "Save changes" at bounding box center [478, 229] width 51 height 9
click at [648, 133] on icon "dialog" at bounding box center [646, 138] width 15 height 17
click at [647, 134] on icon "dialog" at bounding box center [646, 138] width 15 height 17
click at [485, 232] on span "Save changes" at bounding box center [478, 229] width 51 height 9
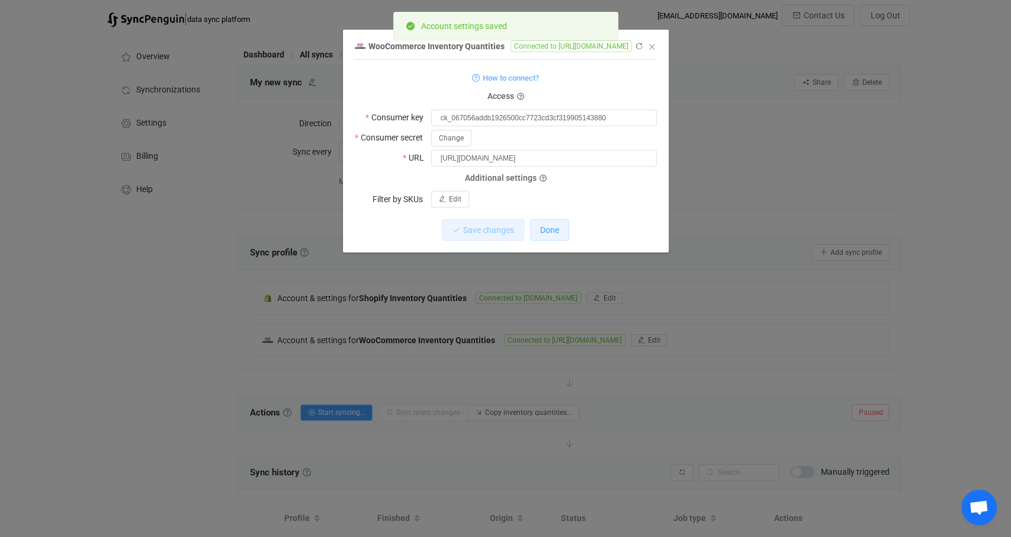
click at [552, 232] on span "Done" at bounding box center [549, 229] width 19 height 9
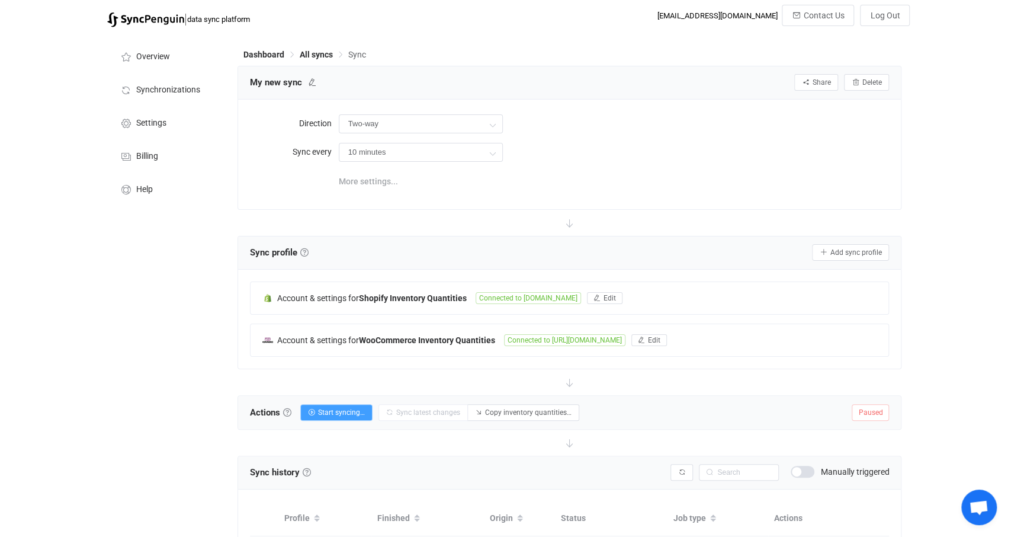
click at [371, 181] on span "More settings..." at bounding box center [368, 181] width 59 height 24
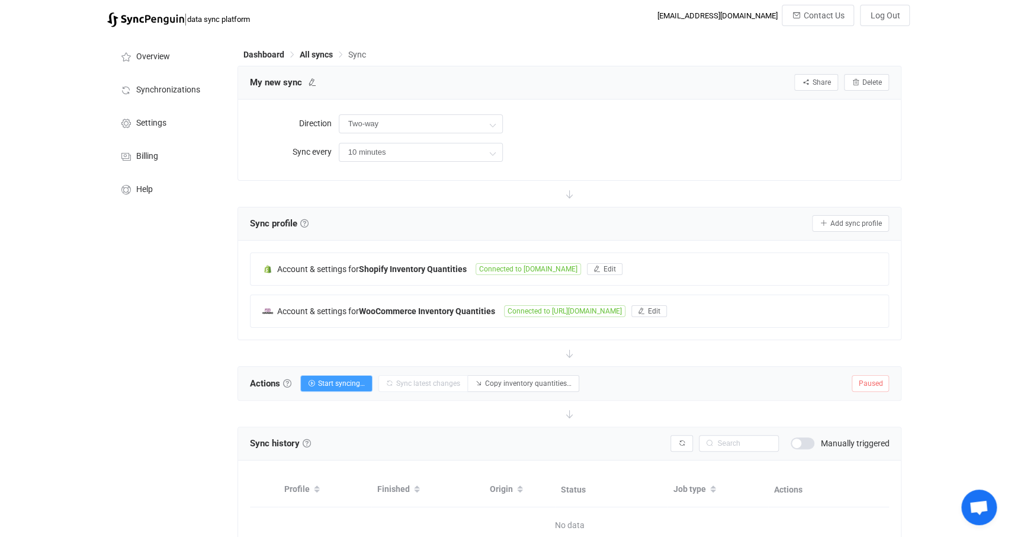
click at [567, 191] on icon at bounding box center [570, 194] width 26 height 26
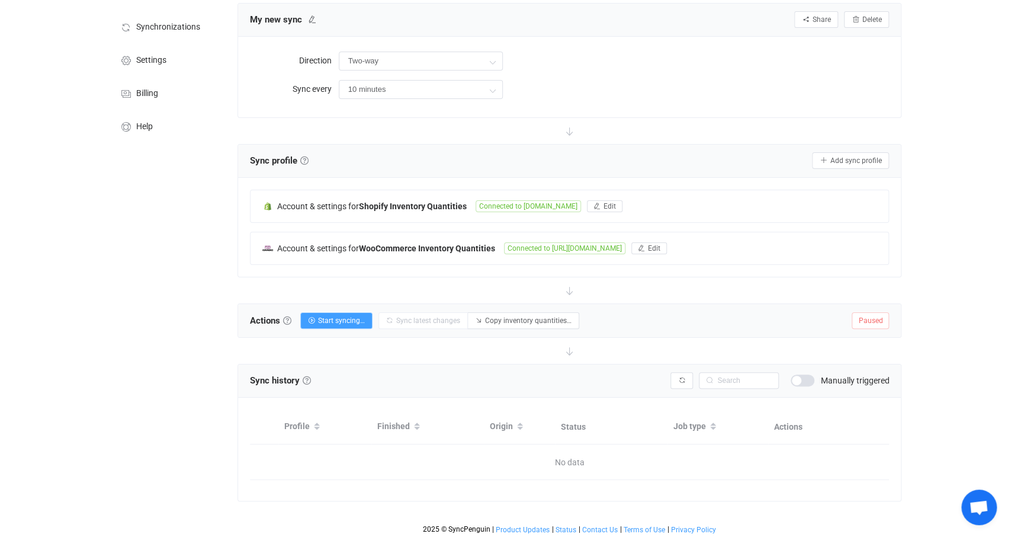
click at [349, 329] on div "Actions Actions To start syncing, click the Start syncing button. You'll be pro…" at bounding box center [570, 320] width 664 height 33
click at [352, 316] on span "Start syncing…" at bounding box center [341, 320] width 47 height 8
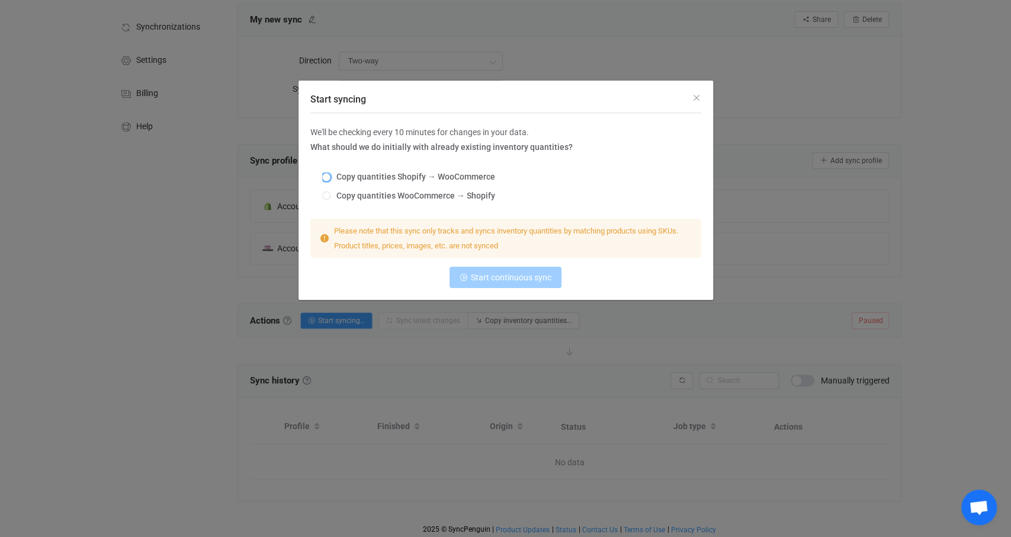
click at [368, 174] on span "Copy quantities Shopify → WooCommerce" at bounding box center [413, 176] width 165 height 9
click at [331, 174] on input "Copy quantities Shopify → WooCommerce" at bounding box center [326, 177] width 8 height 9
radio input "true"
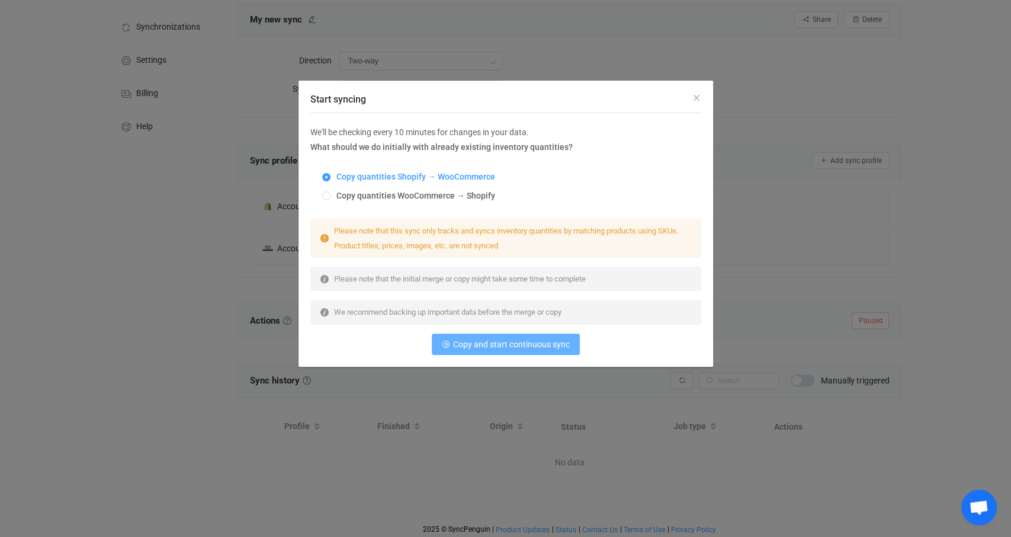
click at [478, 344] on span "Copy and start continuous sync" at bounding box center [511, 343] width 117 height 9
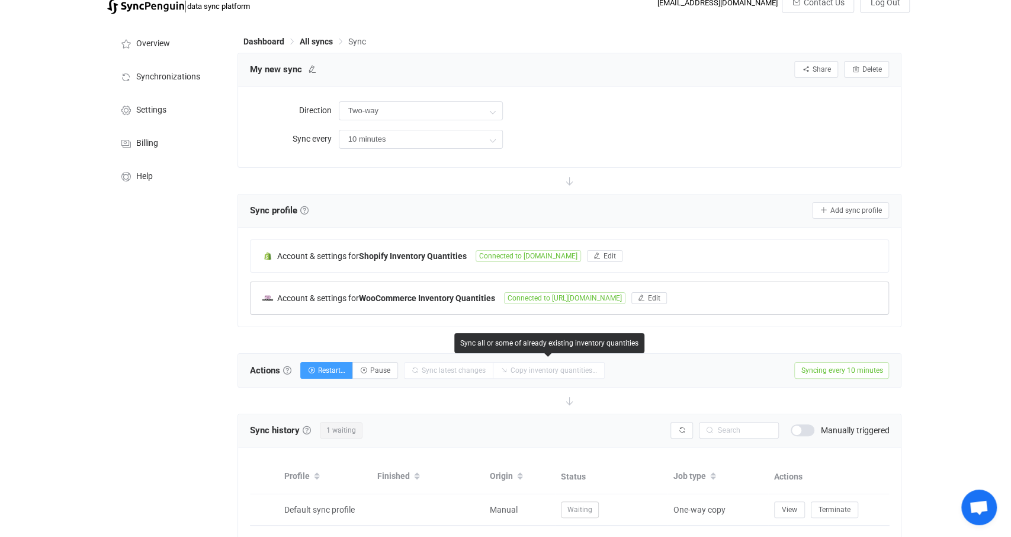
scroll to position [0, 0]
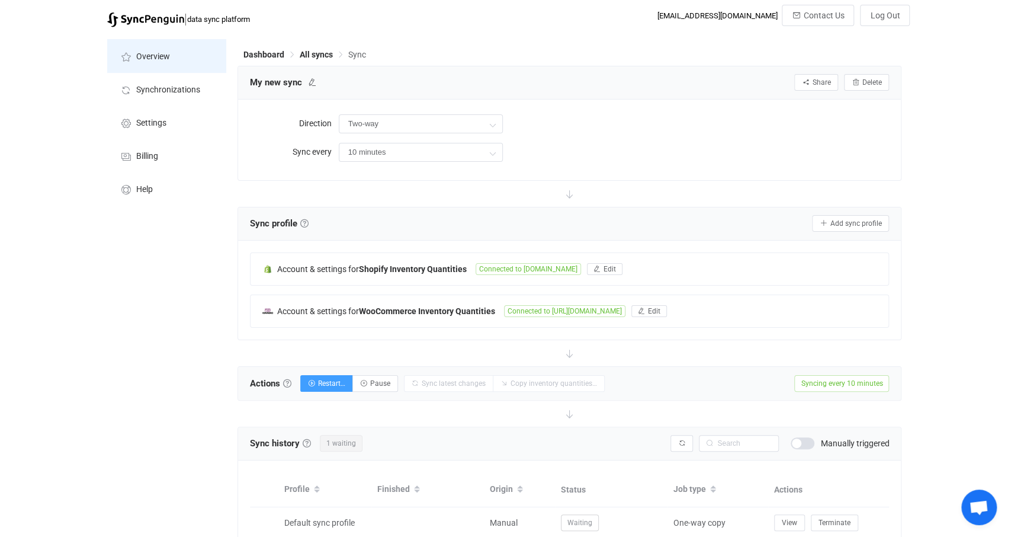
click at [161, 56] on span "Overview" at bounding box center [153, 56] width 34 height 9
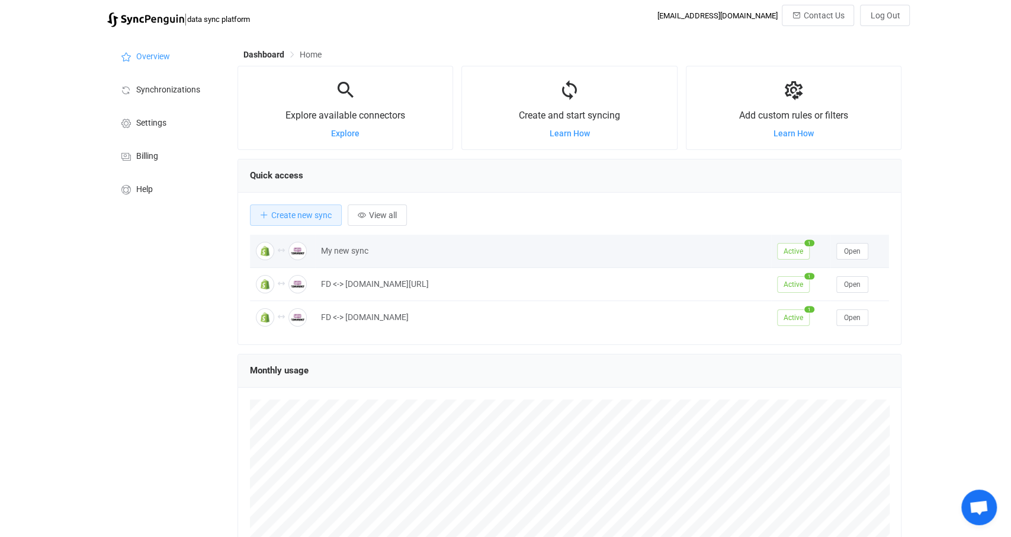
click at [354, 248] on div "My new sync" at bounding box center [543, 251] width 456 height 14
click at [851, 247] on span "Open" at bounding box center [852, 251] width 17 height 8
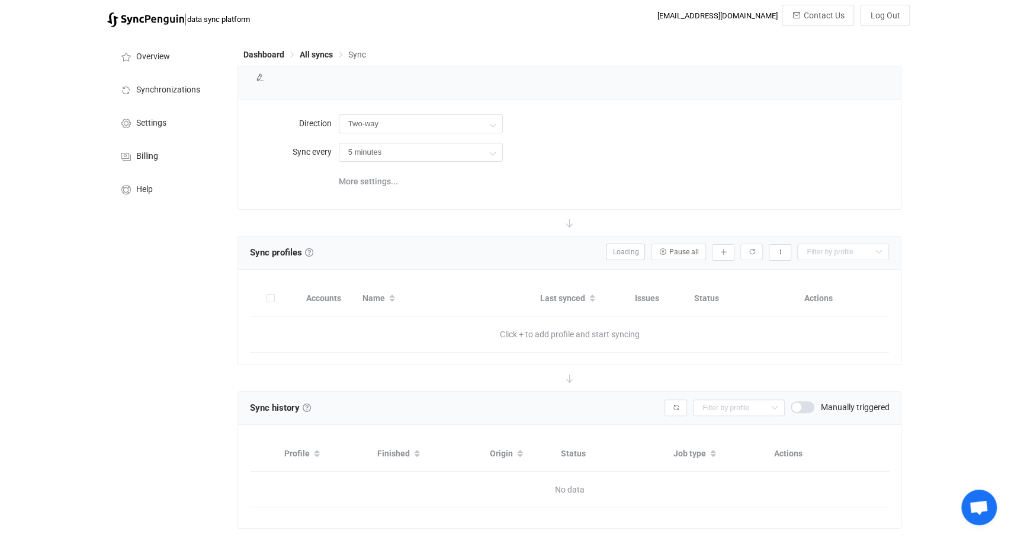
type input "10 minutes"
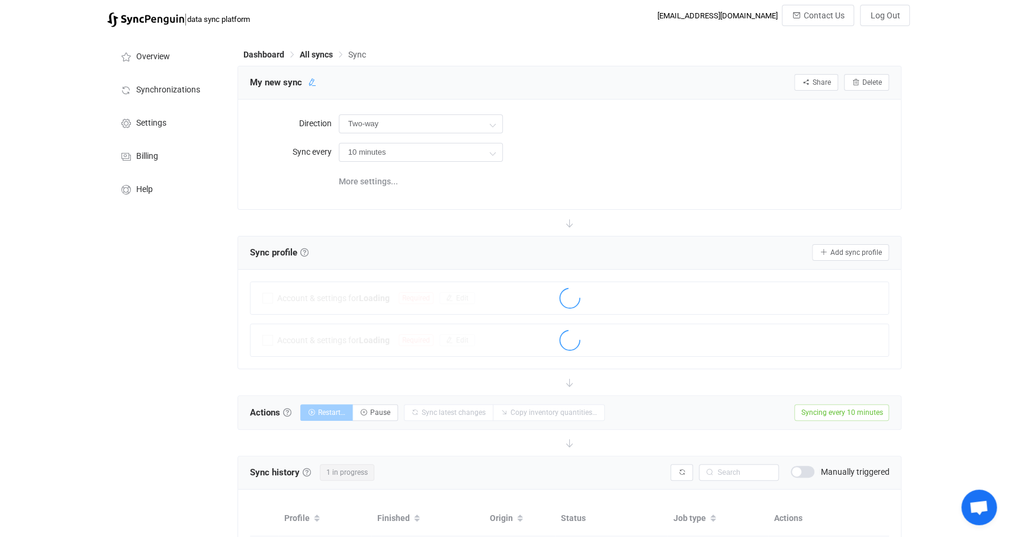
click at [309, 81] on icon at bounding box center [312, 82] width 8 height 8
click at [309, 80] on input "My new sync" at bounding box center [300, 82] width 113 height 18
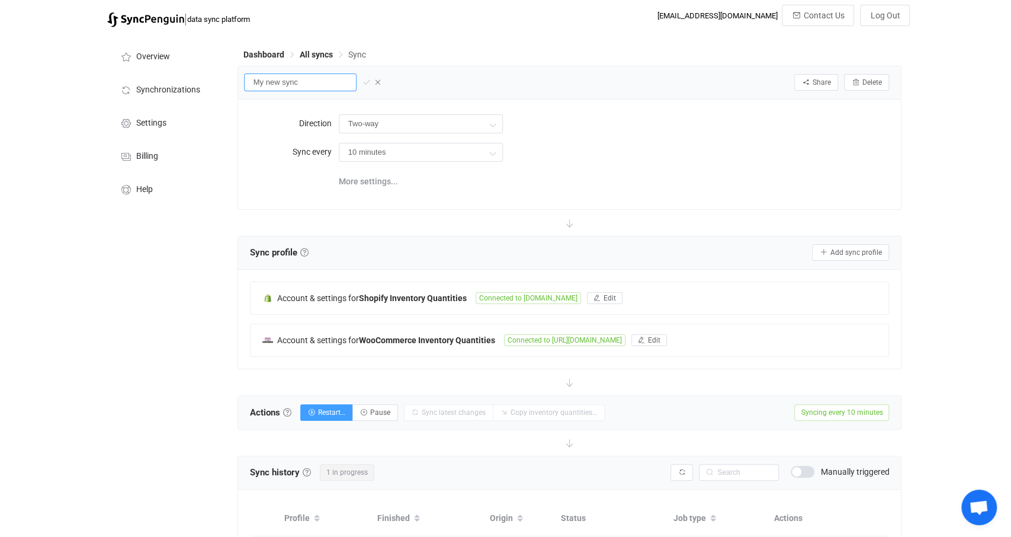
drag, startPoint x: 312, startPoint y: 80, endPoint x: 254, endPoint y: 79, distance: 58.7
click at [254, 79] on input "My new sync" at bounding box center [300, 82] width 113 height 18
type input "FD <-> [DOMAIN_NAME][URL]"
click at [363, 82] on icon at bounding box center [367, 82] width 8 height 8
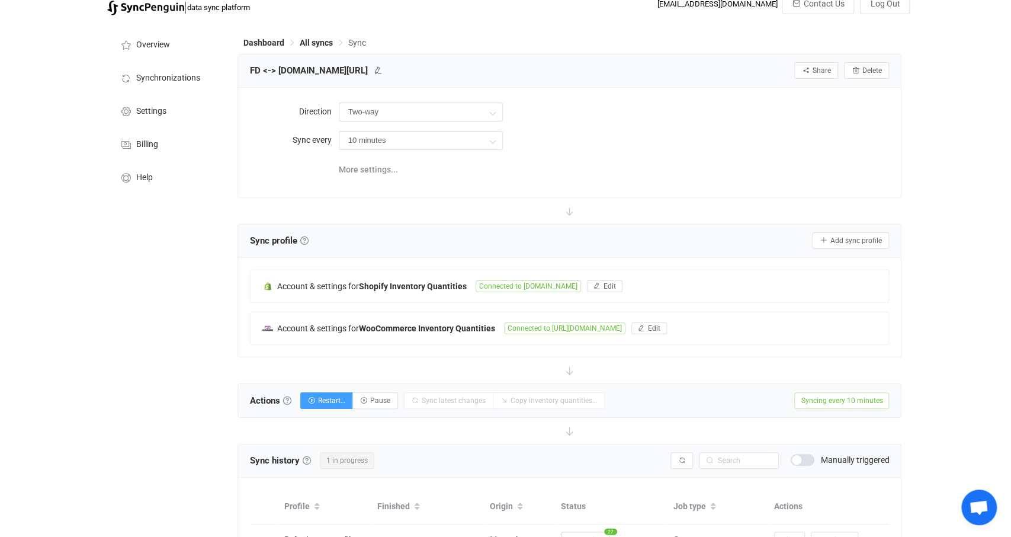
scroll to position [0, 0]
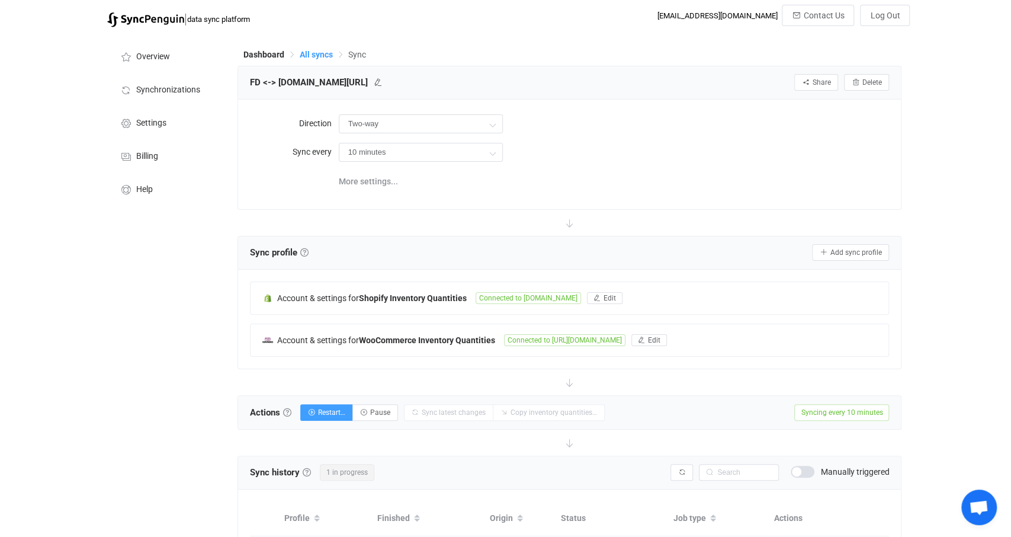
click at [316, 55] on span "All syncs" at bounding box center [316, 54] width 33 height 9
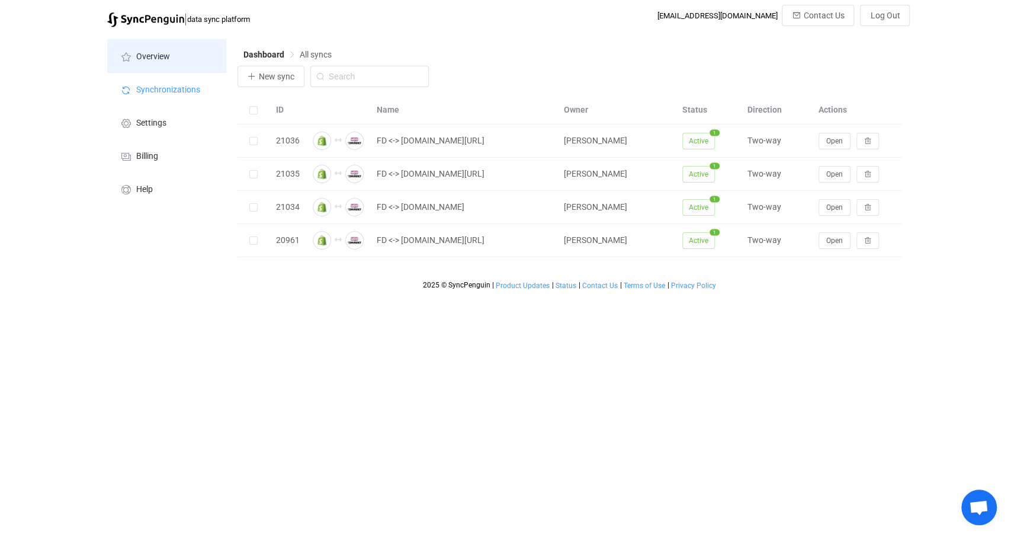
click at [155, 61] on span "Overview" at bounding box center [153, 56] width 34 height 9
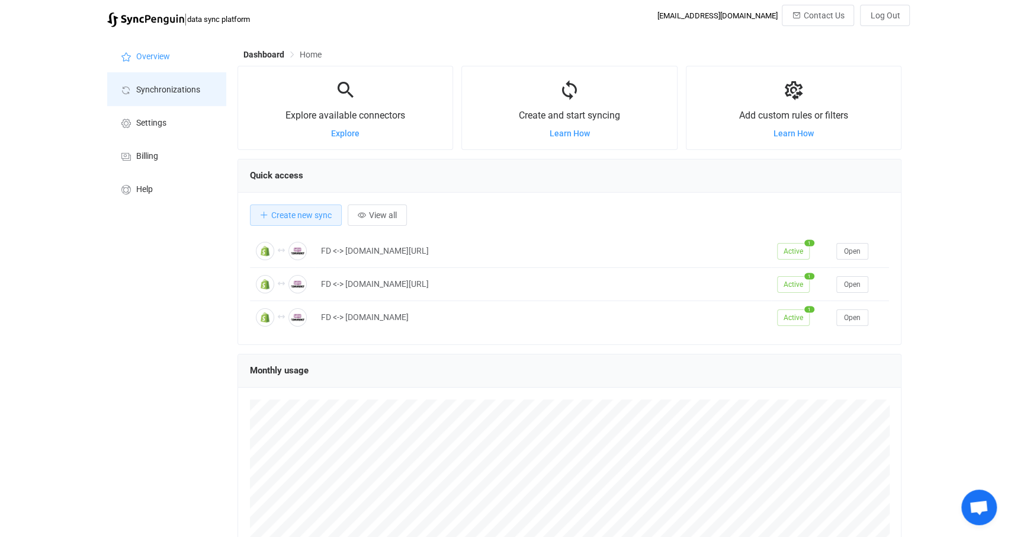
click at [163, 90] on span "Synchronizations" at bounding box center [168, 89] width 64 height 9
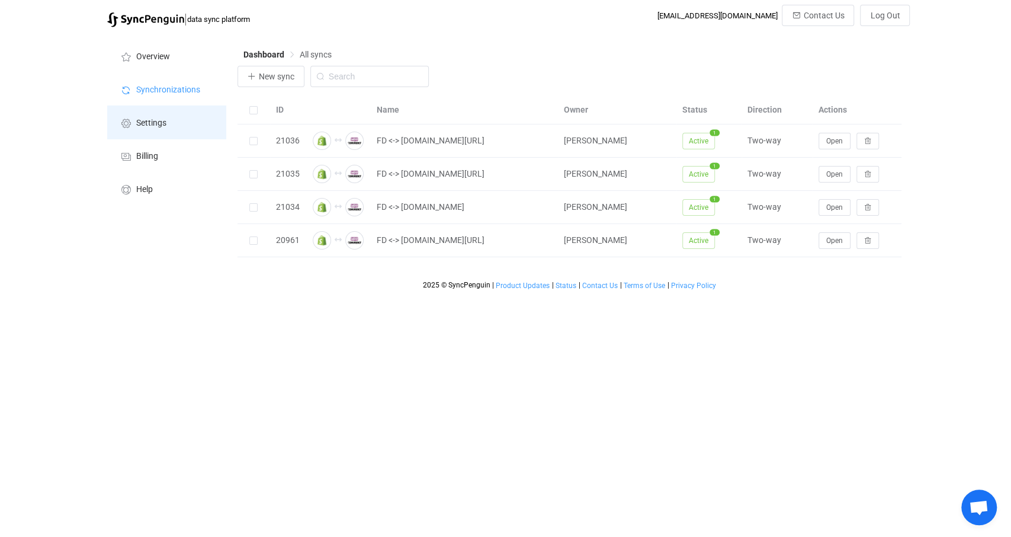
click at [169, 118] on li "Settings" at bounding box center [166, 121] width 118 height 33
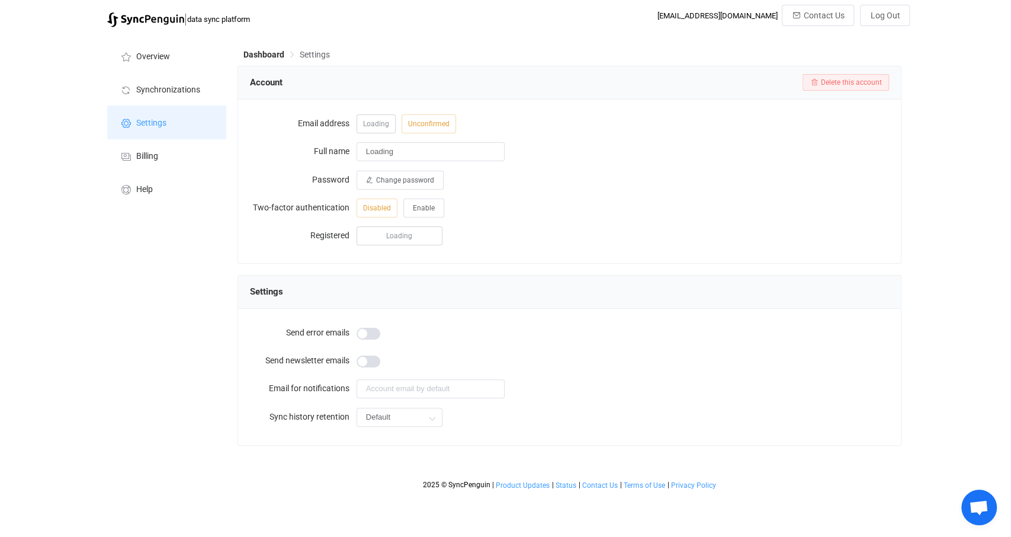
type input "[PERSON_NAME]"
click at [404, 422] on input "Default" at bounding box center [400, 417] width 86 height 19
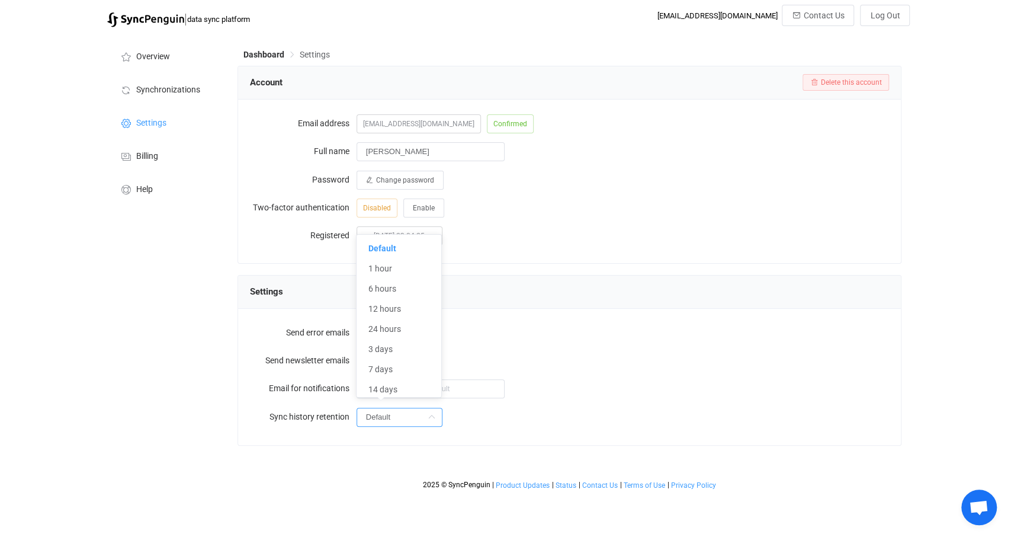
click at [499, 418] on div "Default" at bounding box center [623, 417] width 533 height 24
click at [133, 157] on li "Billing" at bounding box center [166, 155] width 118 height 33
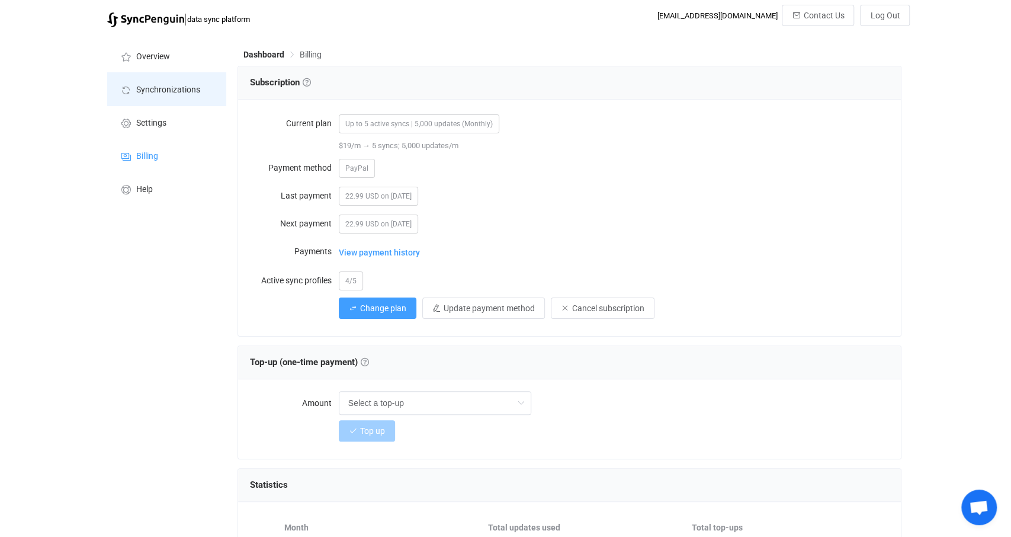
click at [163, 92] on span "Synchronizations" at bounding box center [168, 89] width 64 height 9
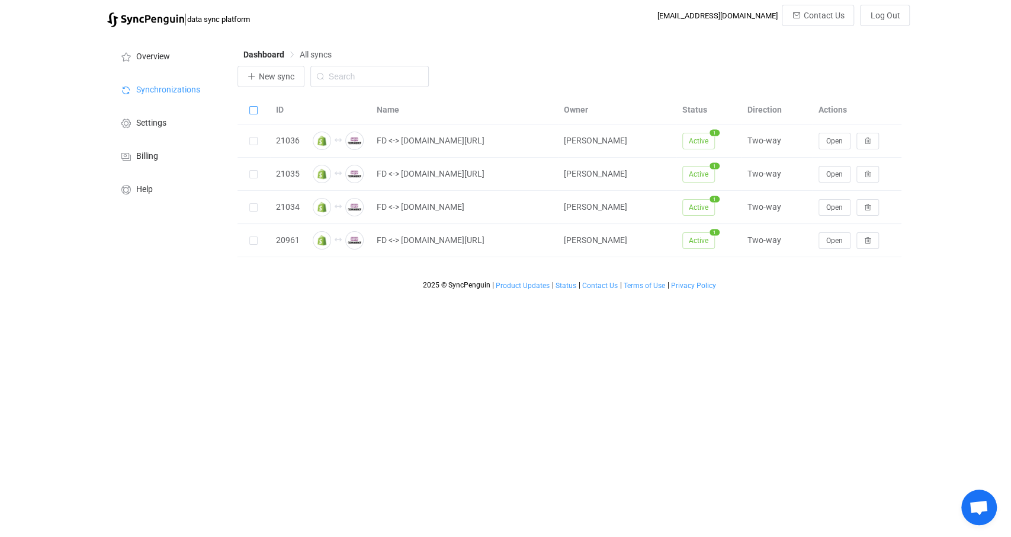
click at [255, 111] on span at bounding box center [253, 110] width 8 height 8
click at [258, 106] on input "checkbox" at bounding box center [258, 106] width 0 height 0
click at [255, 111] on span at bounding box center [253, 110] width 8 height 8
click at [258, 106] on input "checkbox" at bounding box center [258, 106] width 0 height 0
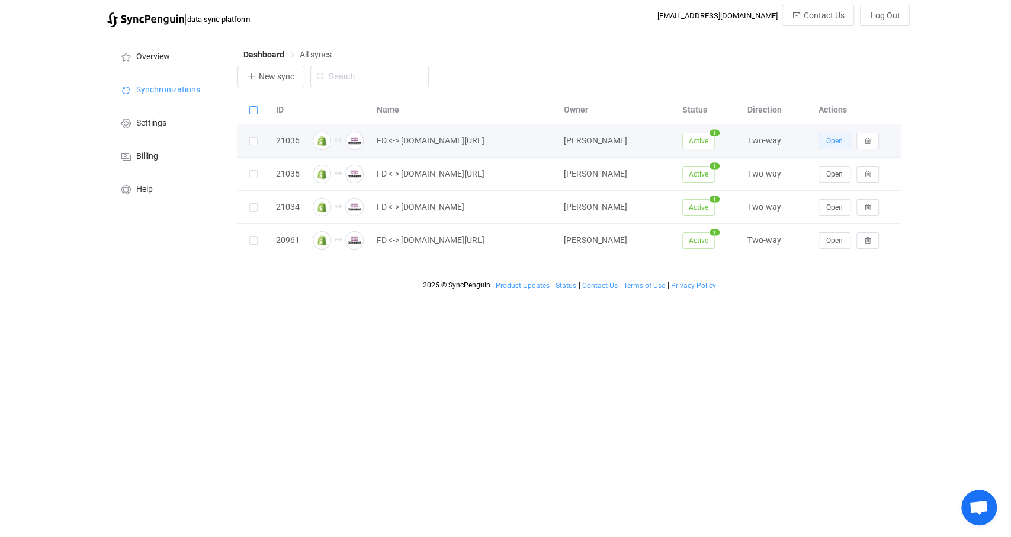
click at [839, 146] on button "Open" at bounding box center [835, 141] width 32 height 17
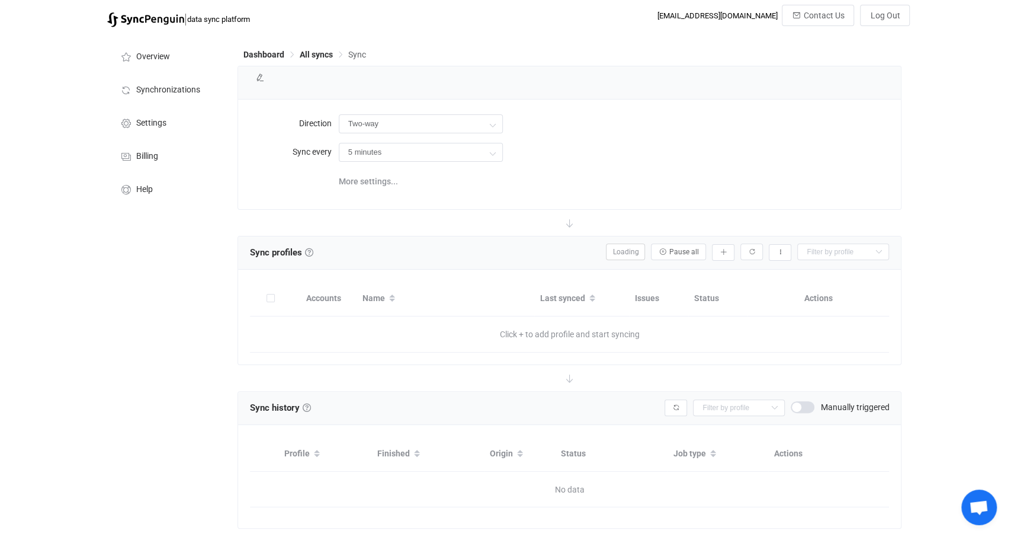
type input "10 minutes"
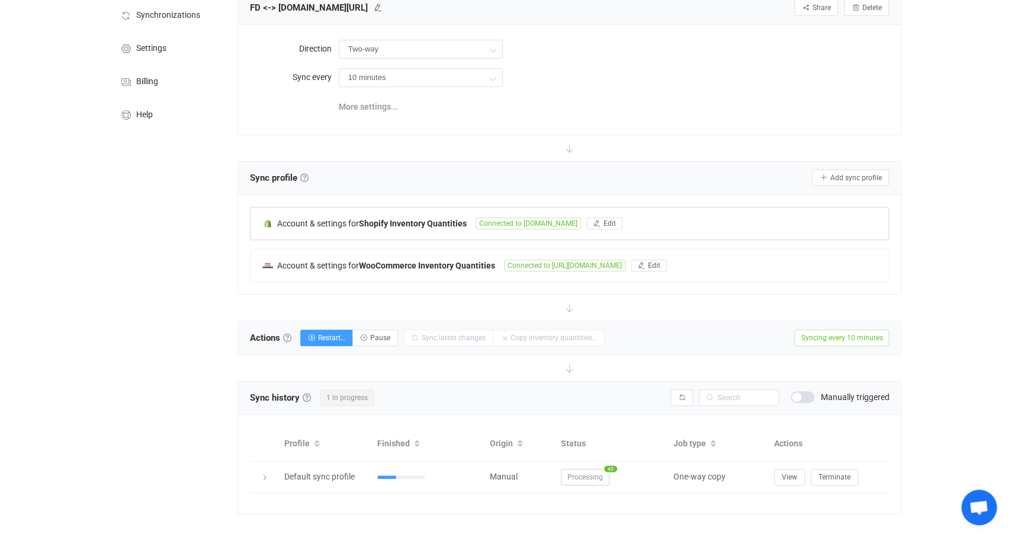
scroll to position [88, 0]
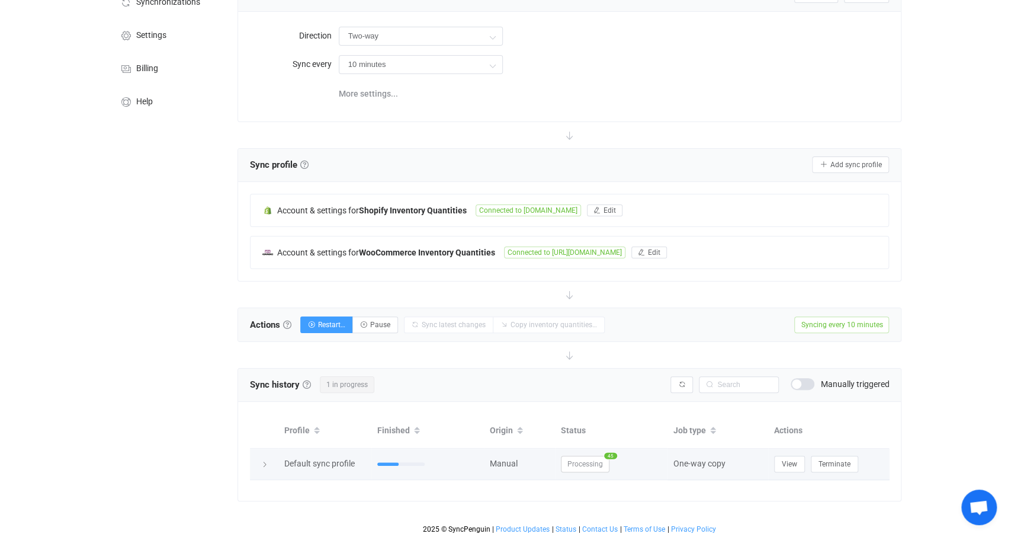
click at [264, 463] on icon at bounding box center [264, 464] width 7 height 7
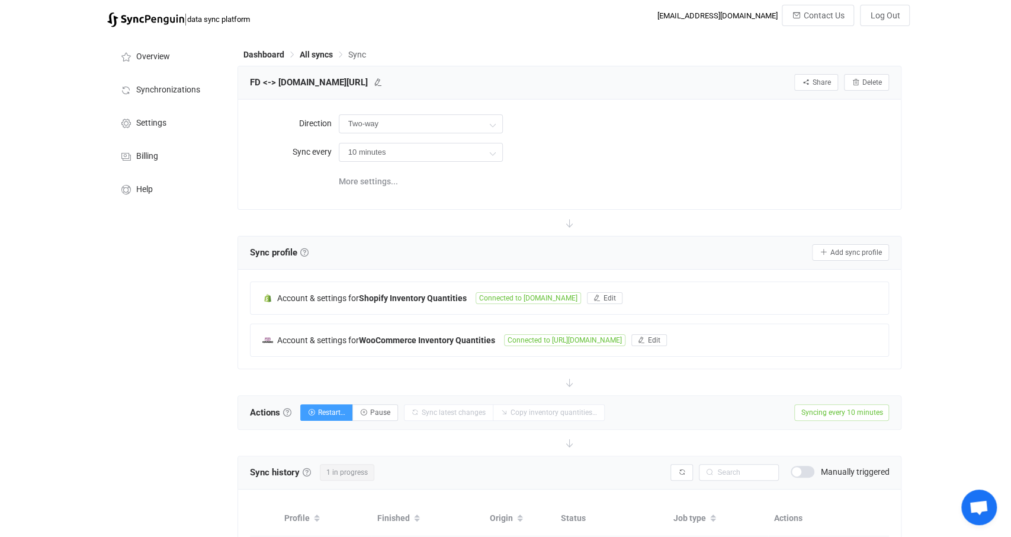
scroll to position [342, 0]
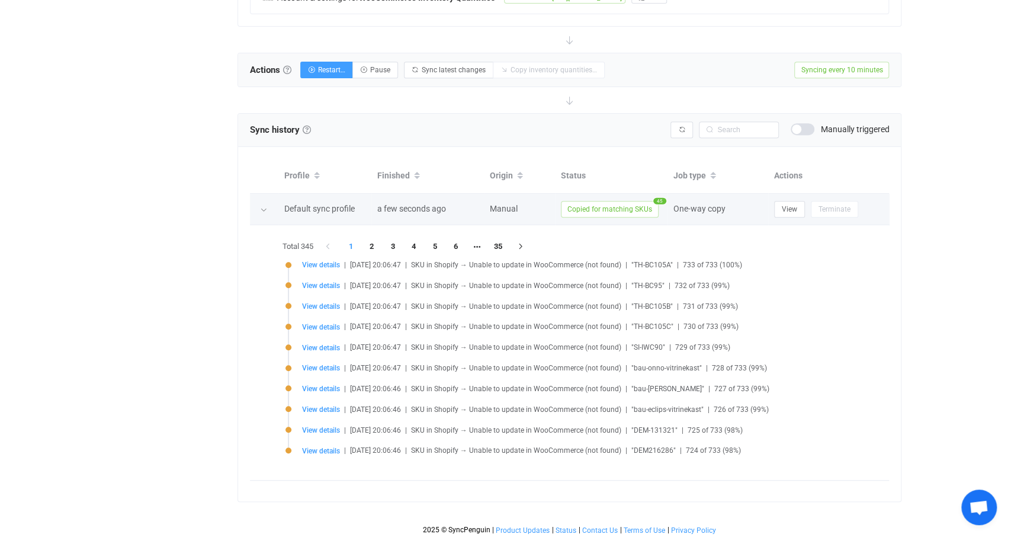
click at [616, 201] on span "Copied for matching SKUs" at bounding box center [610, 209] width 98 height 17
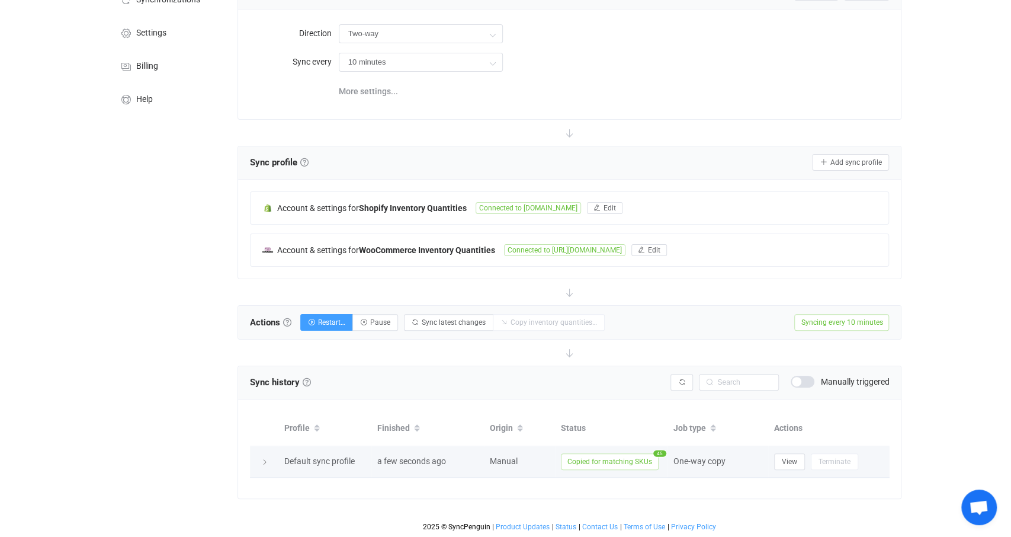
scroll to position [88, 0]
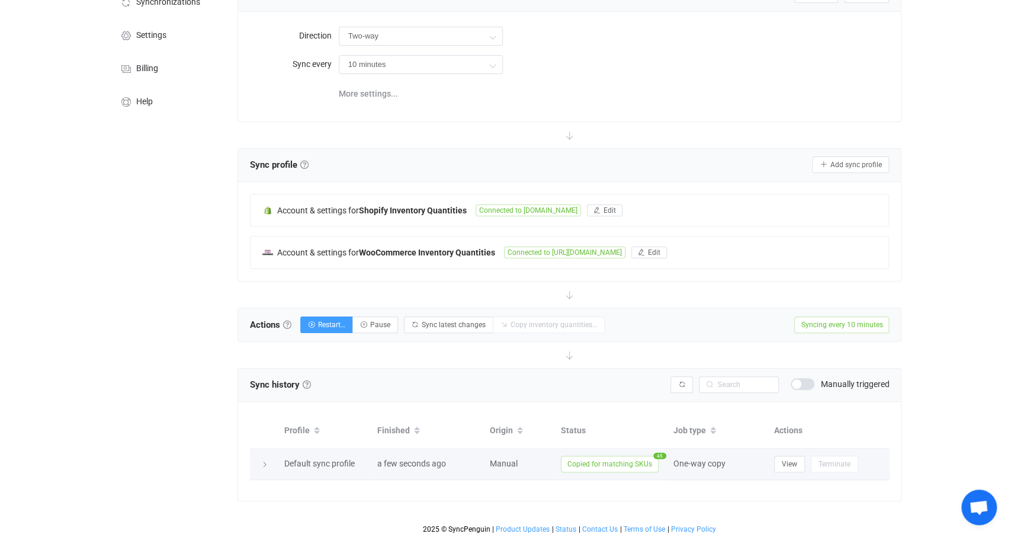
click at [619, 459] on span "Copied for matching SKUs" at bounding box center [610, 464] width 98 height 17
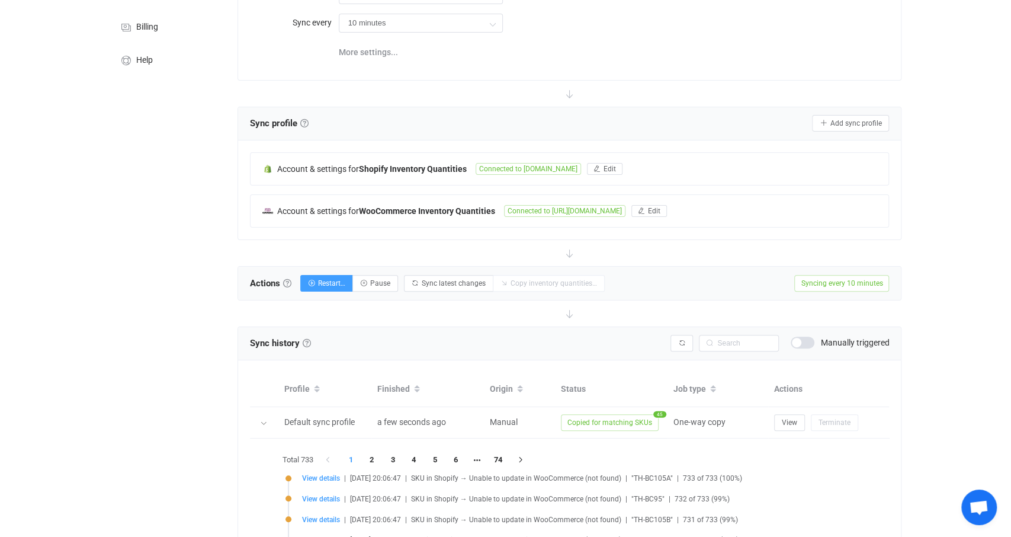
scroll to position [342, 0]
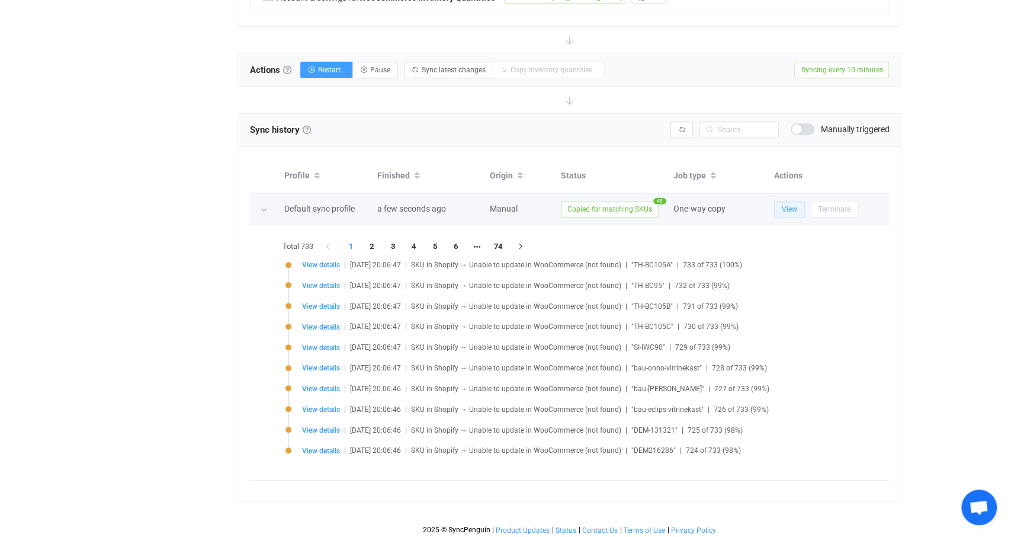
click at [796, 205] on span "View" at bounding box center [789, 209] width 15 height 8
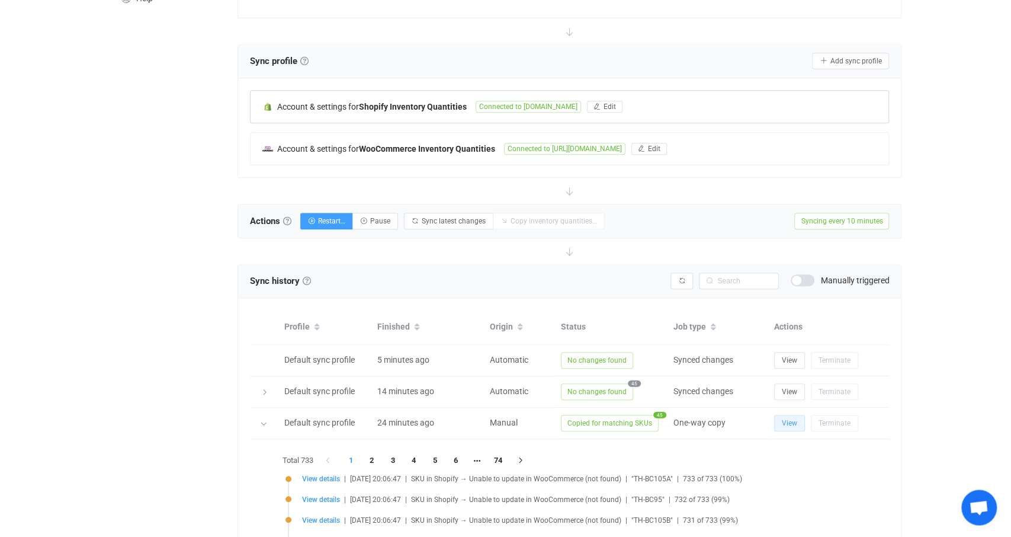
scroll to position [0, 0]
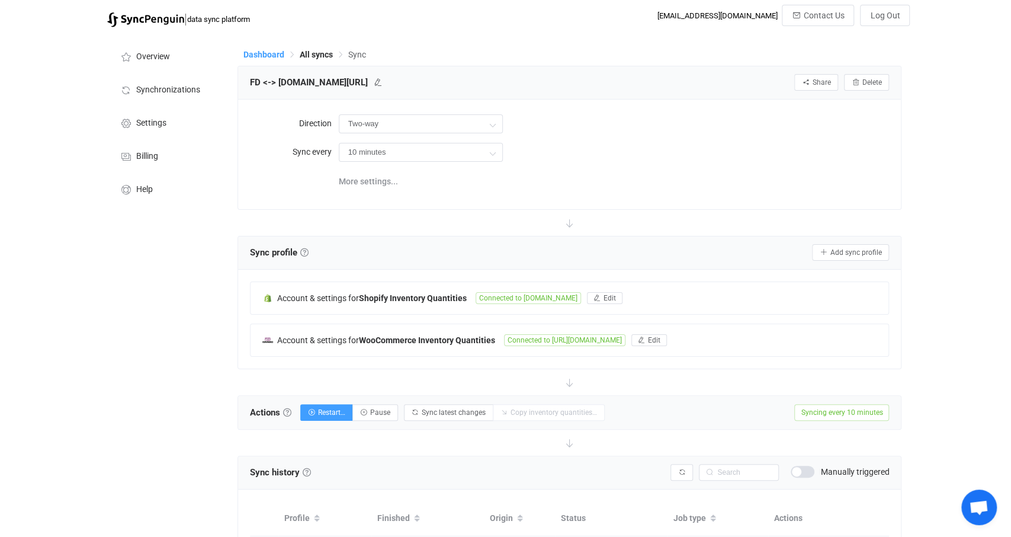
click at [268, 52] on span "Dashboard" at bounding box center [263, 54] width 41 height 9
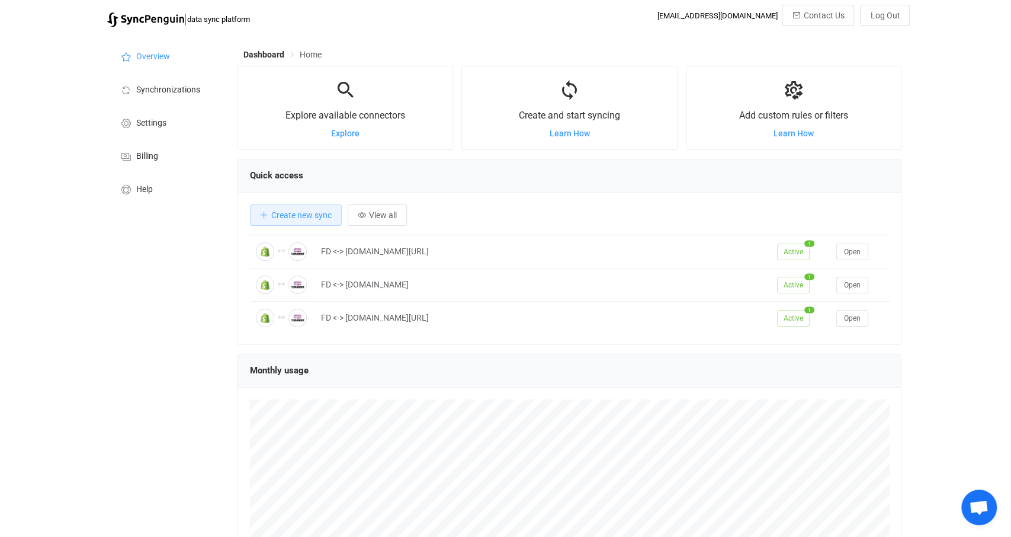
scroll to position [149, 0]
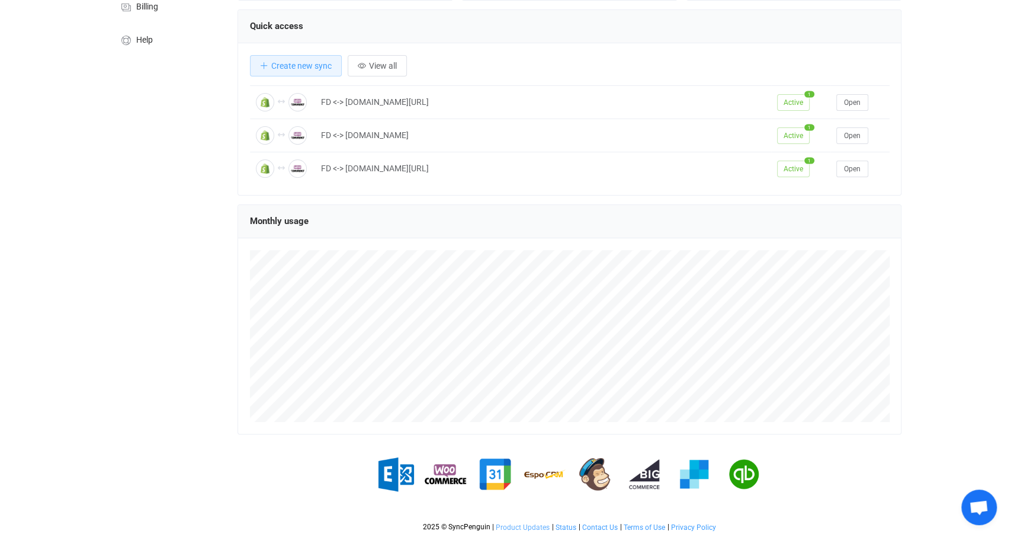
click at [523, 527] on span "Product Updates" at bounding box center [523, 527] width 54 height 8
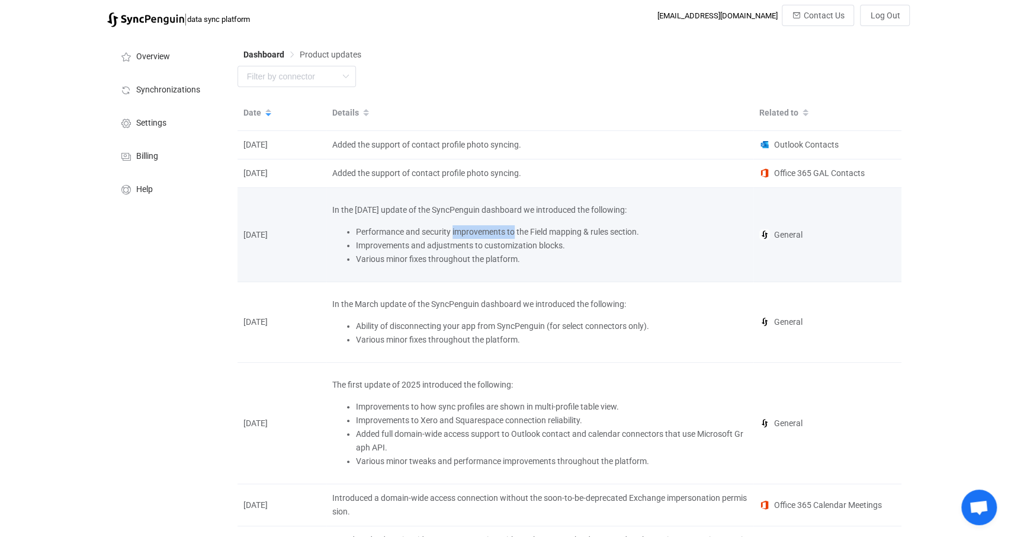
drag, startPoint x: 503, startPoint y: 254, endPoint x: 539, endPoint y: 254, distance: 35.5
click at [527, 239] on li "Performance and security improvements to the Field mapping & rules section." at bounding box center [552, 232] width 392 height 14
drag, startPoint x: 559, startPoint y: 254, endPoint x: 473, endPoint y: 260, distance: 86.1
click at [496, 239] on li "Performance and security improvements to the Field mapping & rules section." at bounding box center [552, 232] width 392 height 14
click at [463, 239] on li "Performance and security improvements to the Field mapping & rules section." at bounding box center [552, 232] width 392 height 14
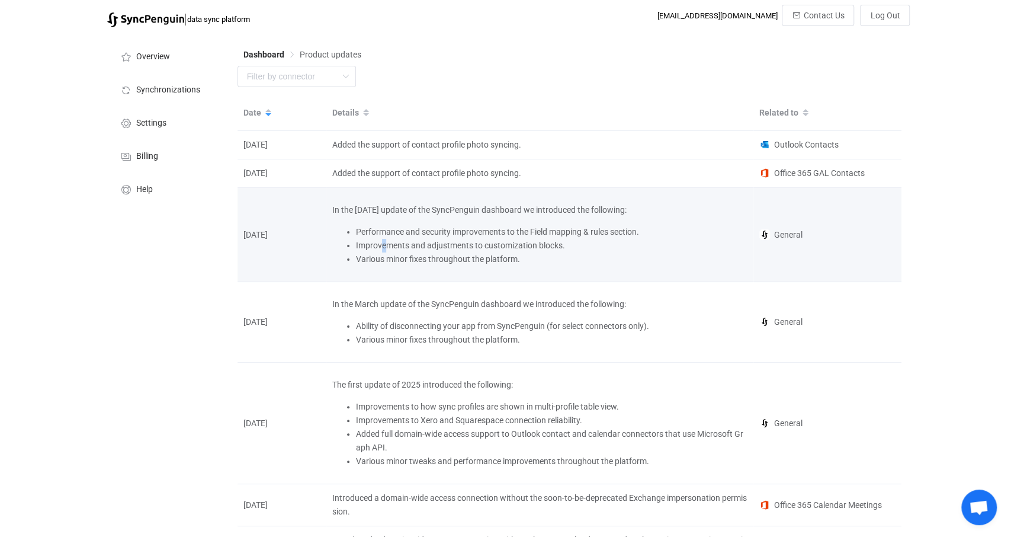
drag, startPoint x: 382, startPoint y: 278, endPoint x: 398, endPoint y: 289, distance: 18.9
click at [388, 266] on ul "Performance and security improvements to the Field mapping & rules section. Imp…" at bounding box center [539, 245] width 415 height 41
drag, startPoint x: 415, startPoint y: 297, endPoint x: 440, endPoint y: 297, distance: 24.9
click at [431, 274] on div "In the May 2025 update of the SyncPenguin dashboard we introduced the following…" at bounding box center [539, 234] width 427 height 79
click at [447, 266] on li "Various minor fixes throughout the platform." at bounding box center [552, 259] width 392 height 14
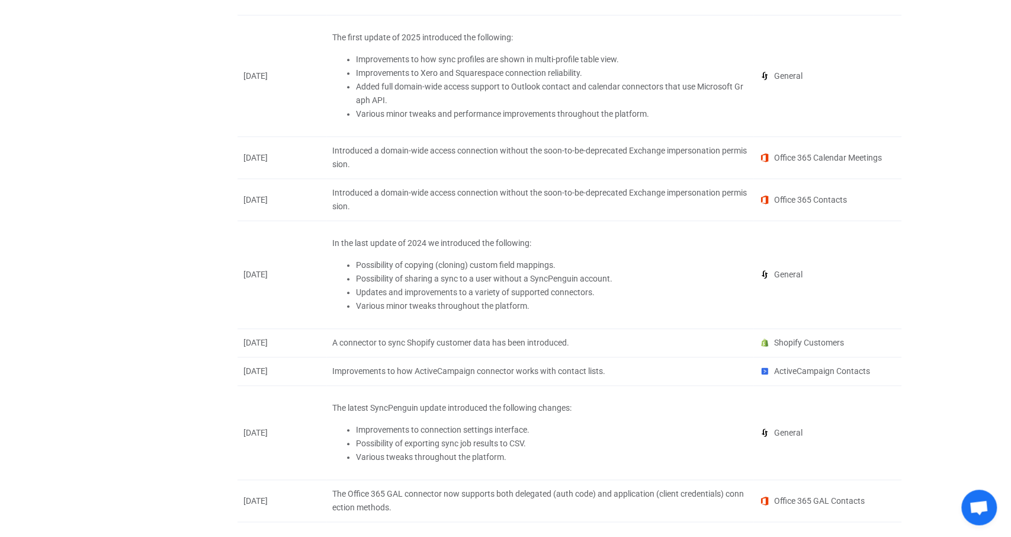
scroll to position [493, 0]
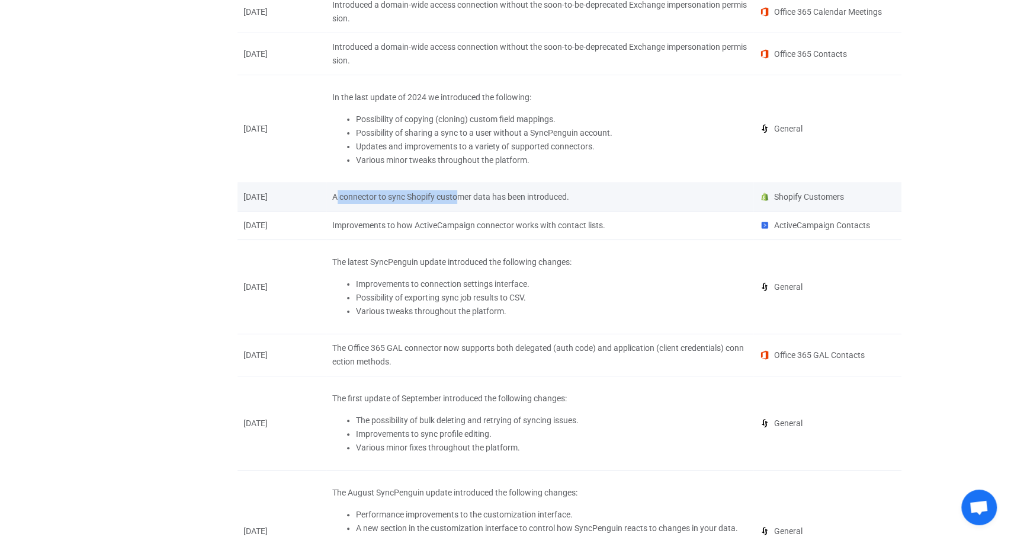
drag, startPoint x: 393, startPoint y: 231, endPoint x: 482, endPoint y: 232, distance: 88.3
click at [466, 204] on div "A connector to sync Shopify customer data has been introduced." at bounding box center [539, 197] width 415 height 14
click at [483, 204] on div "A connector to sync Shopify customer data has been introduced." at bounding box center [539, 197] width 415 height 14
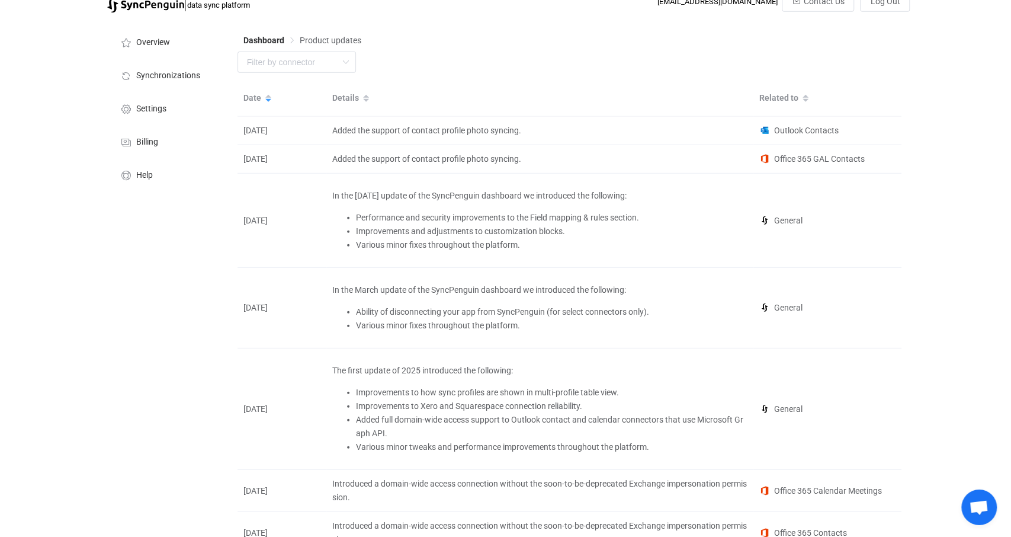
scroll to position [0, 0]
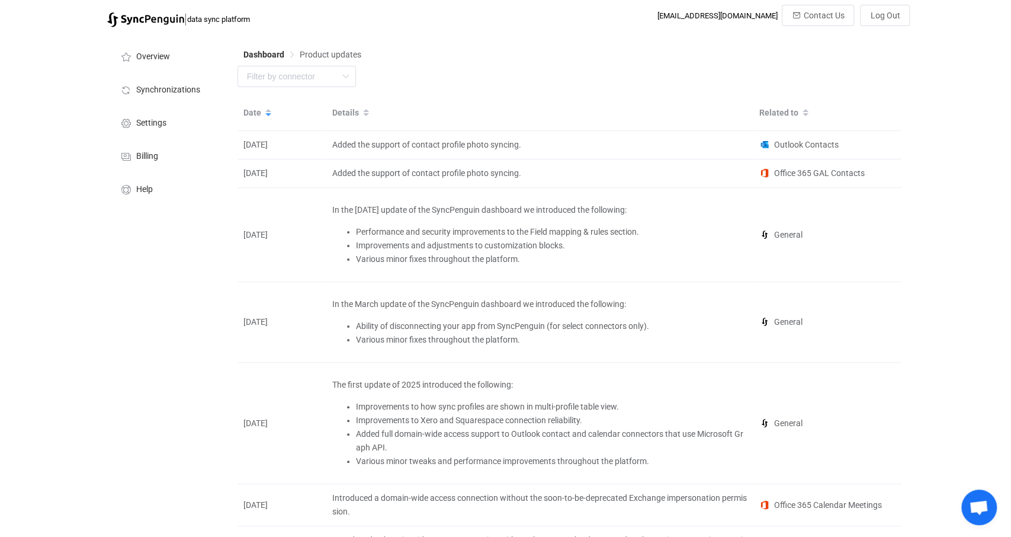
click at [152, 14] on img at bounding box center [145, 19] width 77 height 15
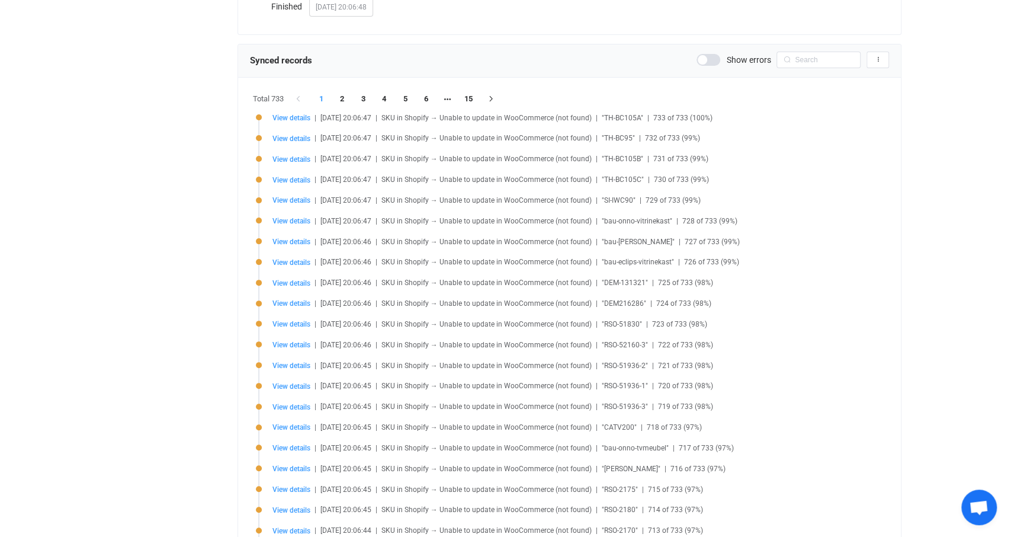
scroll to position [123, 0]
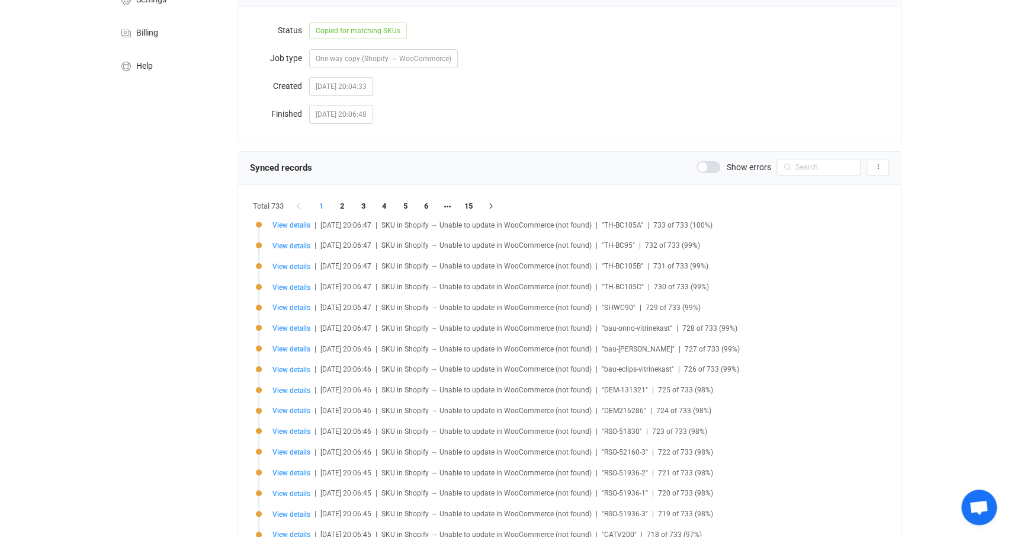
click at [716, 167] on span at bounding box center [709, 167] width 24 height 12
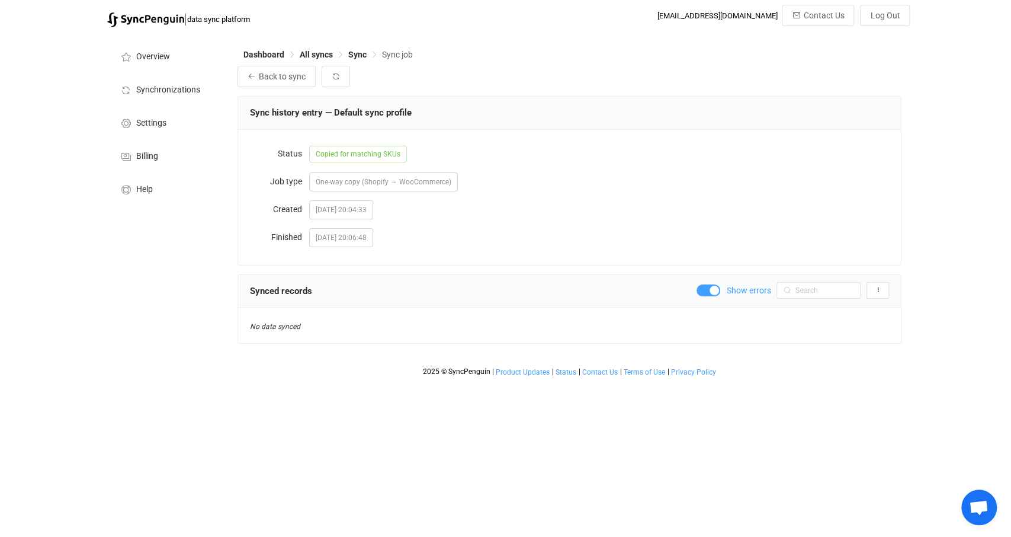
scroll to position [0, 0]
click at [716, 293] on span at bounding box center [709, 290] width 24 height 12
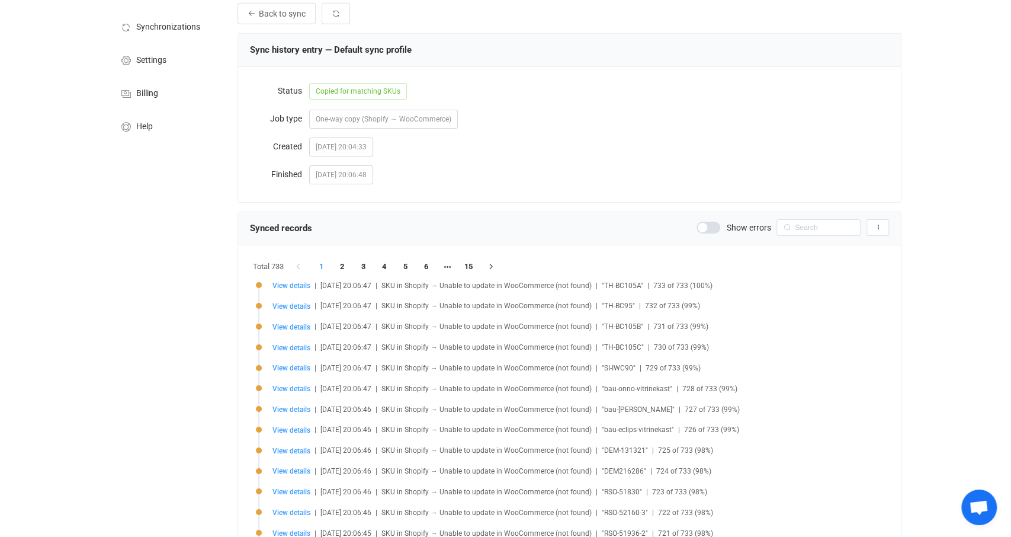
scroll to position [62, 0]
click at [877, 227] on icon "button" at bounding box center [877, 228] width 7 height 7
click at [878, 226] on icon "button" at bounding box center [877, 228] width 7 height 7
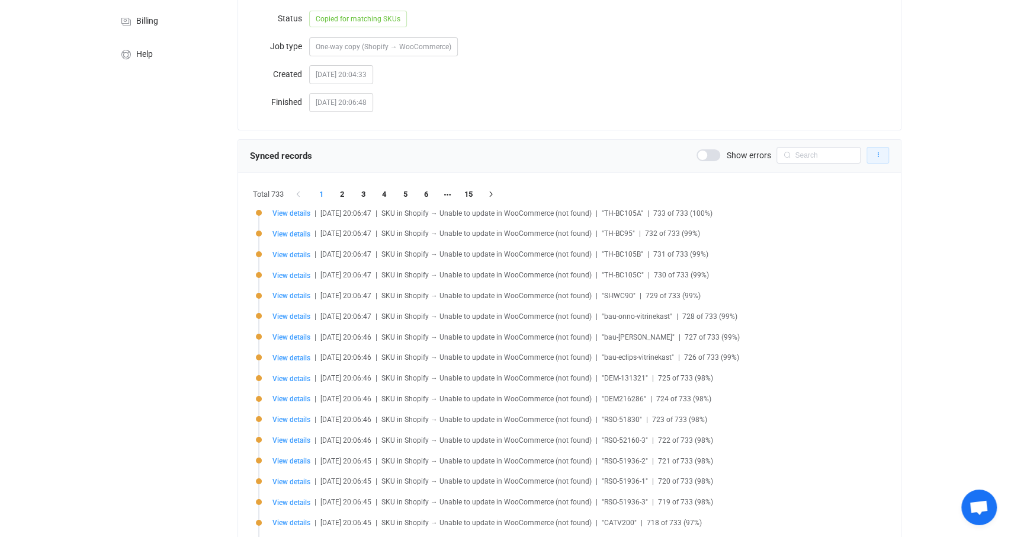
scroll to position [0, 0]
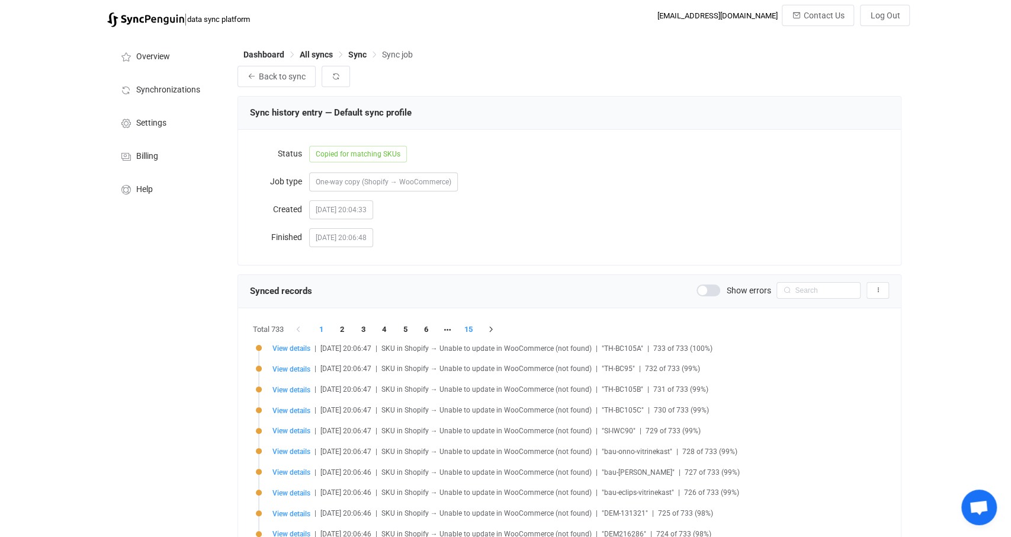
click at [472, 334] on li "15" at bounding box center [468, 329] width 21 height 17
click at [451, 326] on li "14" at bounding box center [447, 329] width 21 height 17
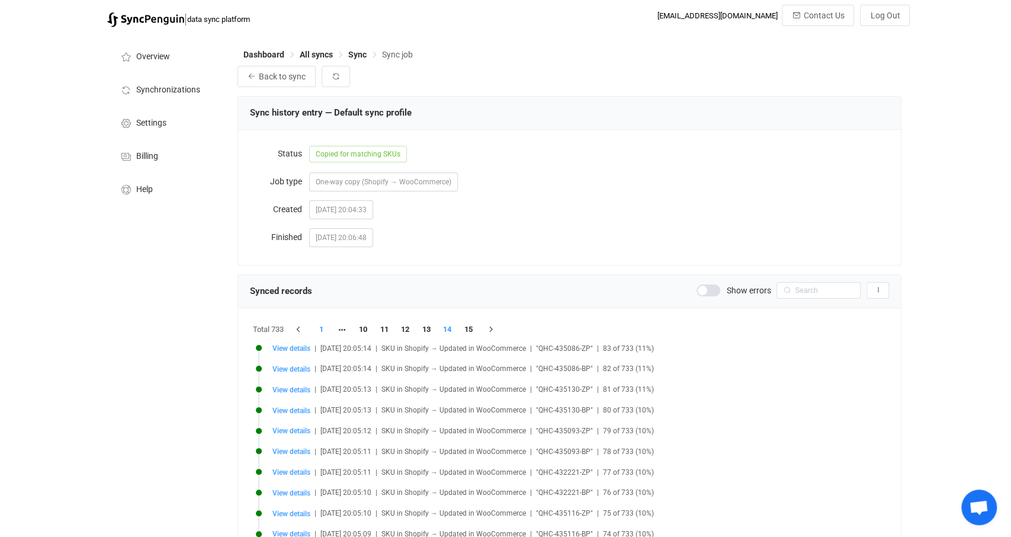
click at [316, 327] on li "1" at bounding box center [320, 329] width 21 height 17
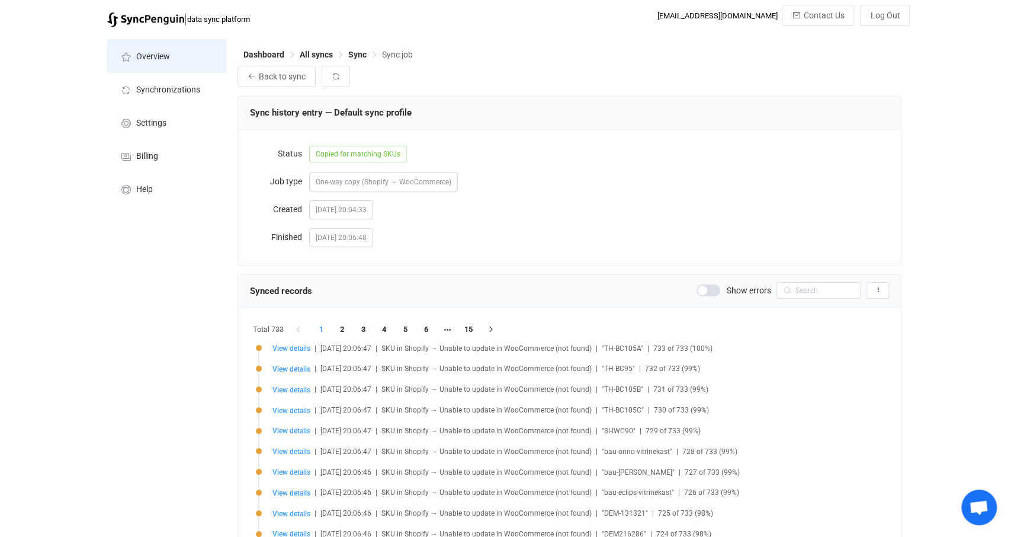
click at [153, 59] on span "Overview" at bounding box center [153, 56] width 34 height 9
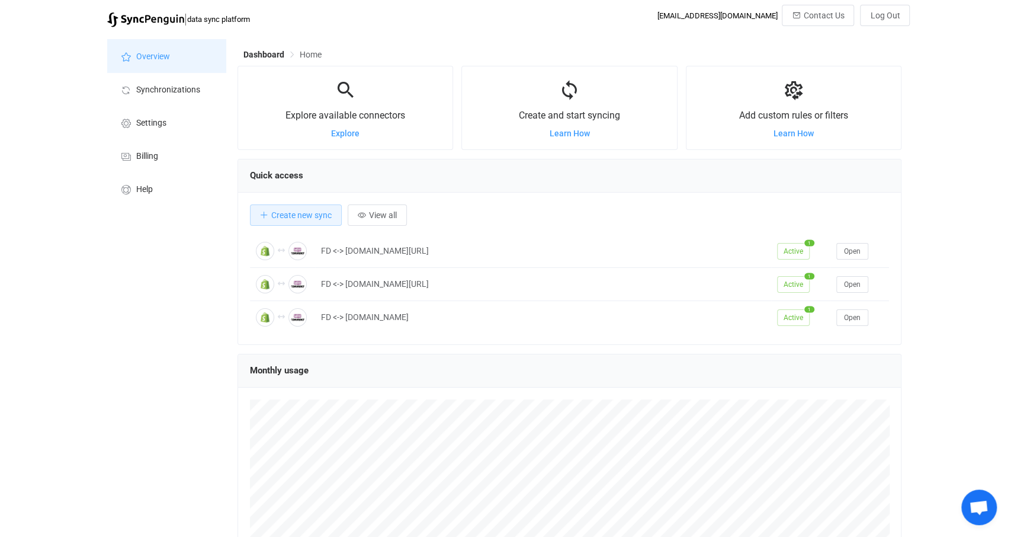
scroll to position [229, 664]
click at [291, 210] on span "Create new sync" at bounding box center [301, 214] width 60 height 9
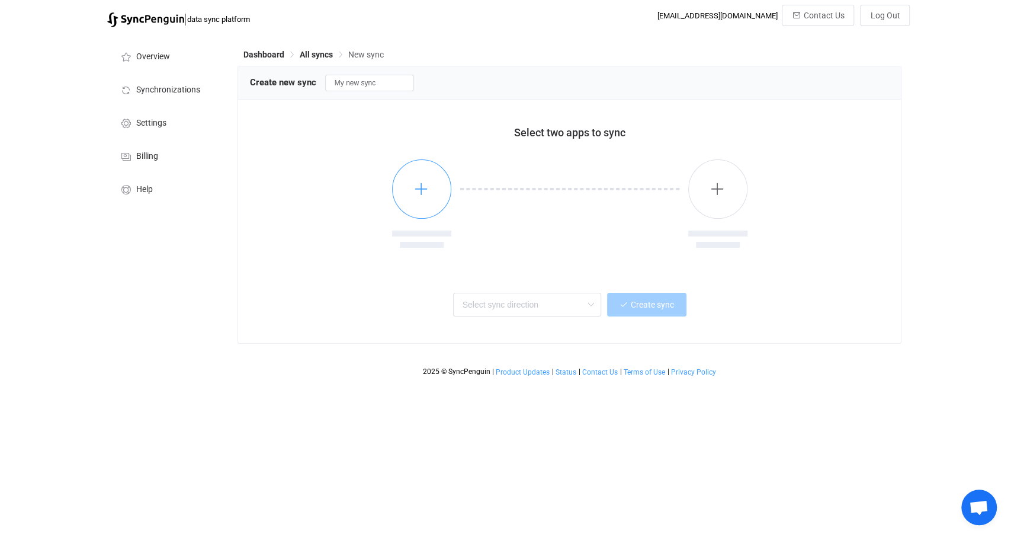
click at [416, 193] on icon "button" at bounding box center [421, 188] width 15 height 15
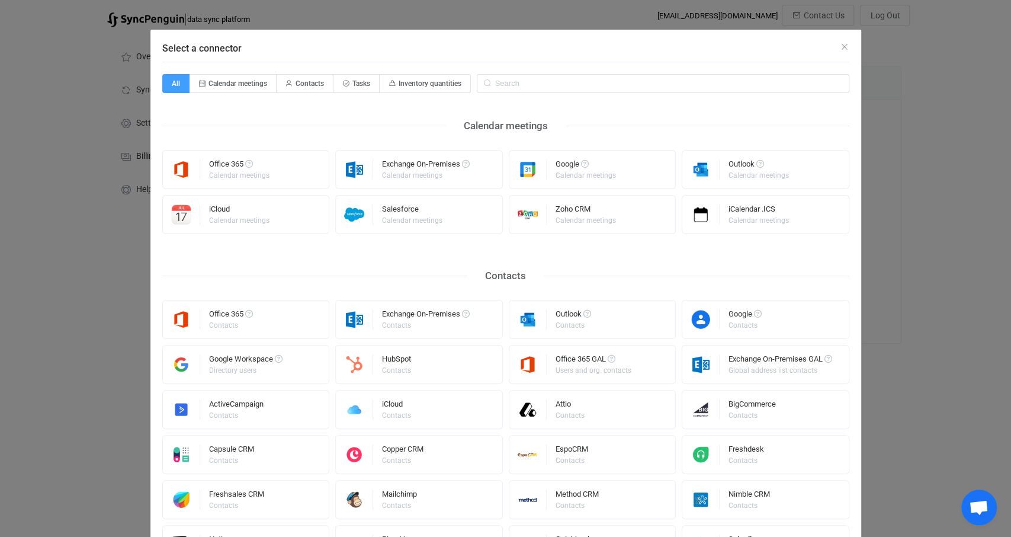
click at [839, 44] on div "Select a connector" at bounding box center [505, 46] width 711 height 32
click at [842, 43] on icon "Close" at bounding box center [844, 46] width 9 height 9
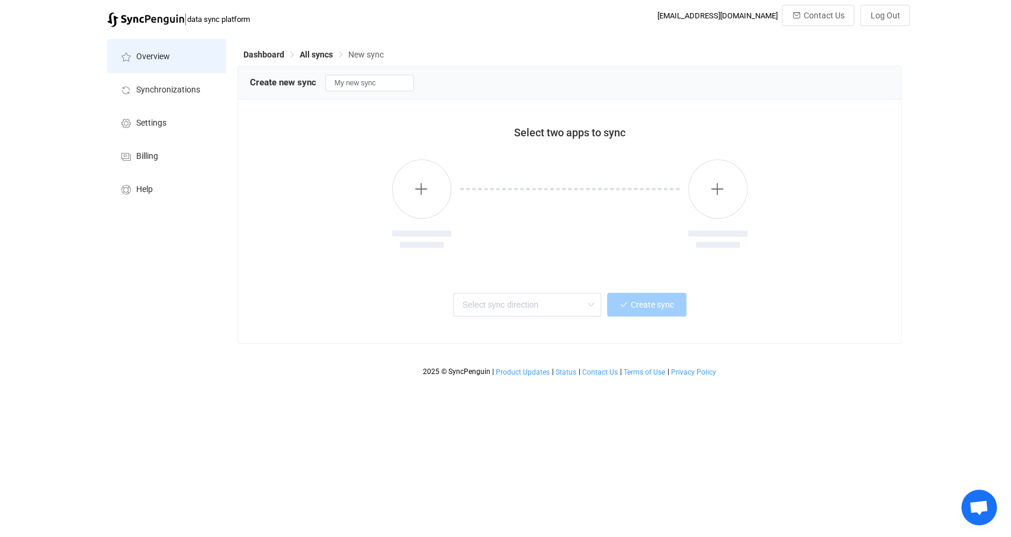
click at [173, 57] on li "Overview" at bounding box center [166, 55] width 118 height 33
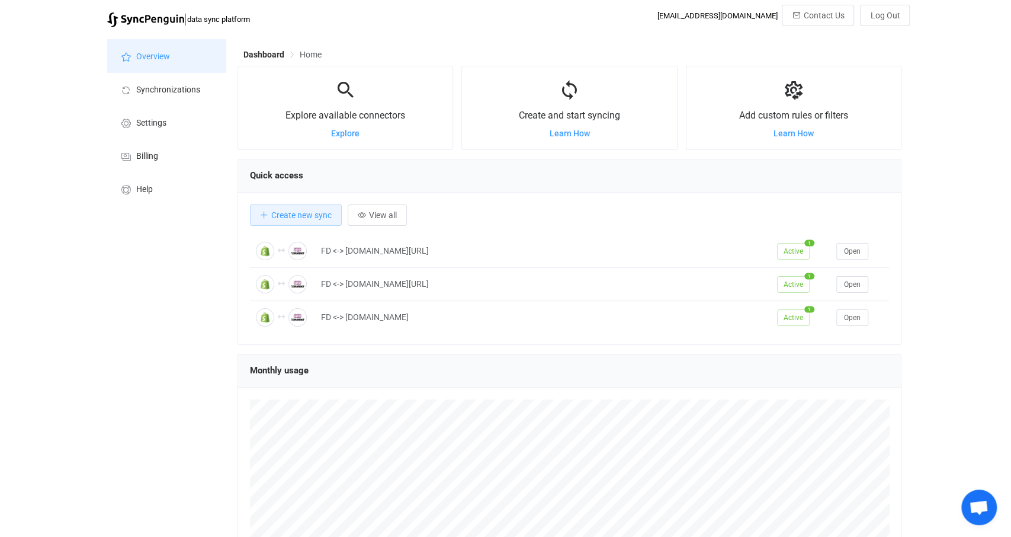
scroll to position [229, 664]
click at [180, 89] on span "Synchronizations" at bounding box center [168, 89] width 64 height 9
